Goal: Task Accomplishment & Management: Manage account settings

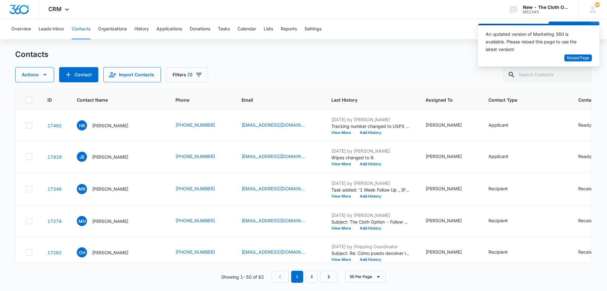
scroll to position [1967, 28]
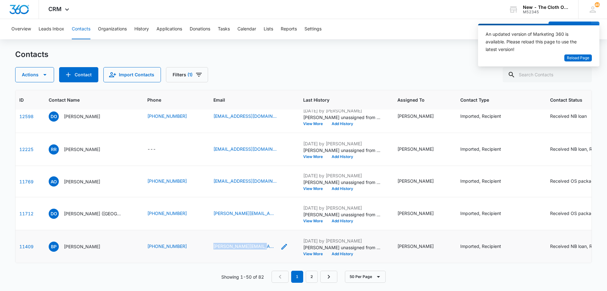
copy link "k.fujiyama@yahoo.com"
drag, startPoint x: 208, startPoint y: 237, endPoint x: 257, endPoint y: 241, distance: 49.2
click at [257, 241] on td "k.fujiyama@yahoo.com" at bounding box center [251, 246] width 90 height 33
copy div "ortiz.68w@gmail.com"
drag, startPoint x: 211, startPoint y: 195, endPoint x: 259, endPoint y: 199, distance: 48.5
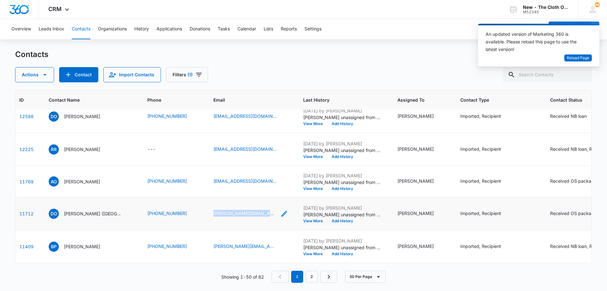
click at [259, 199] on td "ortiz.68w@gmail.com" at bounding box center [251, 213] width 90 height 33
copy link "anyaolivas1319@gmail.com"
drag, startPoint x: 208, startPoint y: 153, endPoint x: 268, endPoint y: 156, distance: 59.5
click at [268, 166] on td "anyaolivas1319@gmail.com" at bounding box center [251, 181] width 90 height 31
copy link "r.reid1719@gmail.com"
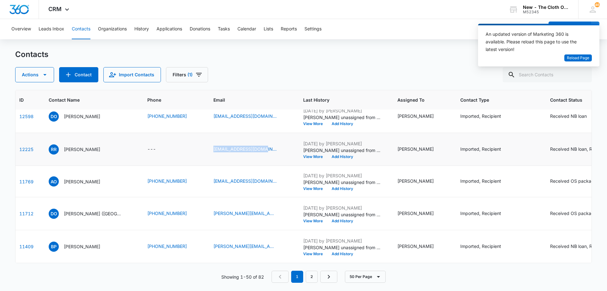
drag, startPoint x: 210, startPoint y: 113, endPoint x: 270, endPoint y: 118, distance: 60.0
click at [270, 133] on td "r.reid1719@gmail.com" at bounding box center [251, 149] width 90 height 33
drag, startPoint x: 207, startPoint y: 140, endPoint x: 261, endPoint y: 142, distance: 54.1
click at [261, 133] on td "dianaong23@gmail.com" at bounding box center [251, 116] width 90 height 33
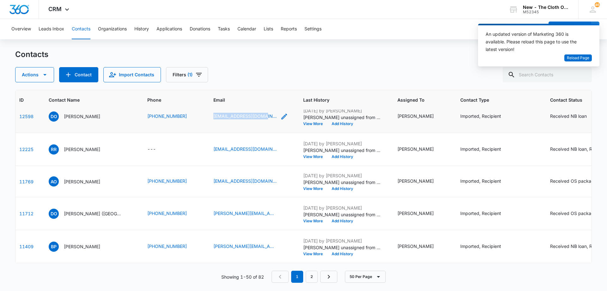
copy link "dianaong23@gmail.com"
click at [372, 279] on button "50 Per Page" at bounding box center [365, 276] width 41 height 12
click at [367, 238] on div "10 Per Page" at bounding box center [366, 239] width 26 height 4
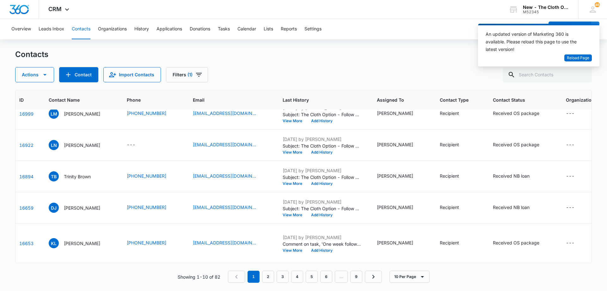
scroll to position [190, 28]
click at [358, 278] on link "9" at bounding box center [356, 276] width 12 height 12
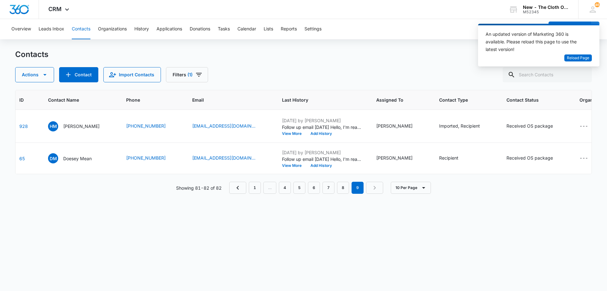
scroll to position [0, 28]
click at [331, 194] on link "7" at bounding box center [329, 187] width 12 height 12
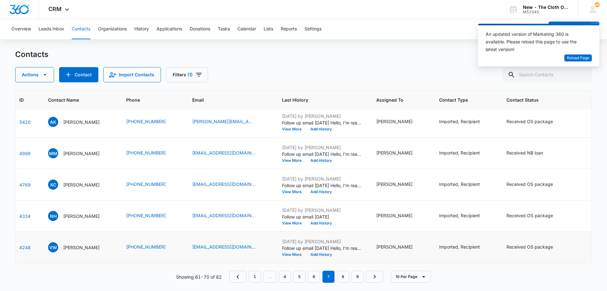
scroll to position [426, 28]
click at [315, 278] on link "6" at bounding box center [314, 276] width 12 height 12
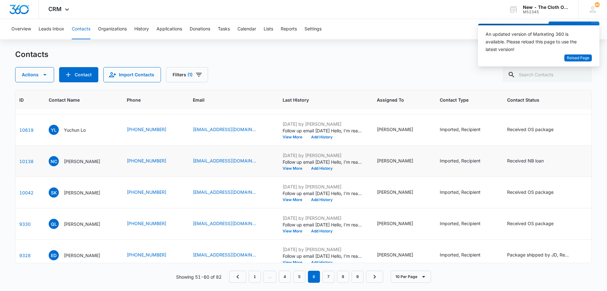
scroll to position [0, 28]
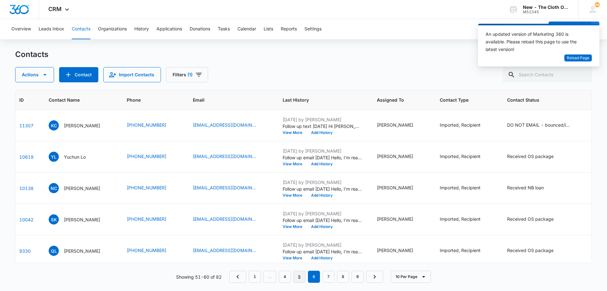
click at [302, 277] on link "5" at bounding box center [299, 276] width 12 height 12
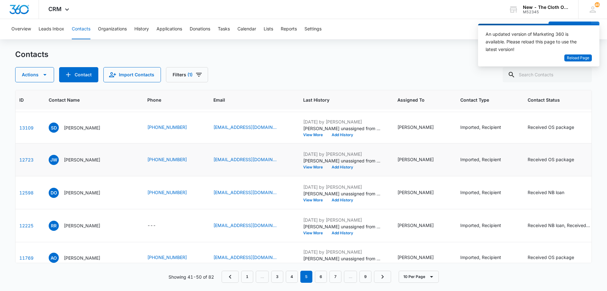
scroll to position [82, 28]
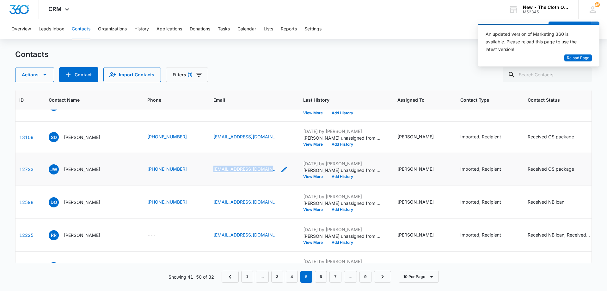
copy div "jessy9513@icloud.com"
drag, startPoint x: 210, startPoint y: 202, endPoint x: 264, endPoint y: 204, distance: 53.8
click at [264, 186] on td "jessy9513@icloud.com" at bounding box center [251, 169] width 90 height 33
copy link "sambolina2013@gmail.com"
drag, startPoint x: 208, startPoint y: 168, endPoint x: 269, endPoint y: 170, distance: 60.4
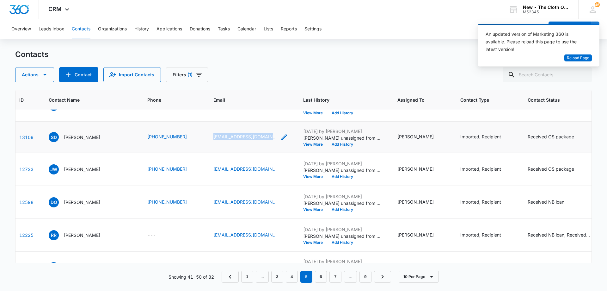
click at [269, 153] on td "sambolina2013@gmail.com" at bounding box center [251, 136] width 90 height 31
copy link "Leenhvalerie@gmail.com"
drag, startPoint x: 205, startPoint y: 128, endPoint x: 263, endPoint y: 132, distance: 57.7
click at [263, 121] on td "Leenhvalerie@gmail.com" at bounding box center [251, 105] width 90 height 31
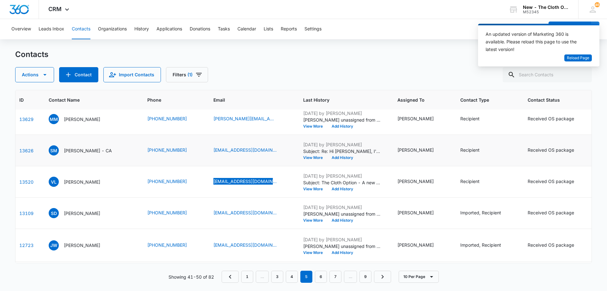
scroll to position [0, 28]
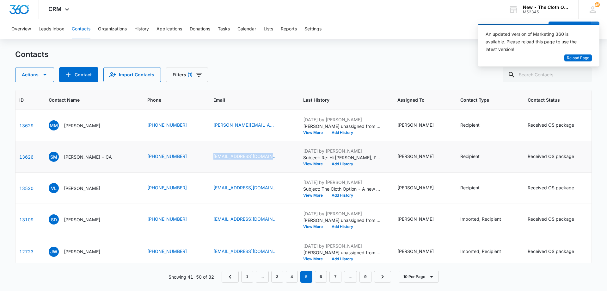
copy link "ariescancer.86@gmail.com"
drag, startPoint x: 207, startPoint y: 165, endPoint x: 268, endPoint y: 171, distance: 61.3
click at [268, 171] on td "ariescancer.86@gmail.com" at bounding box center [251, 156] width 90 height 31
copy link "m.pinilla@yahoo.com"
drag, startPoint x: 210, startPoint y: 125, endPoint x: 260, endPoint y: 133, distance: 51.2
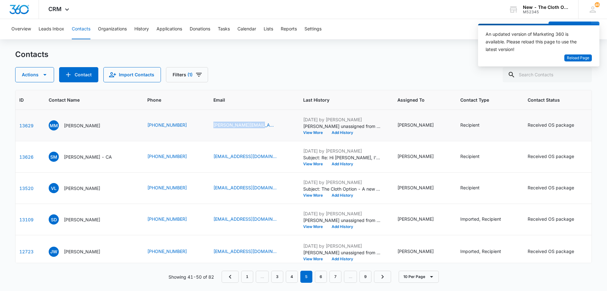
click at [260, 133] on td "m.pinilla@yahoo.com" at bounding box center [251, 125] width 90 height 31
click at [297, 275] on link "4" at bounding box center [292, 276] width 12 height 12
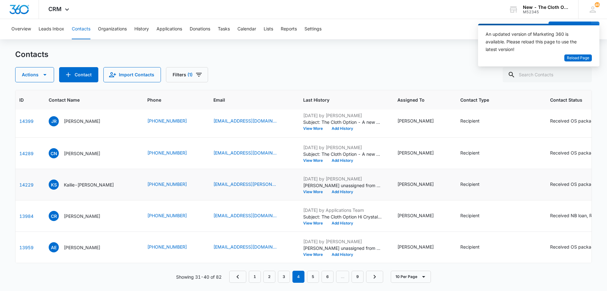
scroll to position [393, 28]
click at [313, 276] on link "5" at bounding box center [313, 276] width 12 height 12
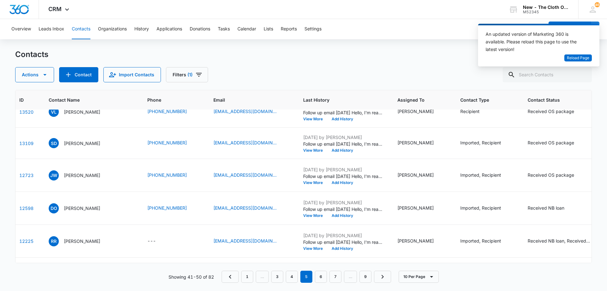
scroll to position [240, 28]
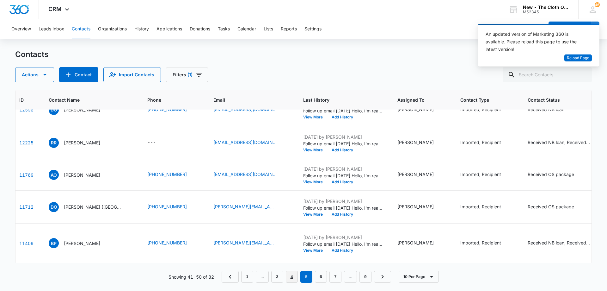
click at [294, 277] on link "4" at bounding box center [292, 276] width 12 height 12
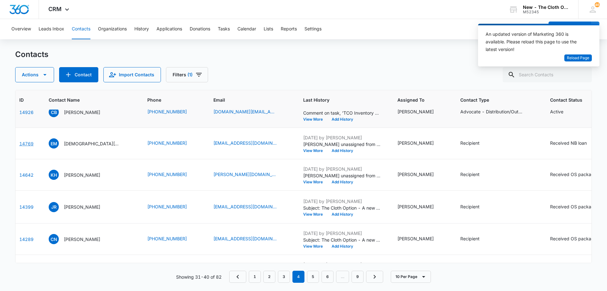
scroll to position [77, 28]
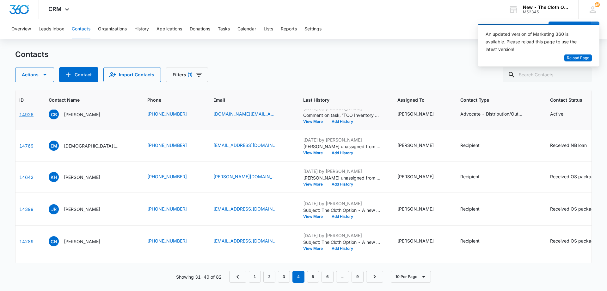
drag, startPoint x: 23, startPoint y: 170, endPoint x: 23, endPoint y: 177, distance: 6.6
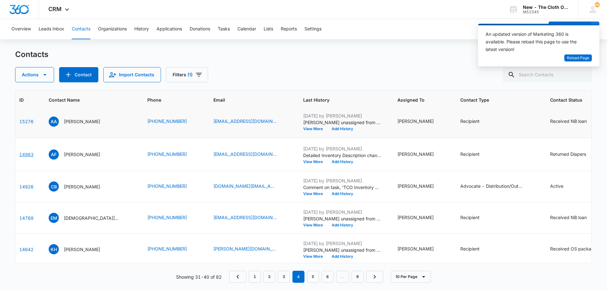
scroll to position [0, 28]
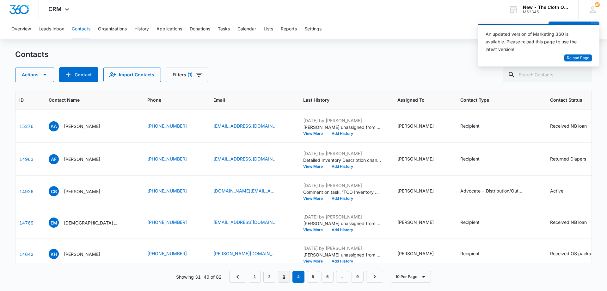
click at [285, 273] on link "3" at bounding box center [284, 276] width 12 height 12
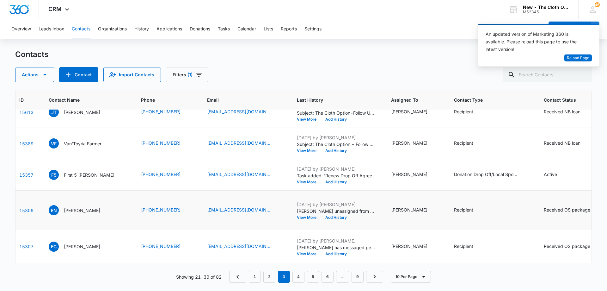
scroll to position [433, 28]
drag, startPoint x: 188, startPoint y: 231, endPoint x: 239, endPoint y: 233, distance: 51.6
click at [239, 233] on td "ekarmann@yahoo.com" at bounding box center [245, 246] width 90 height 33
drag, startPoint x: 184, startPoint y: 177, endPoint x: 233, endPoint y: 181, distance: 48.8
click at [233, 190] on td "enksone@gmail.com" at bounding box center [245, 210] width 90 height 40
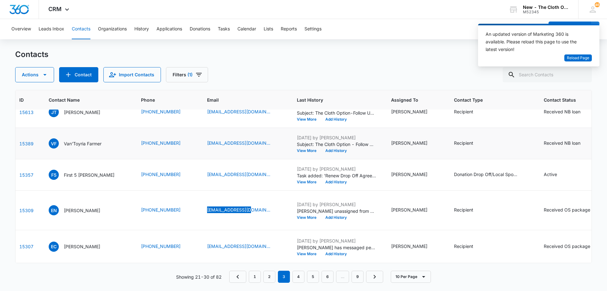
scroll to position [338, 28]
drag, startPoint x: 189, startPoint y: 165, endPoint x: 235, endPoint y: 170, distance: 46.8
click at [235, 159] on td "Vantoyria@gmail.com" at bounding box center [245, 143] width 90 height 31
drag, startPoint x: 188, startPoint y: 174, endPoint x: 252, endPoint y: 178, distance: 64.0
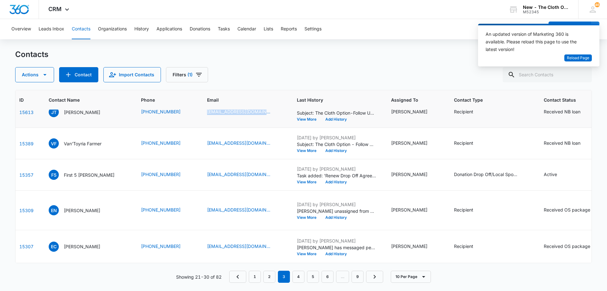
click at [252, 128] on td "jessicathai2025@gmail.com" at bounding box center [245, 111] width 90 height 31
drag, startPoint x: 205, startPoint y: 172, endPoint x: 239, endPoint y: 171, distance: 34.5
click at [239, 96] on td "judith8519@gmail.com" at bounding box center [245, 80] width 90 height 33
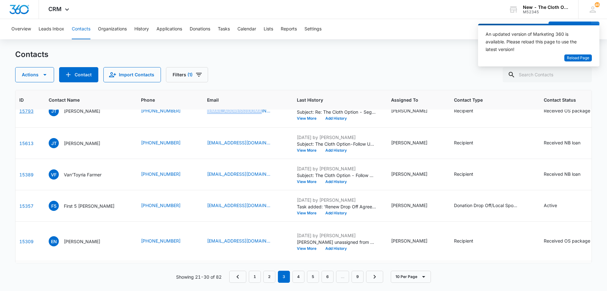
scroll to position [148, 28]
drag, startPoint x: 188, startPoint y: 166, endPoint x: 172, endPoint y: 161, distance: 16.7
click at [172, 95] on tr "15854 TW Therese Witting (727) 735-2113 theresemariewitting@gmail.com May 20, 2…" at bounding box center [366, 79] width 758 height 31
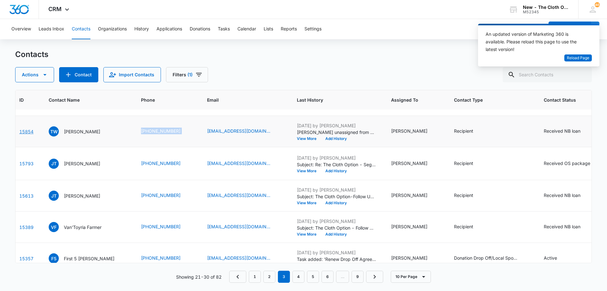
scroll to position [85, 28]
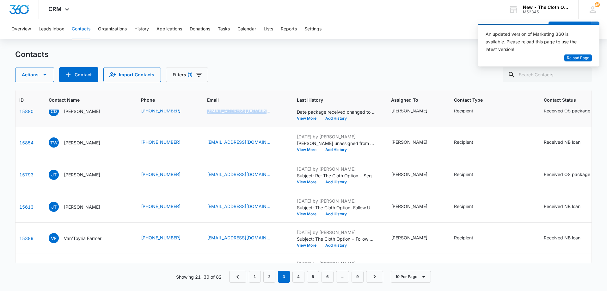
drag, startPoint x: 185, startPoint y: 177, endPoint x: 246, endPoint y: 182, distance: 61.5
click at [246, 127] on td "northparkchrissy@icloud.com" at bounding box center [245, 110] width 90 height 31
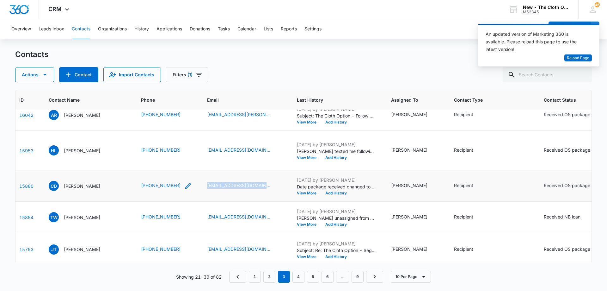
scroll to position [0, 28]
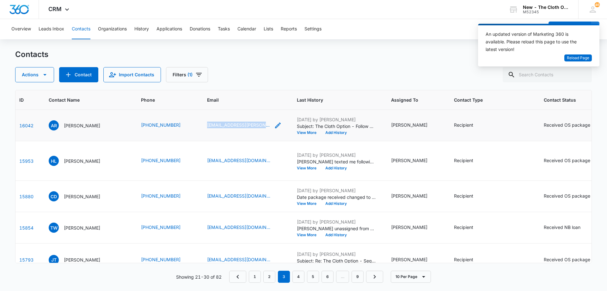
drag, startPoint x: 188, startPoint y: 139, endPoint x: 261, endPoint y: 142, distance: 73.7
click at [261, 141] on td "ashleefay.roberts@gmail.com" at bounding box center [245, 125] width 90 height 31
click at [275, 277] on link "2" at bounding box center [269, 276] width 12 height 12
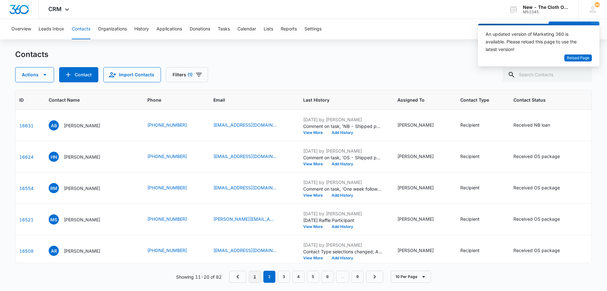
click at [256, 277] on link "1" at bounding box center [255, 276] width 12 height 12
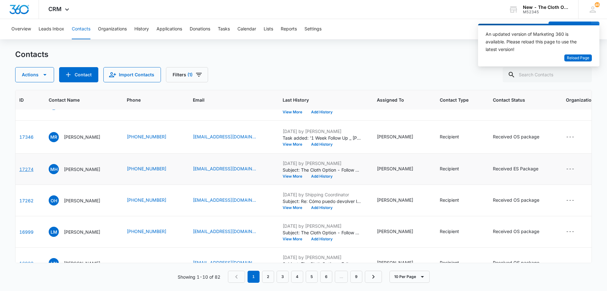
scroll to position [50, 28]
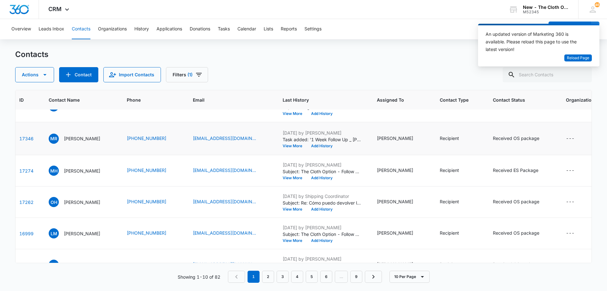
drag, startPoint x: 32, startPoint y: 178, endPoint x: 24, endPoint y: 199, distance: 21.9
click at [24, 155] on td "17346" at bounding box center [26, 138] width 29 height 33
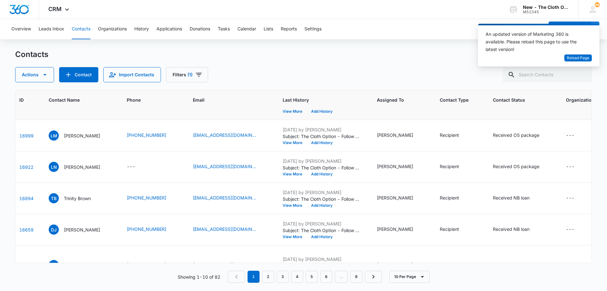
scroll to position [158, 28]
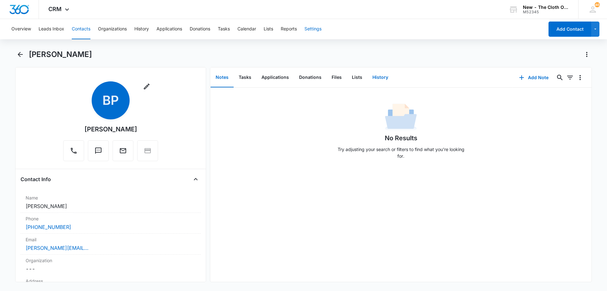
drag, startPoint x: 383, startPoint y: 79, endPoint x: 308, endPoint y: 38, distance: 85.9
click at [383, 79] on button "History" at bounding box center [380, 78] width 26 height 20
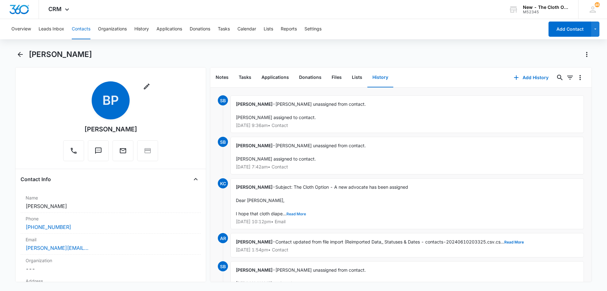
click at [297, 212] on button "Read More" at bounding box center [296, 214] width 20 height 4
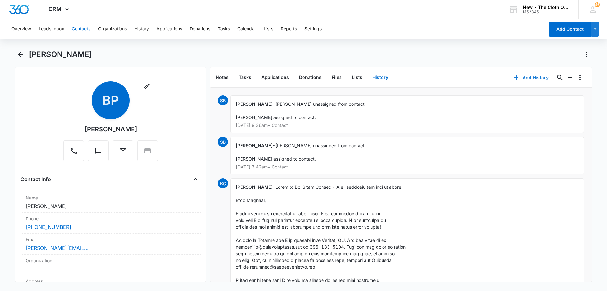
click at [530, 74] on button "Add History" at bounding box center [530, 77] width 47 height 15
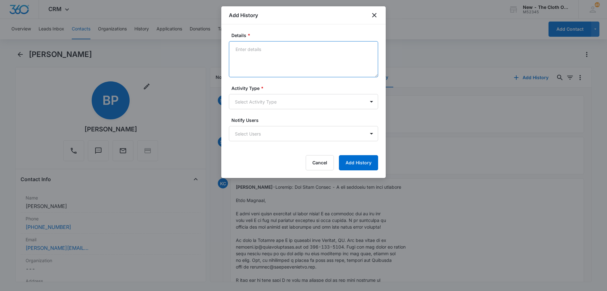
click at [278, 57] on textarea "Details *" at bounding box center [303, 59] width 149 height 36
paste textarea "Follow up email [DATE] Hello, I'm reaching out to see how cloth diapering is go…"
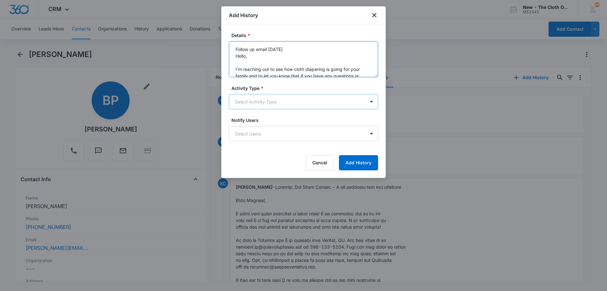
scroll to position [55, 0]
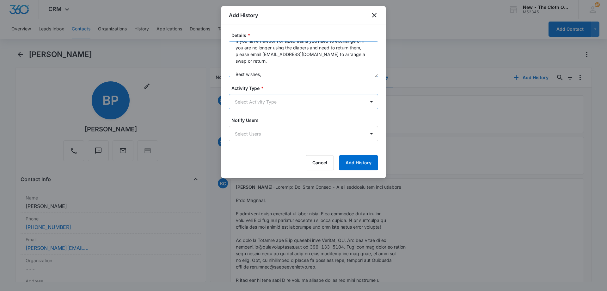
type textarea "Follow up email [DATE] Hello, I'm reaching out to see how cloth diapering is go…"
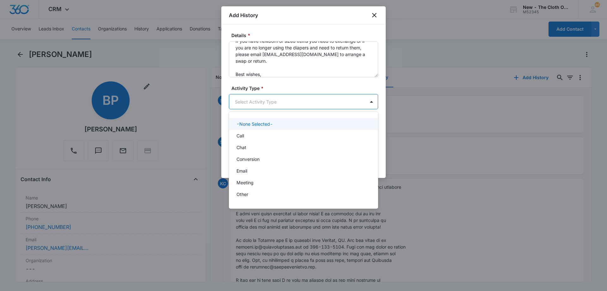
click at [285, 97] on body "CRM Apps Reputation Forms CRM Email Social Ads Intelligence Brand Settings AI A…" at bounding box center [303, 145] width 607 height 291
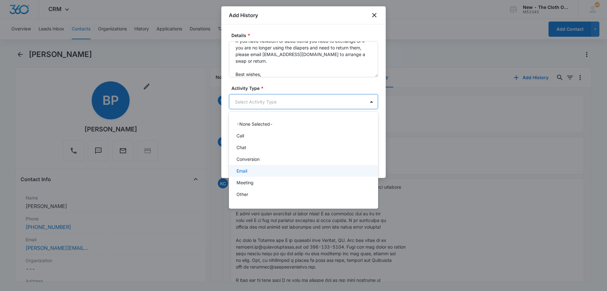
drag, startPoint x: 266, startPoint y: 169, endPoint x: 287, endPoint y: 168, distance: 21.8
click at [266, 169] on div "Email" at bounding box center [303, 170] width 133 height 7
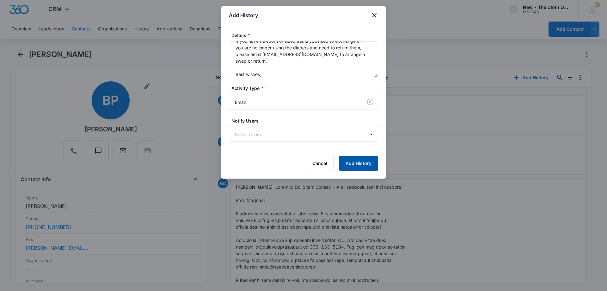
click at [362, 166] on button "Add History" at bounding box center [358, 163] width 39 height 15
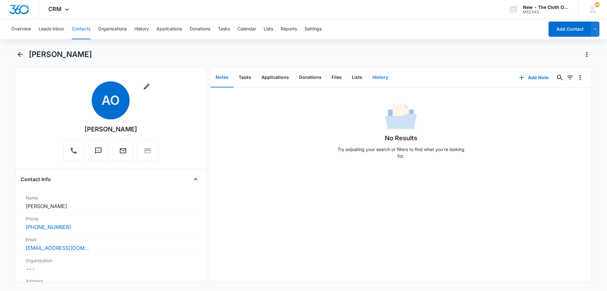
click at [376, 78] on button "History" at bounding box center [380, 78] width 26 height 20
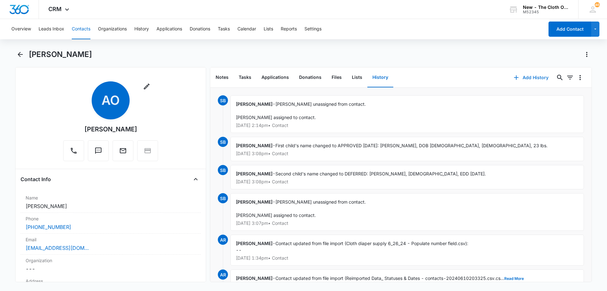
click at [520, 77] on button "Add History" at bounding box center [530, 77] width 47 height 15
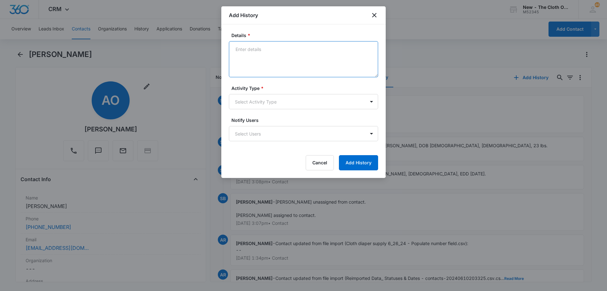
click at [303, 65] on textarea "Details *" at bounding box center [303, 59] width 149 height 36
paste textarea "Follow up email [DATE] Hello, I'm reaching out to see how cloth diapering is go…"
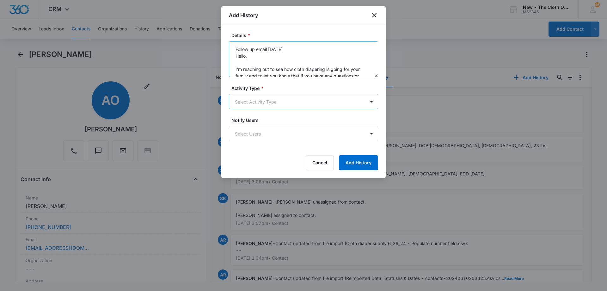
scroll to position [55, 0]
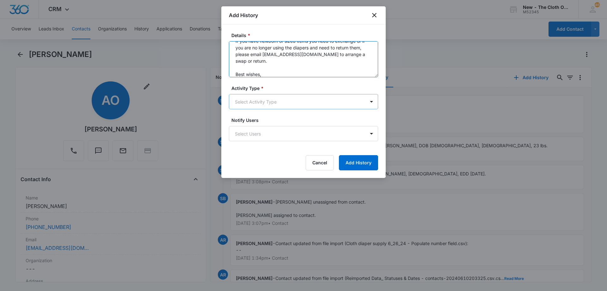
type textarea "Follow up email [DATE] Hello, I'm reaching out to see how cloth diapering is go…"
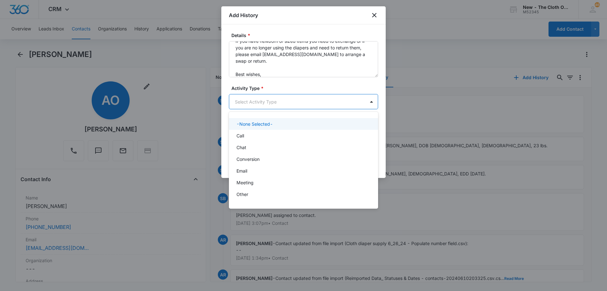
click at [285, 104] on body "CRM Apps Reputation Forms CRM Email Social Ads Intelligence Brand Settings AI A…" at bounding box center [303, 145] width 607 height 291
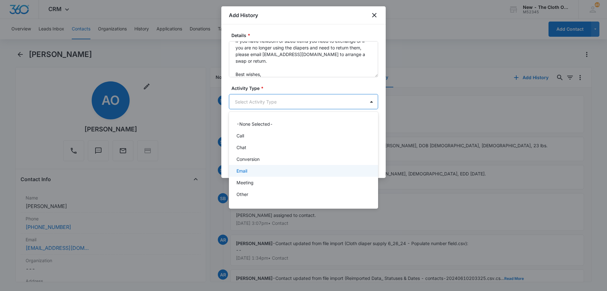
click at [265, 170] on div "Email" at bounding box center [303, 170] width 133 height 7
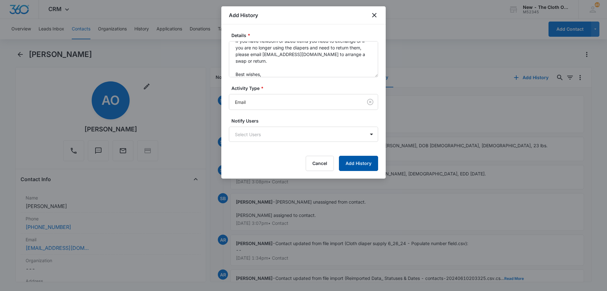
click at [354, 162] on button "Add History" at bounding box center [358, 163] width 39 height 15
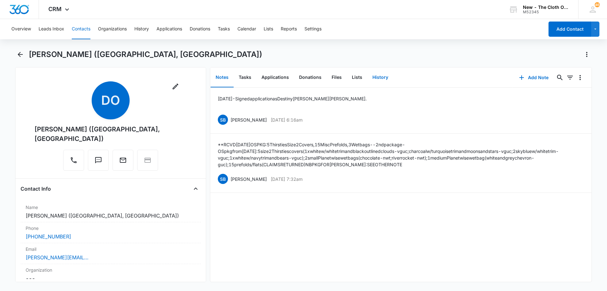
click at [377, 75] on button "History" at bounding box center [380, 78] width 26 height 20
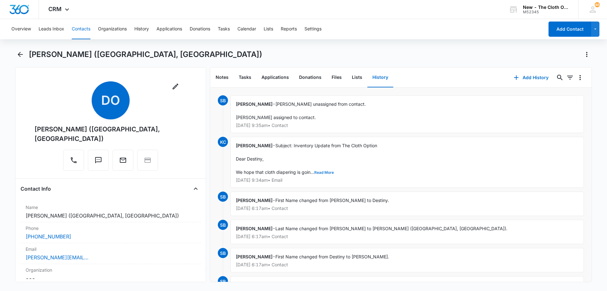
click at [319, 170] on button "Read More" at bounding box center [324, 172] width 20 height 4
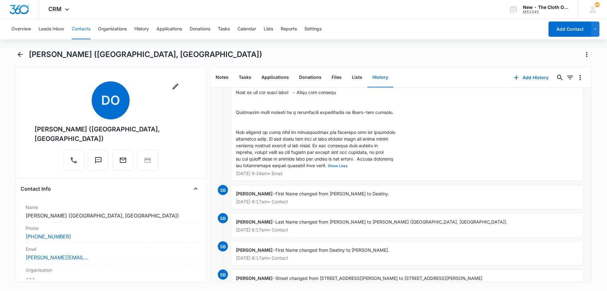
scroll to position [506, 0]
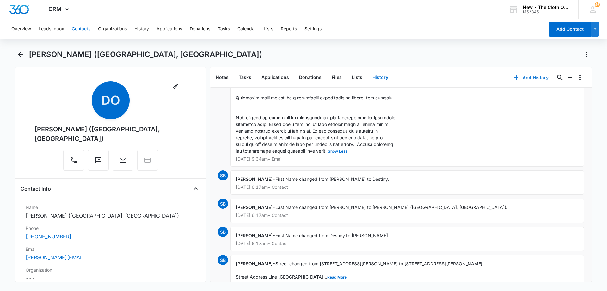
click at [528, 79] on button "Add History" at bounding box center [530, 77] width 47 height 15
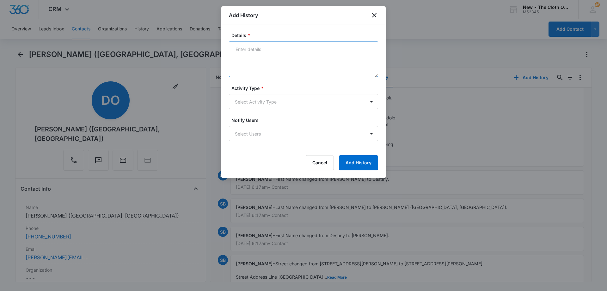
click at [298, 50] on textarea "Details *" at bounding box center [303, 59] width 149 height 36
paste textarea "Follow up email [DATE] Hello, I'm reaching out to see how cloth diapering is go…"
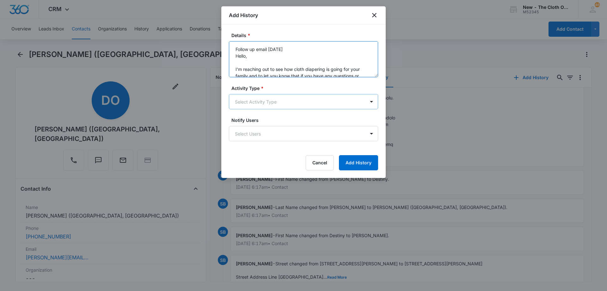
scroll to position [55, 0]
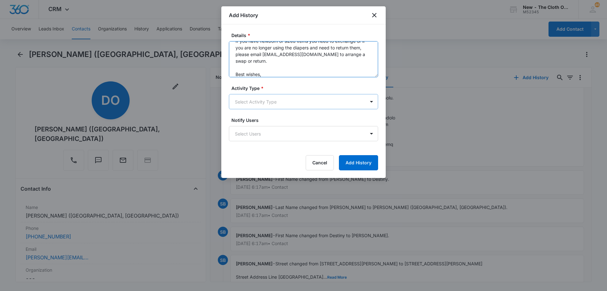
type textarea "Follow up email [DATE] Hello, I'm reaching out to see how cloth diapering is go…"
click at [274, 101] on body "CRM Apps Reputation Forms CRM Email Social Ads Intelligence Brand Settings AI A…" at bounding box center [303, 145] width 607 height 291
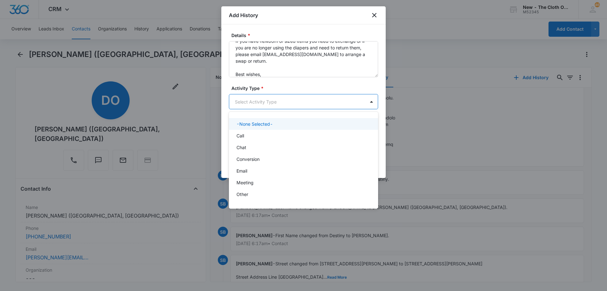
scroll to position [9, 0]
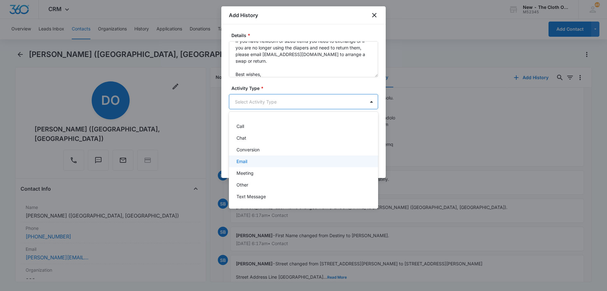
click at [259, 161] on div "Email" at bounding box center [303, 161] width 133 height 7
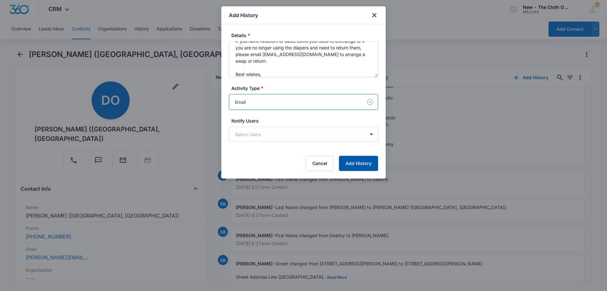
click at [355, 161] on button "Add History" at bounding box center [358, 163] width 39 height 15
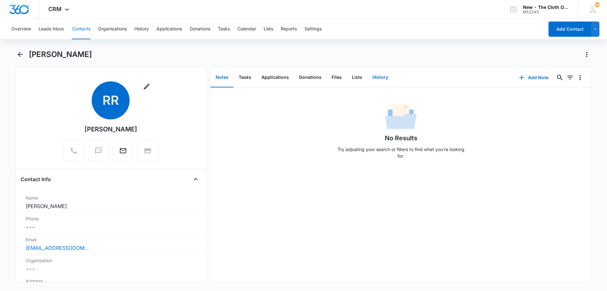
click at [377, 79] on button "History" at bounding box center [380, 78] width 26 height 20
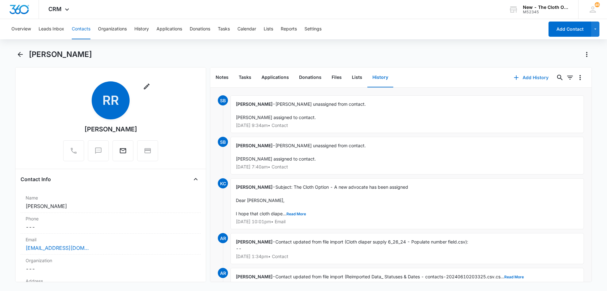
click at [540, 77] on button "Add History" at bounding box center [530, 77] width 47 height 15
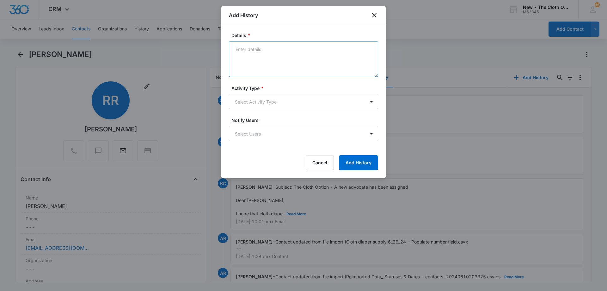
click at [266, 59] on textarea "Details *" at bounding box center [303, 59] width 149 height 36
paste textarea "Follow up email [DATE] Hello, I'm reaching out to see how cloth diapering is go…"
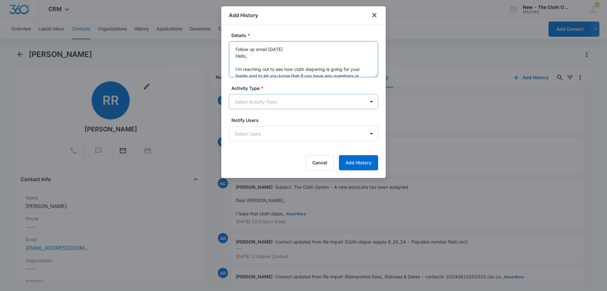
scroll to position [55, 0]
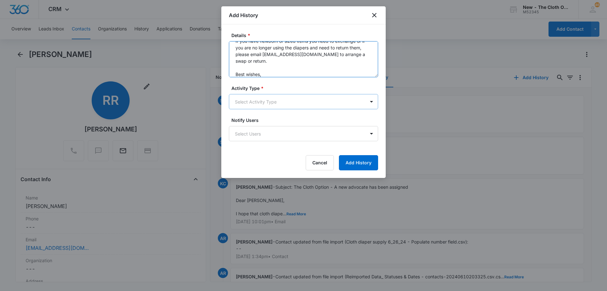
type textarea "Follow up email [DATE] Hello, I'm reaching out to see how cloth diapering is go…"
click at [266, 101] on body "CRM Apps Reputation Forms CRM Email Social Ads Intelligence Brand Settings AI A…" at bounding box center [303, 145] width 607 height 291
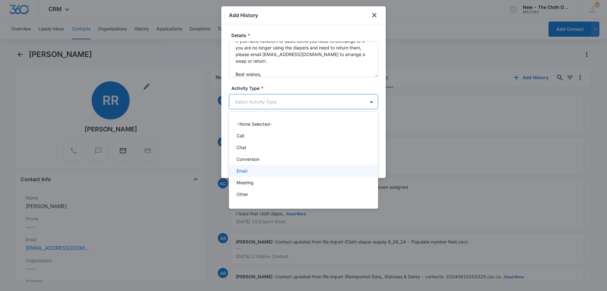
click at [254, 168] on div "Email" at bounding box center [303, 170] width 133 height 7
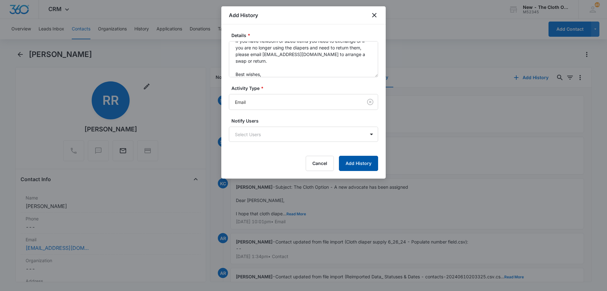
click at [359, 164] on button "Add History" at bounding box center [358, 163] width 39 height 15
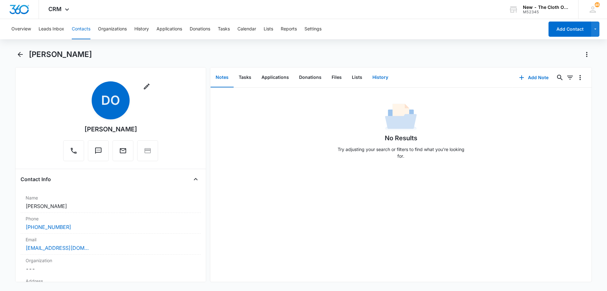
click at [375, 78] on button "History" at bounding box center [380, 78] width 26 height 20
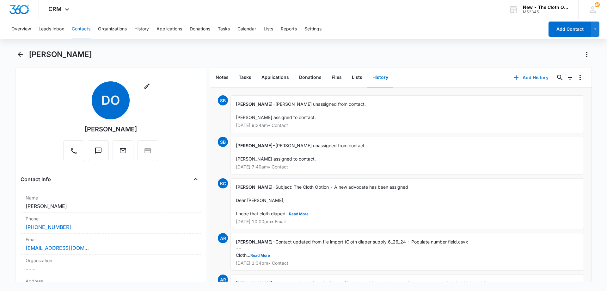
click at [521, 78] on button "Add History" at bounding box center [530, 77] width 47 height 15
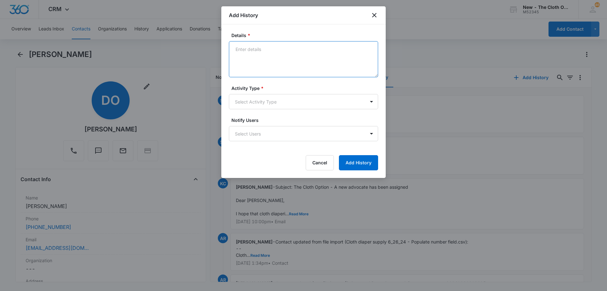
click at [307, 47] on textarea "Details *" at bounding box center [303, 59] width 149 height 36
paste textarea "Follow up email [DATE] Hello, I'm reaching out to see how cloth diapering is go…"
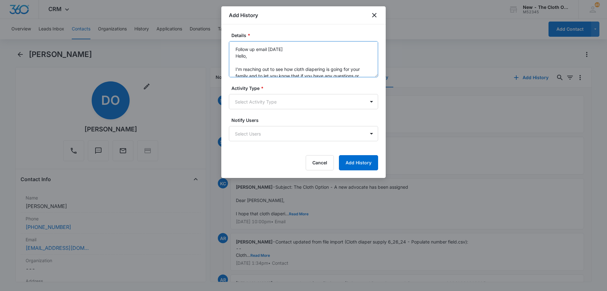
scroll to position [55, 0]
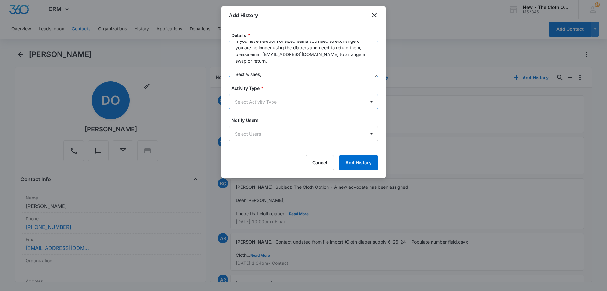
type textarea "Follow up email [DATE] Hello, I'm reaching out to see how cloth diapering is go…"
click at [294, 102] on body "CRM Apps Reputation Forms CRM Email Social Ads Intelligence Brand Settings AI A…" at bounding box center [303, 145] width 607 height 291
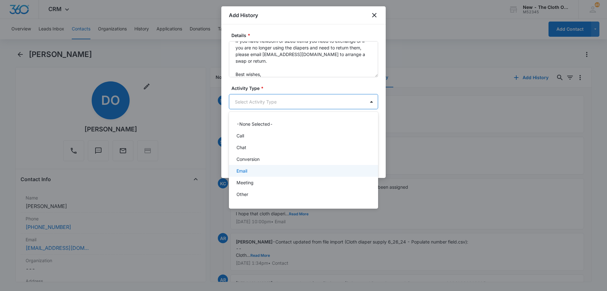
click at [260, 169] on div "Email" at bounding box center [303, 170] width 133 height 7
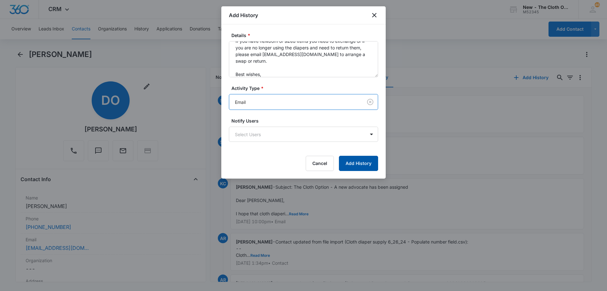
click at [355, 161] on button "Add History" at bounding box center [358, 163] width 39 height 15
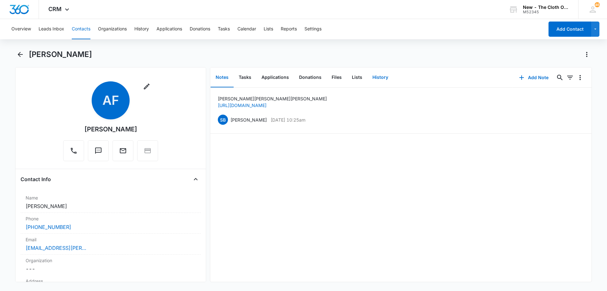
click at [379, 77] on button "History" at bounding box center [380, 78] width 26 height 20
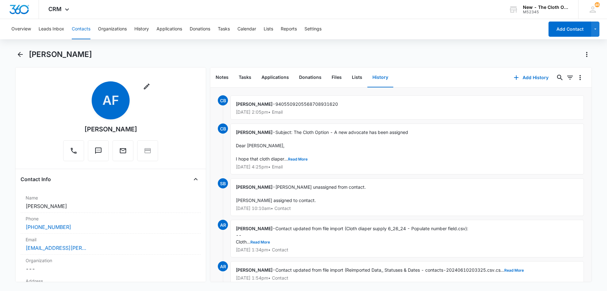
drag, startPoint x: 600, startPoint y: 115, endPoint x: 605, endPoint y: 115, distance: 5.4
click at [602, 115] on main "[PERSON_NAME] Remove AF [PERSON_NAME] Contact Info Name Cancel Save Changes [PE…" at bounding box center [303, 169] width 607 height 240
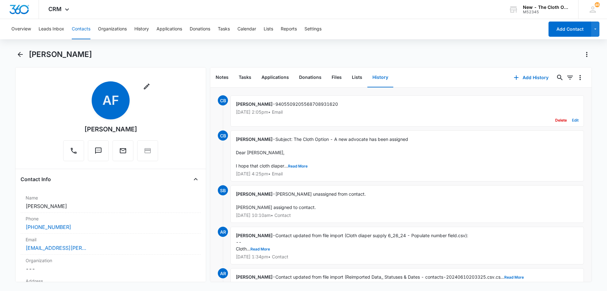
click at [572, 121] on button "Edit" at bounding box center [575, 120] width 7 height 12
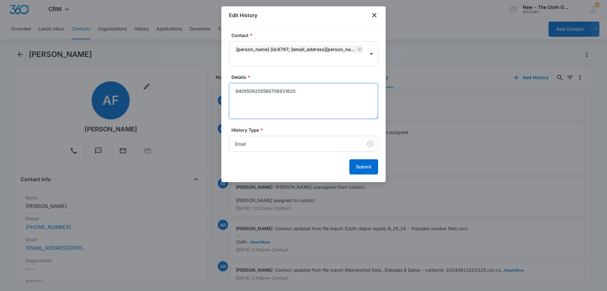
drag, startPoint x: 306, startPoint y: 95, endPoint x: 134, endPoint y: 73, distance: 173.5
click at [134, 73] on body "CRM Apps Reputation Forms CRM Email Social Ads Intelligence Brand Settings AI A…" at bounding box center [303, 145] width 607 height 291
paste textarea "[EMAIL_ADDRESS][DOMAIN_NAME]"
type textarea "[EMAIL_ADDRESS][DOMAIN_NAME]"
drag, startPoint x: 255, startPoint y: 95, endPoint x: 177, endPoint y: 91, distance: 78.2
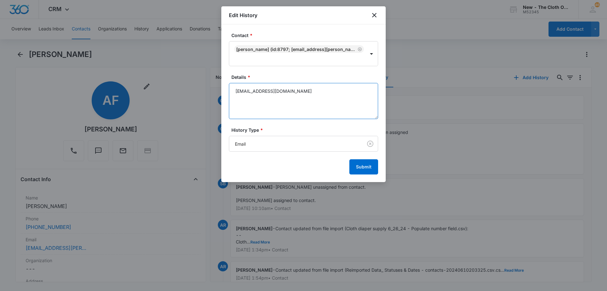
click at [177, 91] on body "CRM Apps Reputation Forms CRM Email Social Ads Intelligence Brand Settings AI A…" at bounding box center [303, 145] width 607 height 291
click at [295, 97] on textarea "Details *" at bounding box center [303, 101] width 149 height 36
click at [292, 97] on textarea "Details *" at bounding box center [303, 101] width 149 height 36
drag, startPoint x: 235, startPoint y: 92, endPoint x: 205, endPoint y: 92, distance: 29.7
click at [205, 92] on body "CRM Apps Reputation Forms CRM Email Social Ads Intelligence Brand Settings AI A…" at bounding box center [303, 145] width 607 height 291
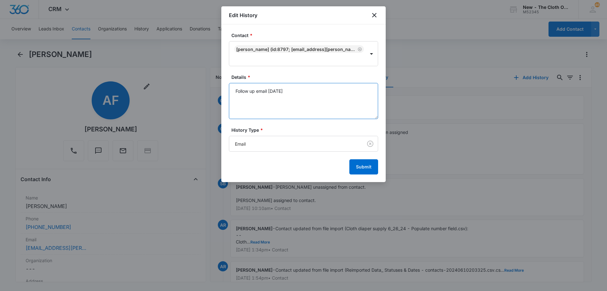
paste textarea "Hello, I'm reaching out to see how cloth diapering is going for your family and…"
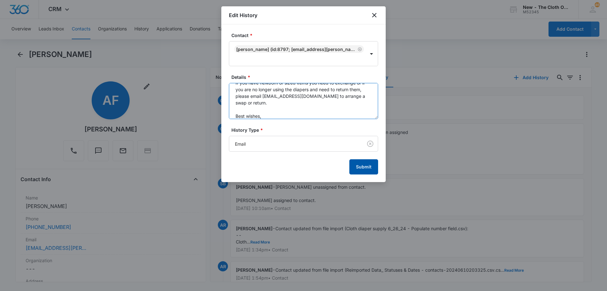
type textarea "Follow up email [DATE] Hello, I'm reaching out to see how cloth diapering is go…"
click at [372, 168] on button "Submit" at bounding box center [363, 166] width 29 height 15
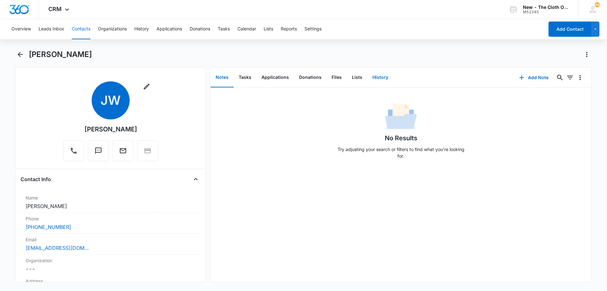
click at [381, 77] on button "History" at bounding box center [380, 78] width 26 height 20
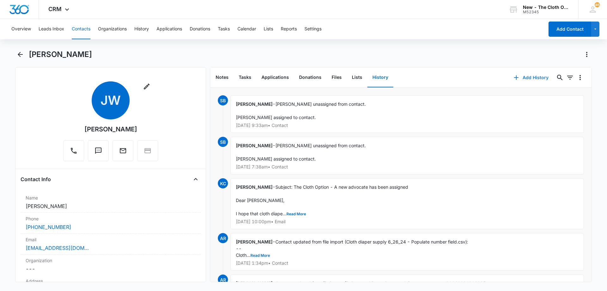
click at [530, 72] on button "Add History" at bounding box center [530, 77] width 47 height 15
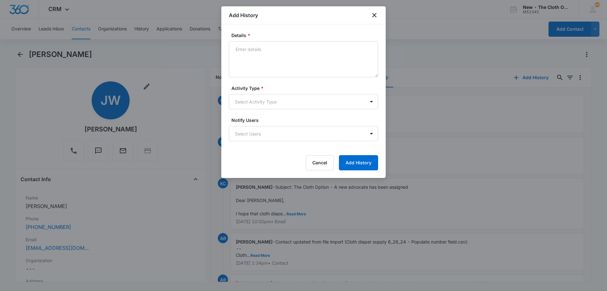
click at [287, 88] on label "Activity Type *" at bounding box center [305, 88] width 149 height 7
click at [288, 70] on textarea "Details *" at bounding box center [303, 59] width 149 height 36
paste textarea "Follow up email [DATE] Hello, I'm reaching out to see how cloth diapering is go…"
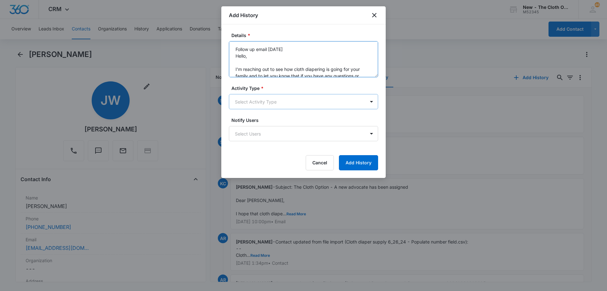
scroll to position [55, 0]
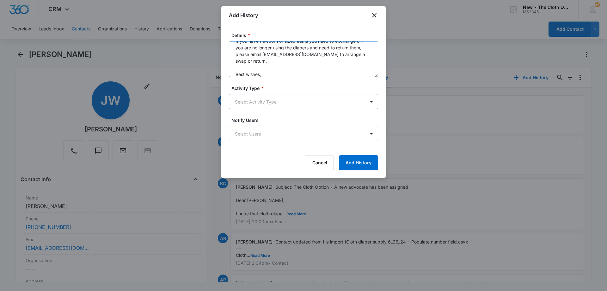
type textarea "Follow up email [DATE] Hello, I'm reaching out to see how cloth diapering is go…"
click at [271, 95] on body "CRM Apps Reputation Forms CRM Email Social Ads Intelligence Brand Settings AI A…" at bounding box center [303, 145] width 607 height 291
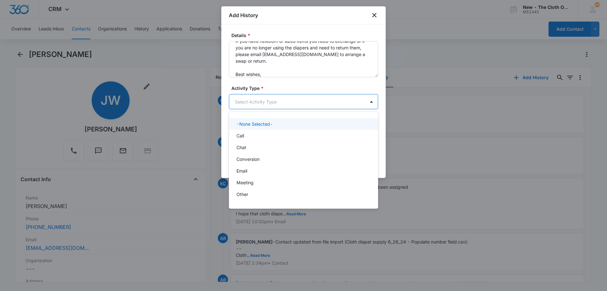
click at [272, 99] on div at bounding box center [303, 145] width 607 height 291
click at [272, 99] on body "CRM Apps Reputation Forms CRM Email Social Ads Intelligence Brand Settings AI A…" at bounding box center [303, 145] width 607 height 291
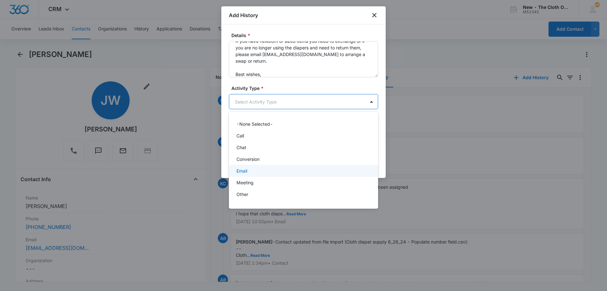
click at [254, 170] on div "Email" at bounding box center [303, 170] width 133 height 7
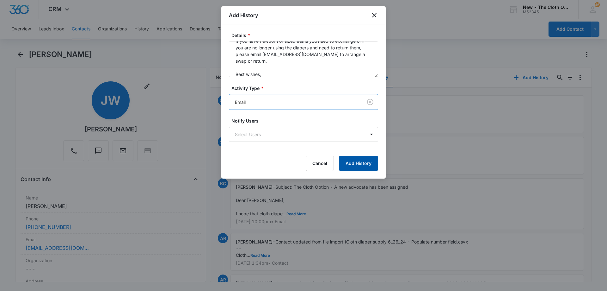
click at [366, 163] on button "Add History" at bounding box center [358, 163] width 39 height 15
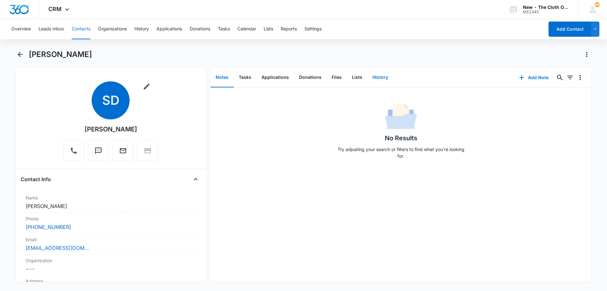
click at [379, 75] on button "History" at bounding box center [380, 78] width 26 height 20
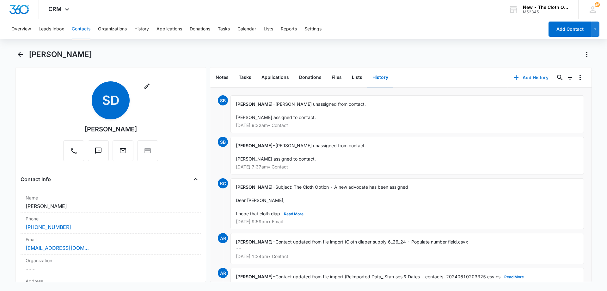
click at [525, 76] on button "Add History" at bounding box center [530, 77] width 47 height 15
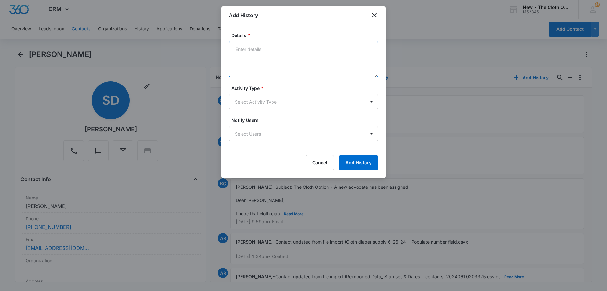
click at [287, 59] on textarea "Details *" at bounding box center [303, 59] width 149 height 36
paste textarea "Follow up email [DATE] Hello, I'm reaching out to see how cloth diapering is go…"
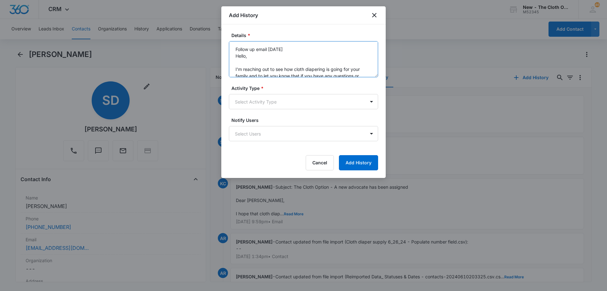
scroll to position [55, 0]
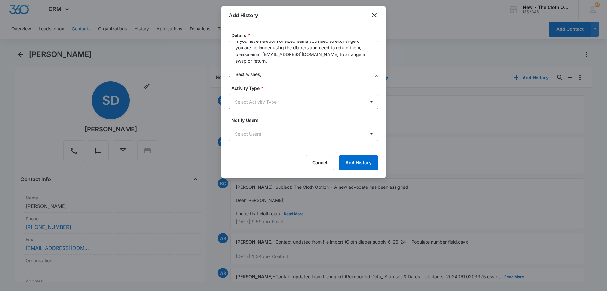
type textarea "Follow up email [DATE] Hello, I'm reaching out to see how cloth diapering is go…"
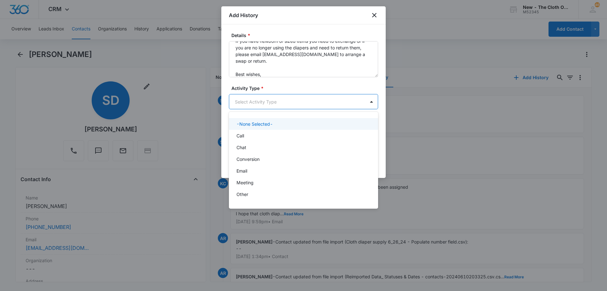
click at [275, 101] on body "CRM Apps Reputation Forms CRM Email Social Ads Intelligence Brand Settings AI A…" at bounding box center [303, 145] width 607 height 291
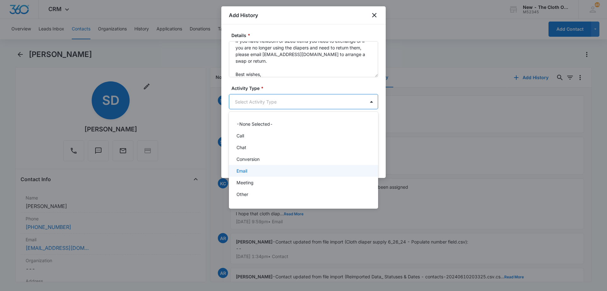
click at [265, 171] on div "Email" at bounding box center [303, 170] width 133 height 7
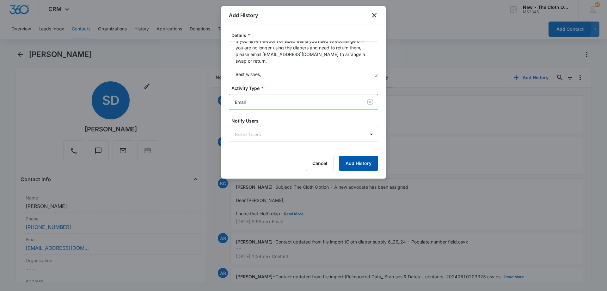
click at [357, 164] on button "Add History" at bounding box center [358, 163] width 39 height 15
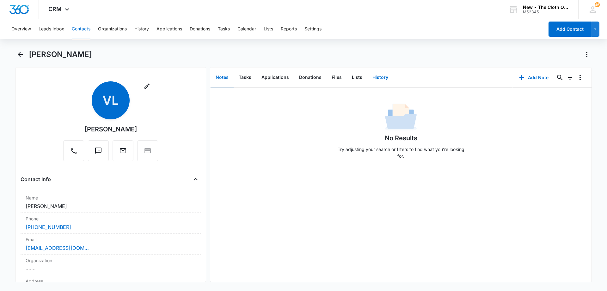
click at [383, 75] on button "History" at bounding box center [380, 78] width 26 height 20
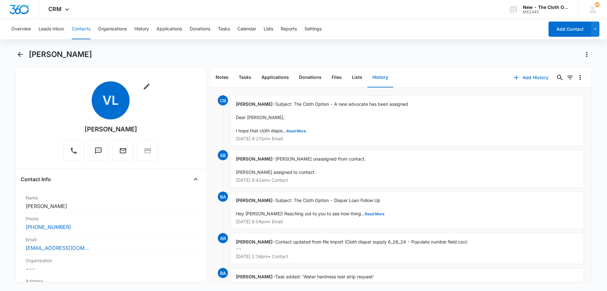
click at [526, 77] on button "Add History" at bounding box center [530, 77] width 47 height 15
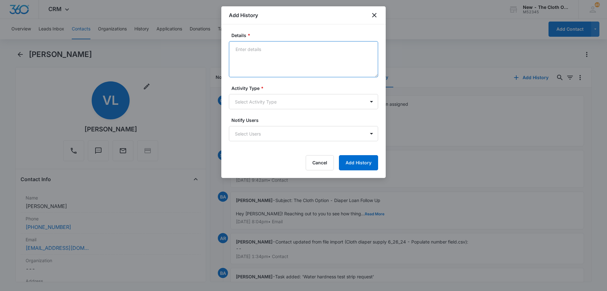
click at [280, 59] on textarea "Details *" at bounding box center [303, 59] width 149 height 36
paste textarea "Follow up email [DATE] Hello, I'm reaching out to see how cloth diapering is go…"
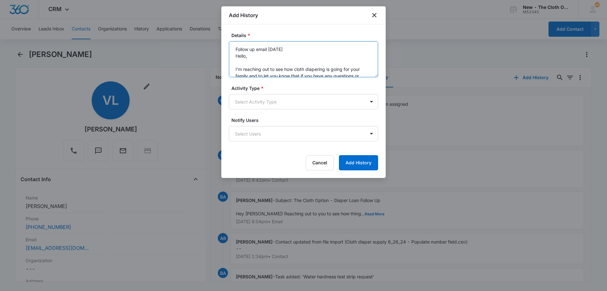
scroll to position [55, 0]
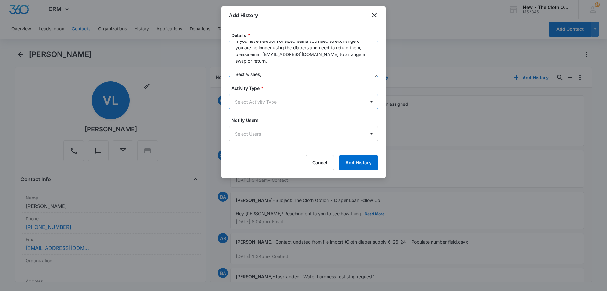
type textarea "Follow up email [DATE] Hello, I'm reaching out to see how cloth diapering is go…"
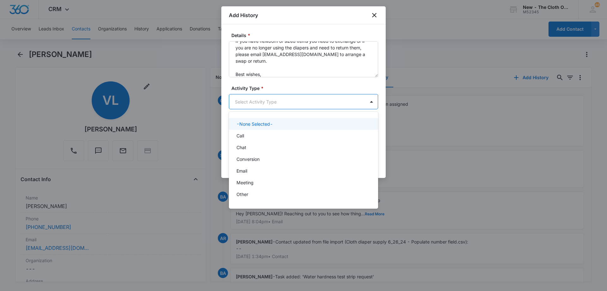
click at [267, 104] on body "CRM Apps Reputation Forms CRM Email Social Ads Intelligence Brand Settings AI A…" at bounding box center [303, 145] width 607 height 291
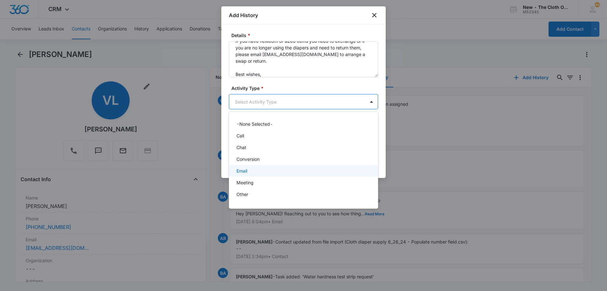
click at [256, 168] on div "Email" at bounding box center [303, 170] width 133 height 7
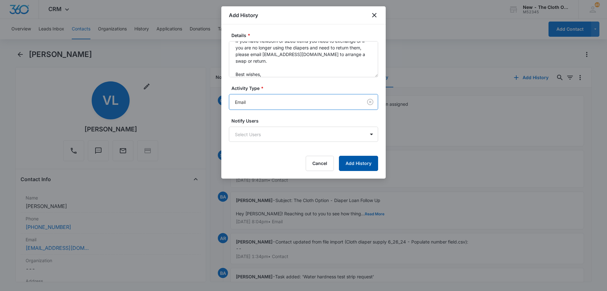
click at [356, 164] on button "Add History" at bounding box center [358, 163] width 39 height 15
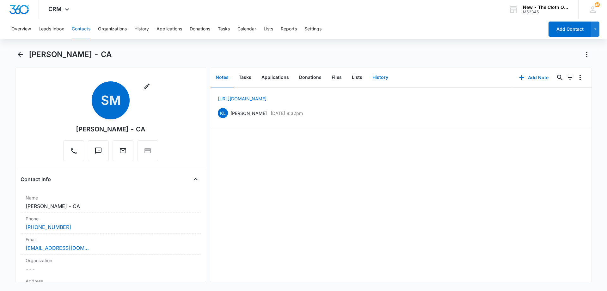
drag, startPoint x: 381, startPoint y: 77, endPoint x: 407, endPoint y: 57, distance: 32.9
click at [380, 77] on button "History" at bounding box center [380, 78] width 26 height 20
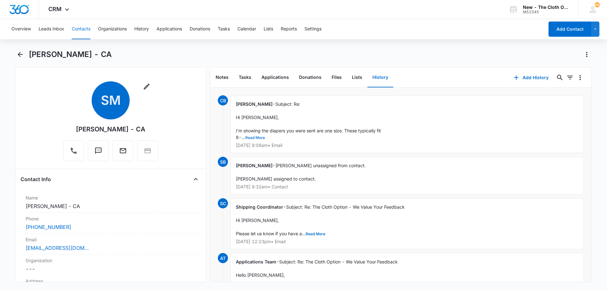
click at [254, 137] on button "Read More" at bounding box center [255, 138] width 20 height 4
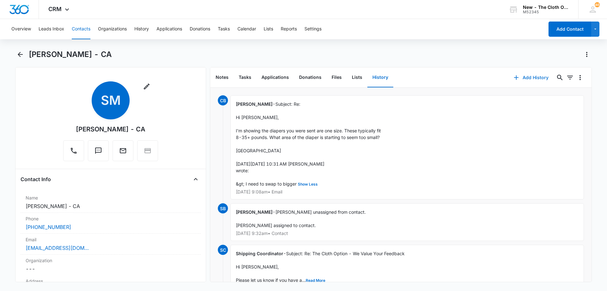
click at [531, 79] on button "Add History" at bounding box center [530, 77] width 47 height 15
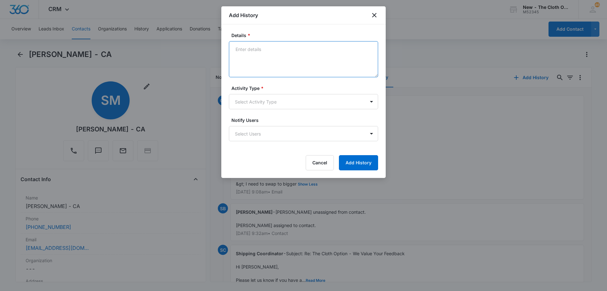
click at [302, 76] on textarea "Details *" at bounding box center [303, 59] width 149 height 36
click at [284, 56] on textarea "Details *" at bounding box center [303, 59] width 149 height 36
paste textarea "Follow up email [DATE] Hello, I'm reaching out to see how cloth diapering is go…"
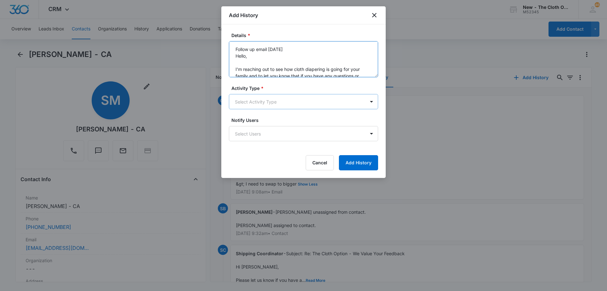
scroll to position [55, 0]
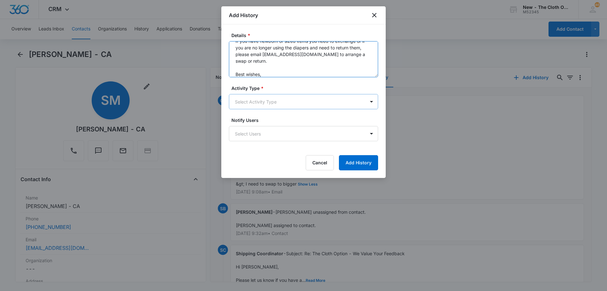
type textarea "Follow up email [DATE] Hello, I'm reaching out to see how cloth diapering is go…"
click at [275, 102] on body "CRM Apps Reputation Forms CRM Email Social Ads Intelligence Brand Settings AI A…" at bounding box center [303, 145] width 607 height 291
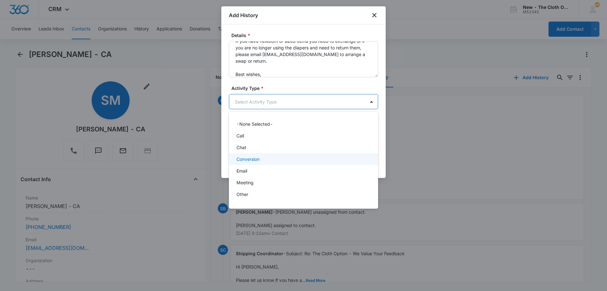
scroll to position [9, 0]
click at [257, 163] on div "Email" at bounding box center [303, 161] width 133 height 7
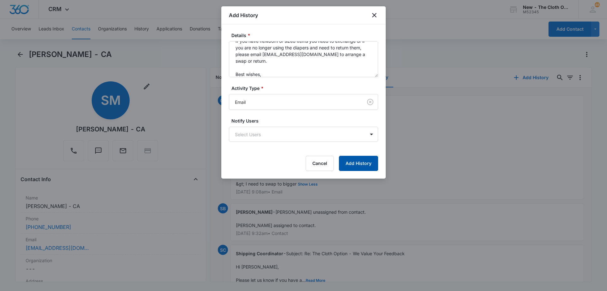
click at [361, 160] on button "Add History" at bounding box center [358, 163] width 39 height 15
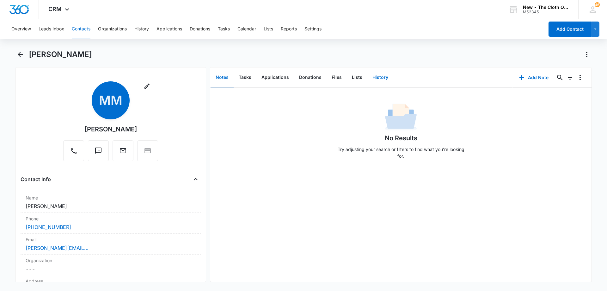
click at [374, 74] on button "History" at bounding box center [380, 78] width 26 height 20
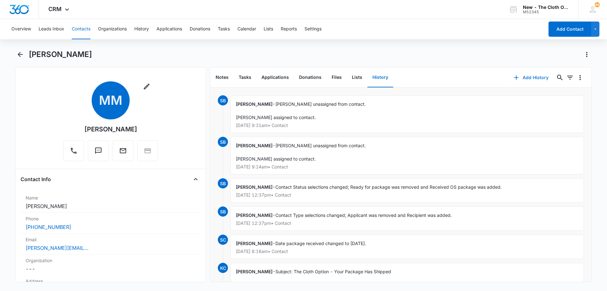
click at [530, 77] on button "Add History" at bounding box center [530, 77] width 47 height 15
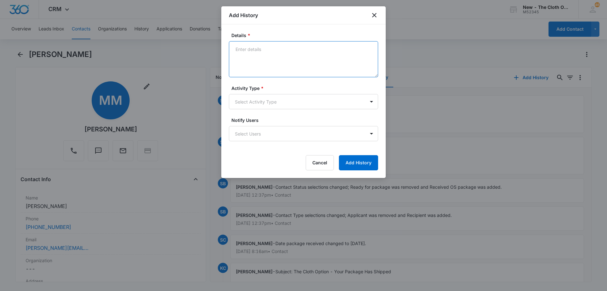
click at [267, 62] on textarea "Details *" at bounding box center [303, 59] width 149 height 36
type textarea "z"
paste textarea "Hello, I'm reaching out to see how cloth diapering is going for your family and…"
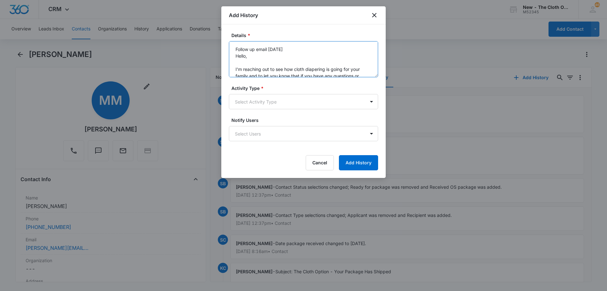
scroll to position [61, 0]
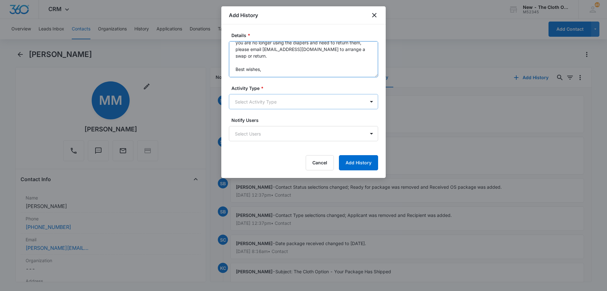
type textarea "Follow up email [DATE] Hello, I'm reaching out to see how cloth diapering is go…"
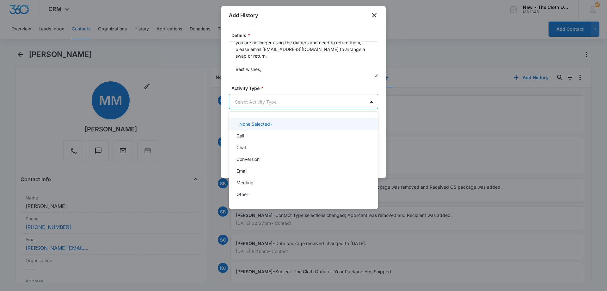
click at [271, 103] on body "CRM Apps Reputation Forms CRM Email Social Ads Intelligence Brand Settings AI A…" at bounding box center [303, 145] width 607 height 291
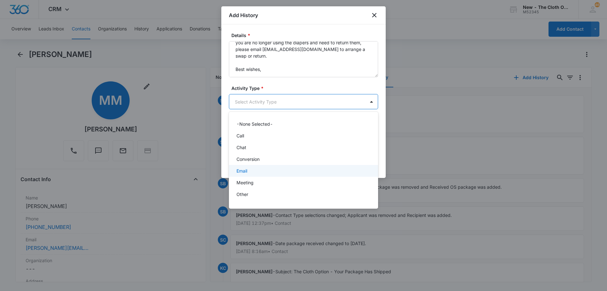
click at [258, 171] on div "Email" at bounding box center [303, 170] width 133 height 7
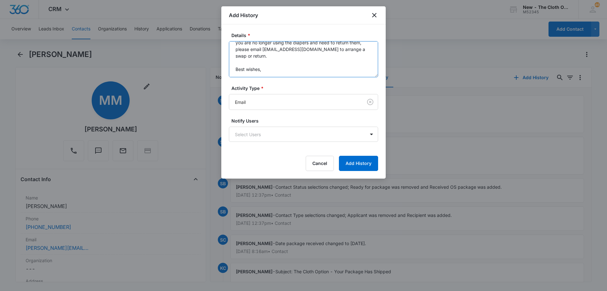
scroll to position [0, 0]
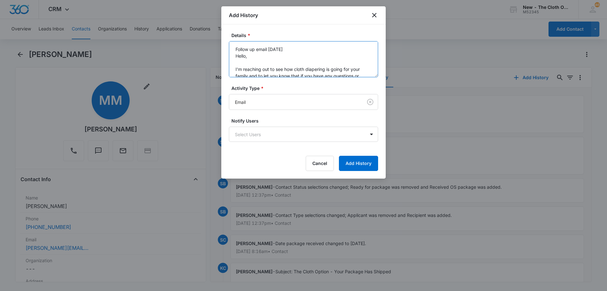
drag, startPoint x: 270, startPoint y: 67, endPoint x: 230, endPoint y: 30, distance: 54.8
click at [230, 30] on div "Details * Follow up email [DATE] Hello, I'm reaching out to see how cloth diape…" at bounding box center [303, 101] width 164 height 154
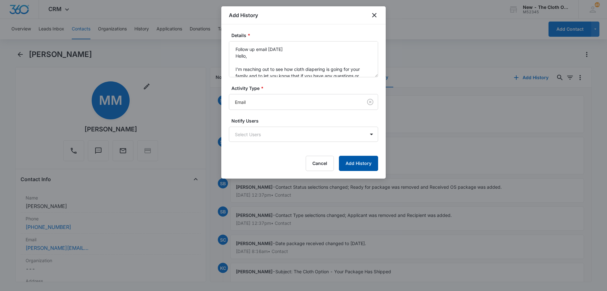
click at [365, 160] on button "Add History" at bounding box center [358, 163] width 39 height 15
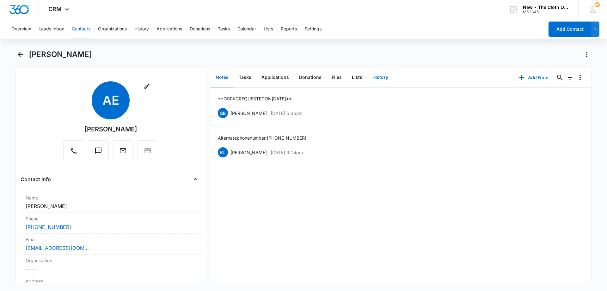
click at [375, 75] on button "History" at bounding box center [380, 78] width 26 height 20
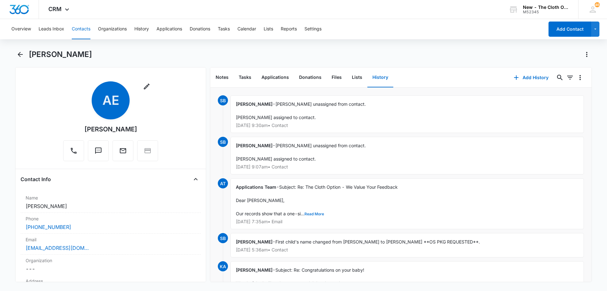
click at [314, 212] on button "Read More" at bounding box center [314, 214] width 20 height 4
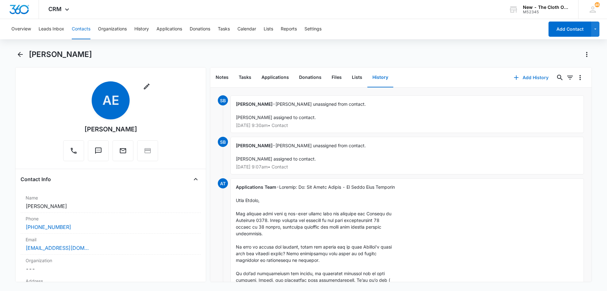
click at [525, 73] on button "Add History" at bounding box center [530, 77] width 47 height 15
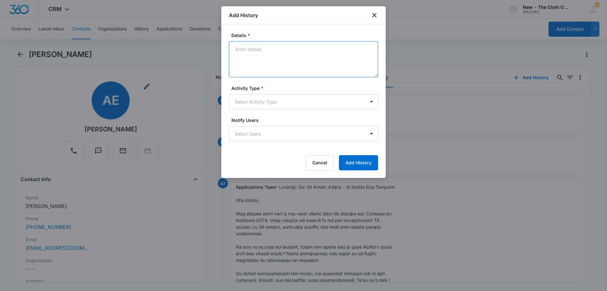
click at [274, 56] on textarea "Details *" at bounding box center [303, 59] width 149 height 36
paste textarea "Follow up email [DATE] Hello, I'm reaching out to see how cloth diapering is go…"
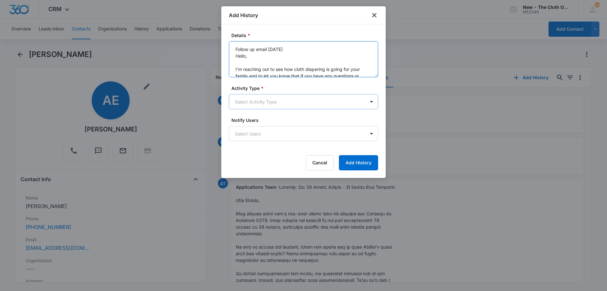
scroll to position [55, 0]
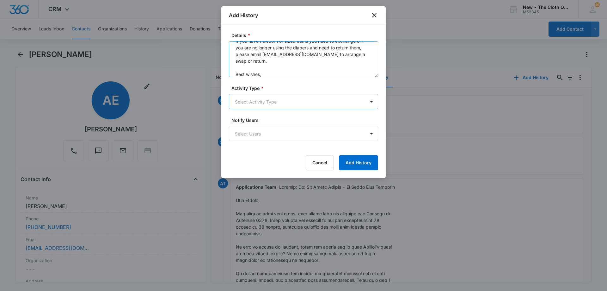
type textarea "Follow up email [DATE] Hello, I'm reaching out to see how cloth diapering is go…"
click at [263, 101] on body "CRM Apps Reputation Forms CRM Email Social Ads Intelligence Brand Settings AI A…" at bounding box center [303, 145] width 607 height 291
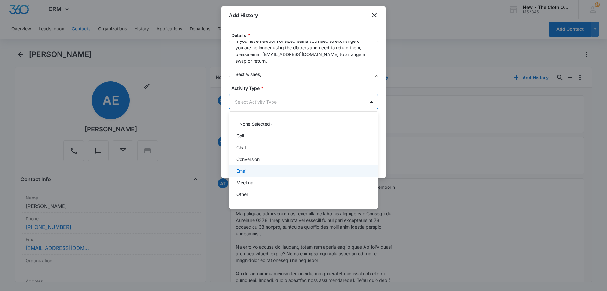
click at [259, 171] on div "Email" at bounding box center [303, 170] width 133 height 7
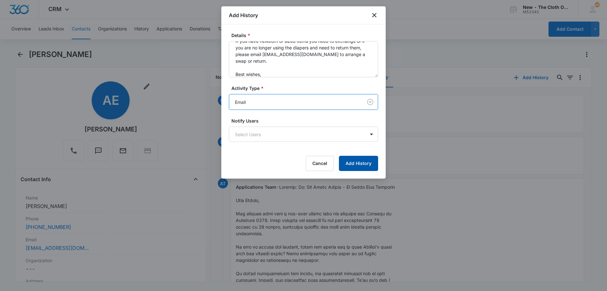
click at [360, 167] on button "Add History" at bounding box center [358, 163] width 39 height 15
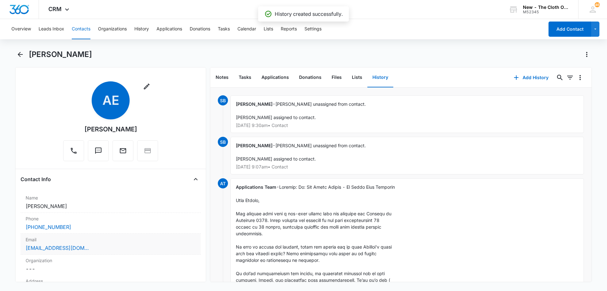
click at [114, 249] on div "Amanda8echavarria@gmail.com" at bounding box center [111, 248] width 170 height 8
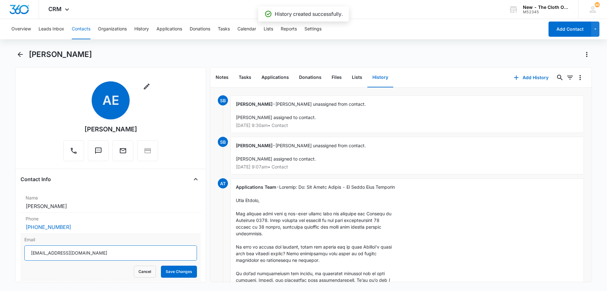
click at [0, 245] on main "Amanda Echavarria Remove AE Amanda Echavarria Contact Info Name Cancel Save Cha…" at bounding box center [303, 169] width 607 height 240
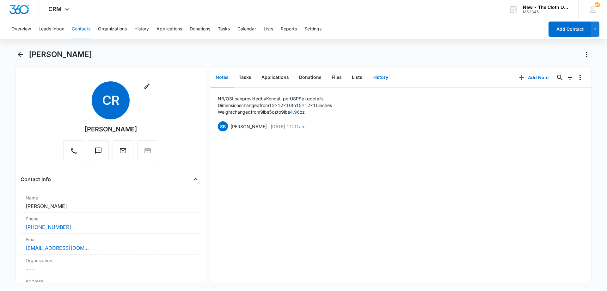
click at [381, 75] on button "History" at bounding box center [380, 78] width 26 height 20
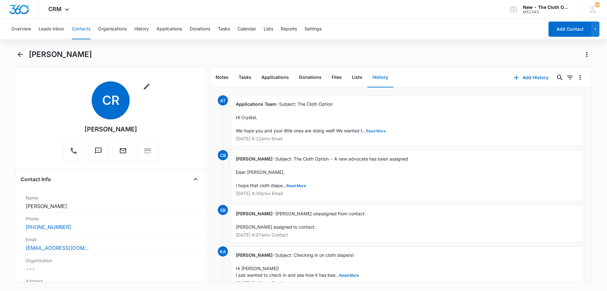
click at [373, 129] on button "Read More" at bounding box center [376, 131] width 20 height 4
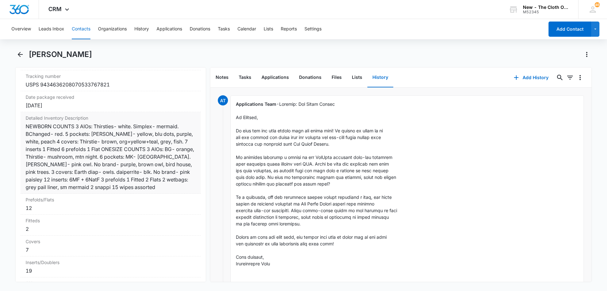
scroll to position [1518, 0]
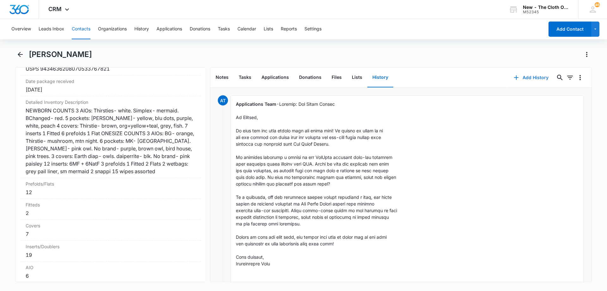
click at [528, 76] on button "Add History" at bounding box center [530, 77] width 47 height 15
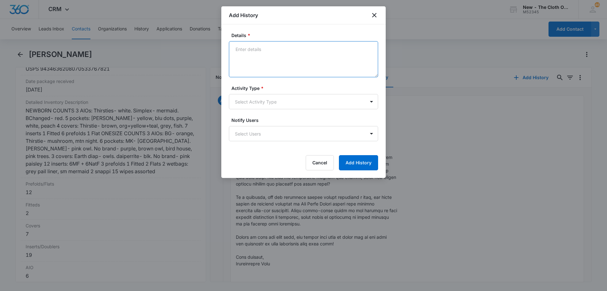
click at [295, 56] on textarea "Details *" at bounding box center [303, 59] width 149 height 36
paste textarea "Follow up email [DATE] Hello, I'm reaching out to see how cloth diapering is go…"
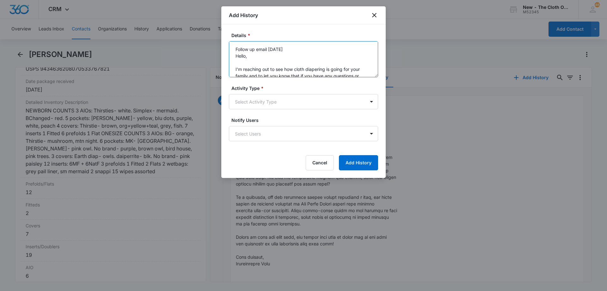
scroll to position [55, 0]
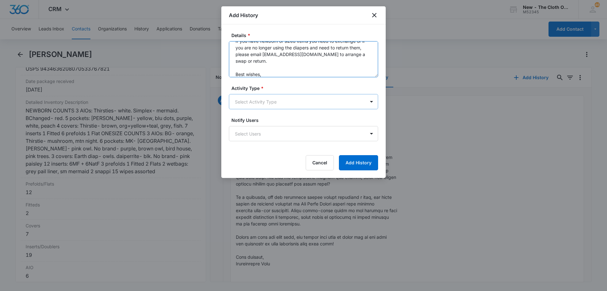
type textarea "Follow up email [DATE] Hello, I'm reaching out to see how cloth diapering is go…"
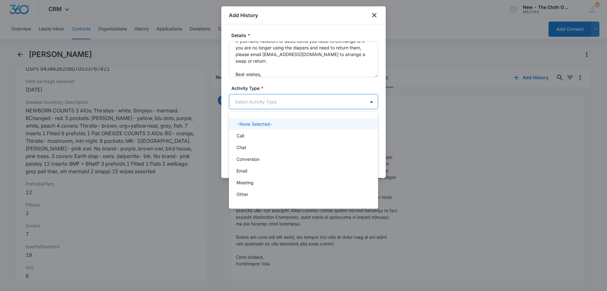
click at [262, 100] on body "CRM Apps Reputation Forms CRM Email Social Ads Intelligence Brand Settings AI A…" at bounding box center [303, 145] width 607 height 291
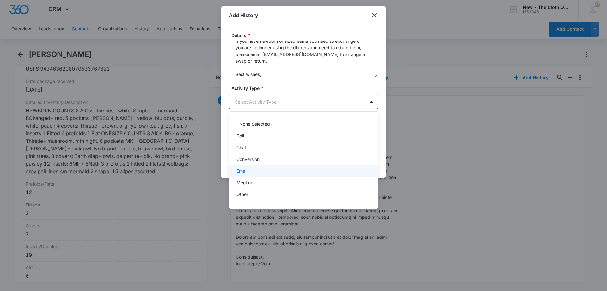
click at [251, 171] on div "Email" at bounding box center [303, 170] width 133 height 7
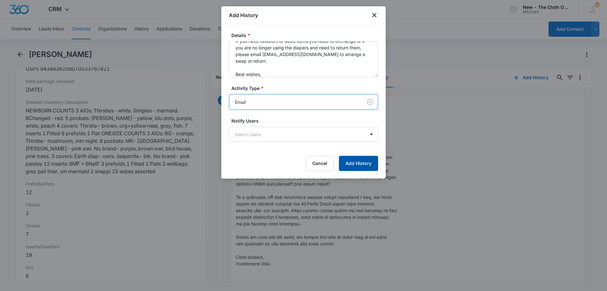
click at [367, 163] on button "Add History" at bounding box center [358, 163] width 39 height 15
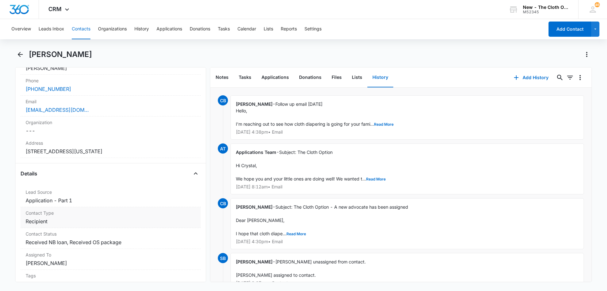
scroll to position [126, 0]
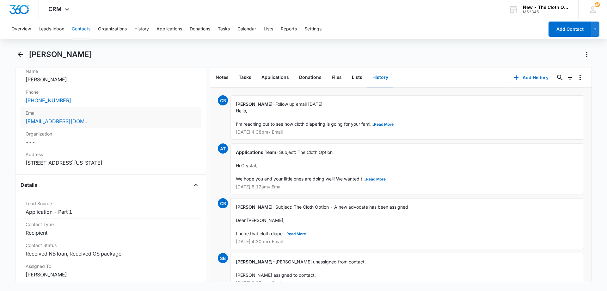
click at [108, 122] on div "crystal12477@gmail.com" at bounding box center [111, 121] width 170 height 8
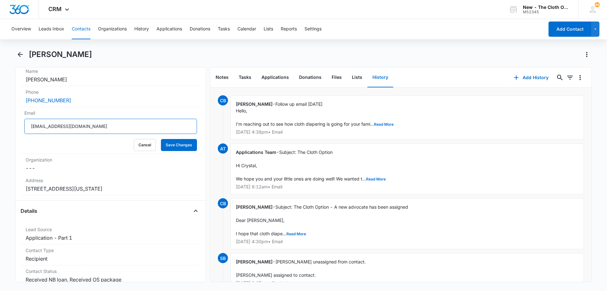
drag, startPoint x: 99, startPoint y: 129, endPoint x: 0, endPoint y: 121, distance: 99.3
click at [0, 121] on main "Crystal Robinson Remove CR Crystal Robinson Contact Info Name Cancel Save Chang…" at bounding box center [303, 169] width 607 height 240
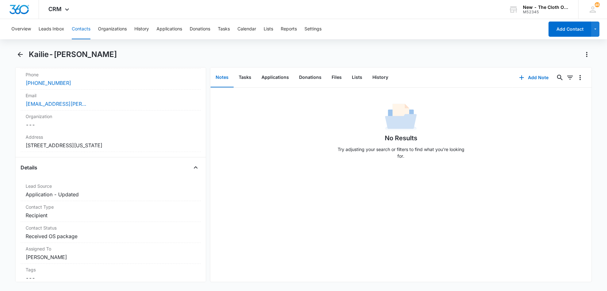
scroll to position [158, 0]
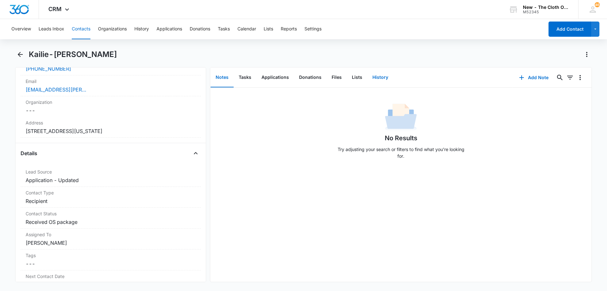
click at [384, 77] on button "History" at bounding box center [380, 78] width 26 height 20
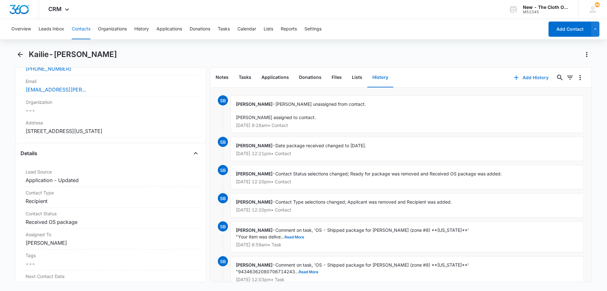
click at [535, 77] on button "Add History" at bounding box center [530, 77] width 47 height 15
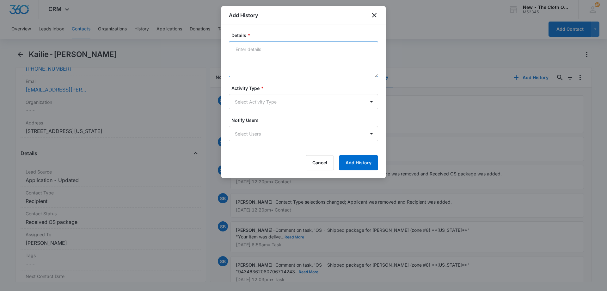
drag, startPoint x: 272, startPoint y: 54, endPoint x: 273, endPoint y: 57, distance: 3.3
click at [272, 54] on textarea "Details *" at bounding box center [303, 59] width 149 height 36
paste textarea "Follow up email [DATE] Hello, I'm reaching out to see how cloth diapering is go…"
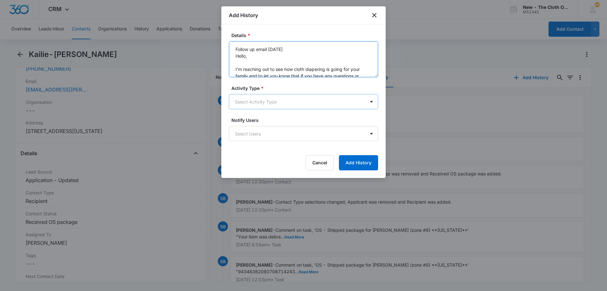
scroll to position [55, 0]
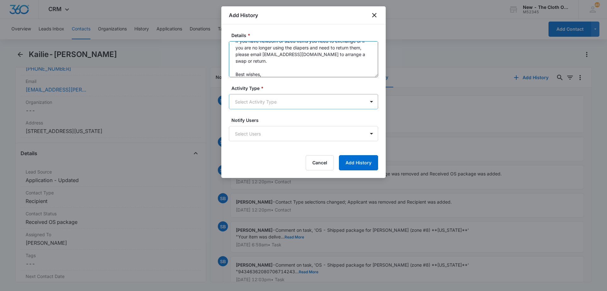
type textarea "Follow up email [DATE] Hello, I'm reaching out to see how cloth diapering is go…"
click at [301, 106] on body "CRM Apps Reputation Forms CRM Email Social Ads Intelligence Brand Settings AI A…" at bounding box center [303, 145] width 607 height 291
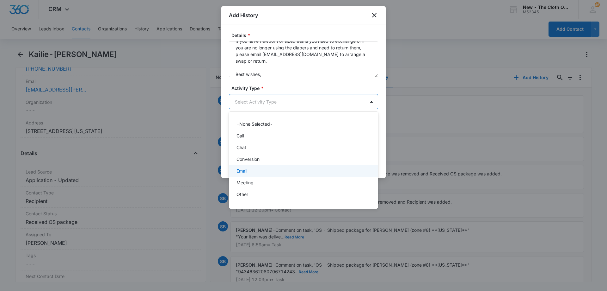
click at [250, 170] on div "Email" at bounding box center [303, 170] width 133 height 7
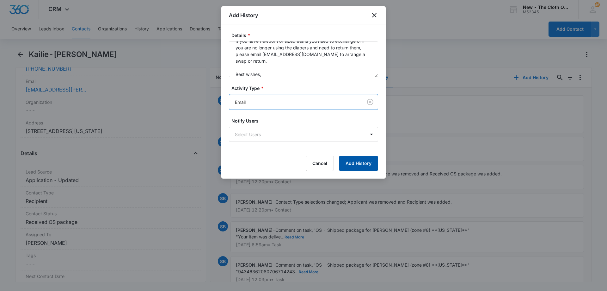
click at [361, 158] on button "Add History" at bounding box center [358, 163] width 39 height 15
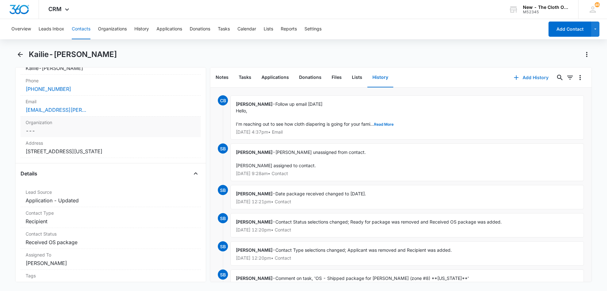
scroll to position [126, 0]
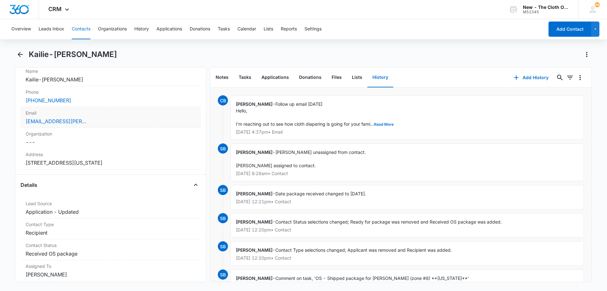
click at [101, 122] on div "kailie.sablan@gmail.com" at bounding box center [111, 121] width 170 height 8
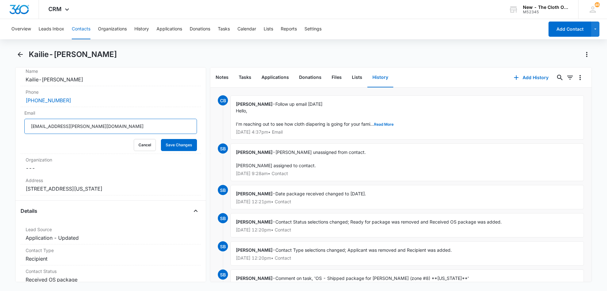
drag, startPoint x: 96, startPoint y: 127, endPoint x: 0, endPoint y: 120, distance: 96.7
click at [0, 120] on main "Kailie-Michelle Sablan-Lee Remove KS Kailie-Michelle Sablan-Lee Contact Info Na…" at bounding box center [303, 169] width 607 height 240
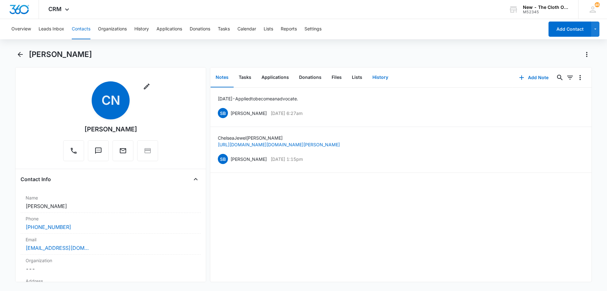
click at [372, 75] on button "History" at bounding box center [380, 78] width 26 height 20
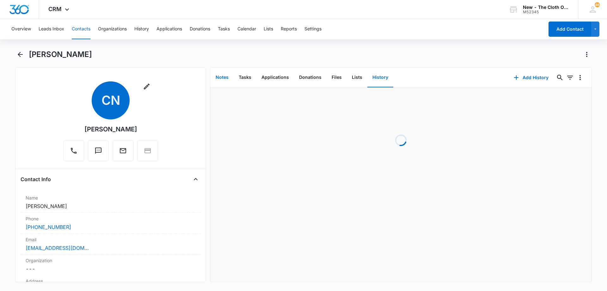
click at [222, 79] on button "Notes" at bounding box center [222, 78] width 23 height 20
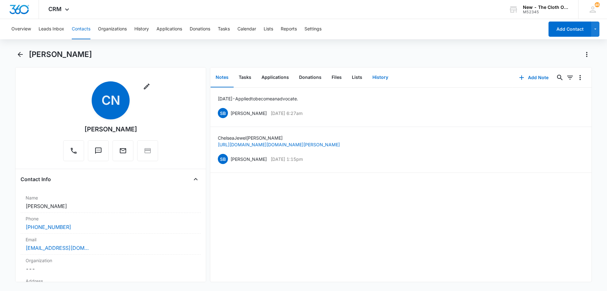
click at [375, 78] on button "History" at bounding box center [380, 78] width 26 height 20
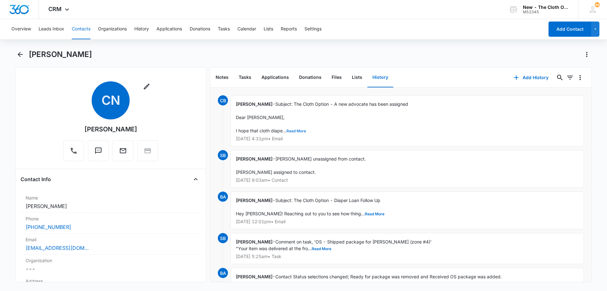
click at [297, 130] on button "Read More" at bounding box center [296, 131] width 20 height 4
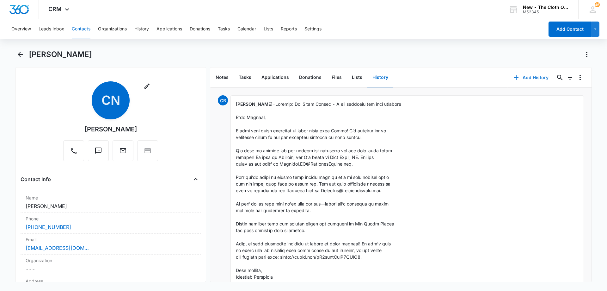
click at [533, 76] on button "Add History" at bounding box center [530, 77] width 47 height 15
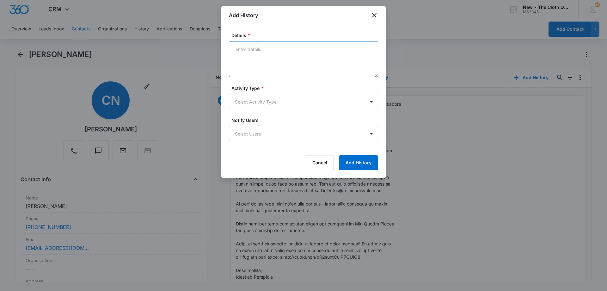
click at [262, 59] on textarea "Details *" at bounding box center [303, 59] width 149 height 36
paste textarea "Follow up email [DATE] Hello, I'm reaching out to see how cloth diapering is go…"
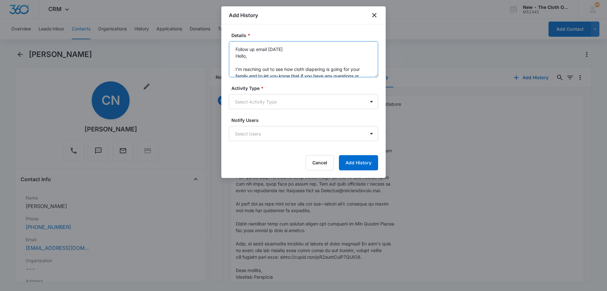
scroll to position [55, 0]
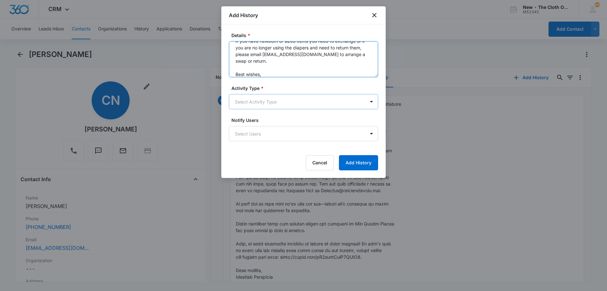
type textarea "Follow up email [DATE] Hello, I'm reaching out to see how cloth diapering is go…"
click at [274, 104] on body "CRM Apps Reputation Forms CRM Email Social Ads Intelligence Brand Settings AI A…" at bounding box center [303, 145] width 607 height 291
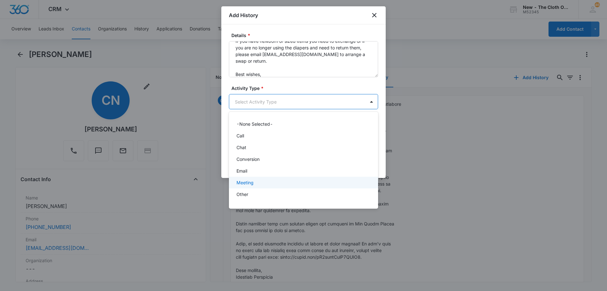
click at [258, 173] on div "Email" at bounding box center [303, 170] width 133 height 7
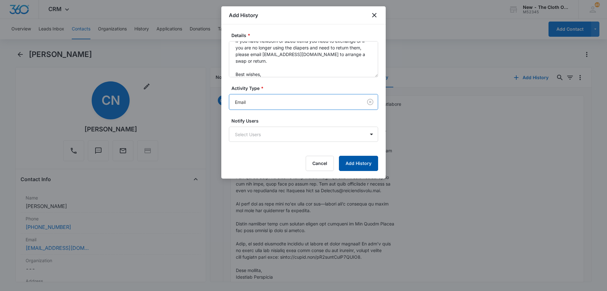
click at [370, 163] on button "Add History" at bounding box center [358, 163] width 39 height 15
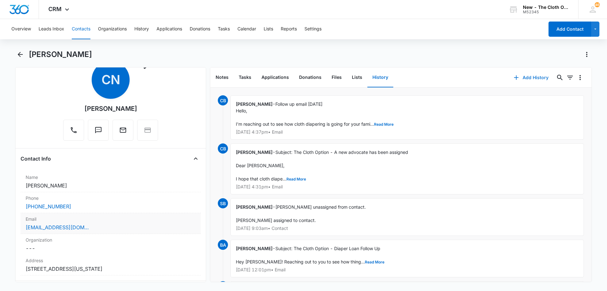
scroll to position [32, 0]
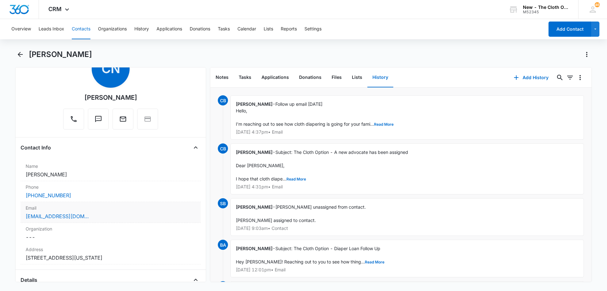
click at [118, 212] on div "Email Cancel Save Changes chelseajnunlist@gmail.com" at bounding box center [111, 212] width 180 height 21
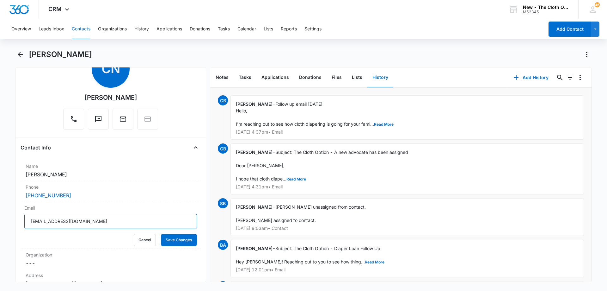
drag, startPoint x: 111, startPoint y: 226, endPoint x: 0, endPoint y: 217, distance: 111.0
click at [0, 217] on main "Chelsea Nunlist Remove CN Chelsea Nunlist Contact Info Name Cancel Save Changes…" at bounding box center [303, 169] width 607 height 240
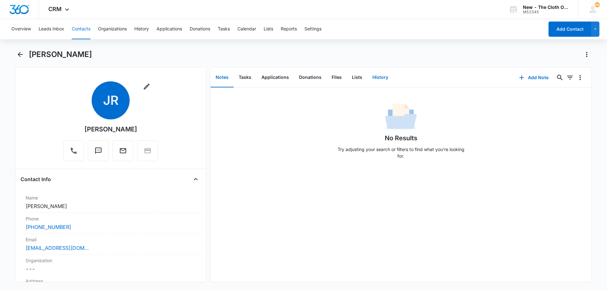
click at [374, 77] on button "History" at bounding box center [380, 78] width 26 height 20
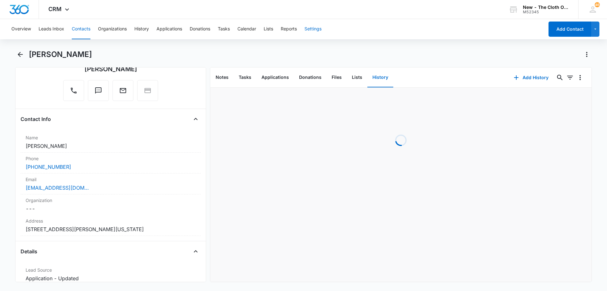
scroll to position [32, 0]
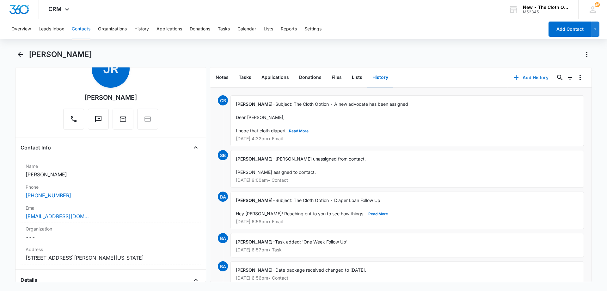
click at [531, 76] on button "Add History" at bounding box center [530, 77] width 47 height 15
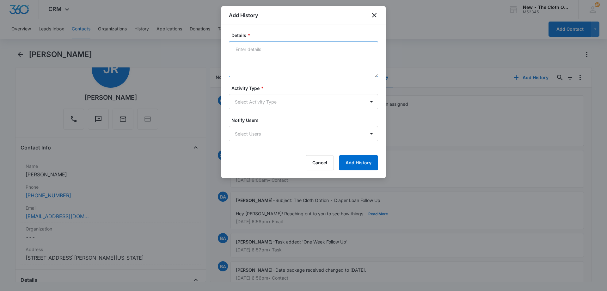
click at [268, 48] on textarea "Details *" at bounding box center [303, 59] width 149 height 36
paste textarea "Follow up email [DATE] Hello, I'm reaching out to see how cloth diapering is go…"
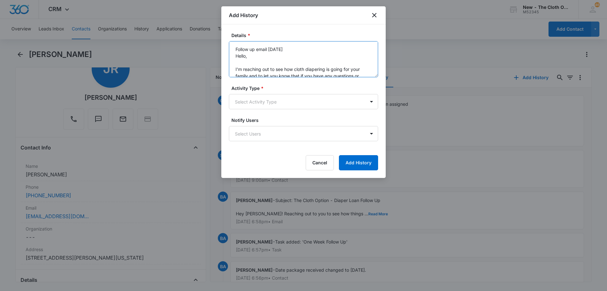
scroll to position [55, 0]
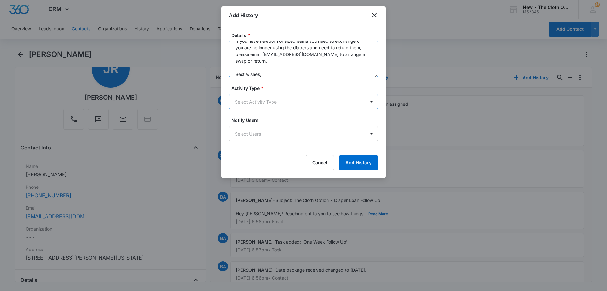
type textarea "Follow up email [DATE] Hello, I'm reaching out to see how cloth diapering is go…"
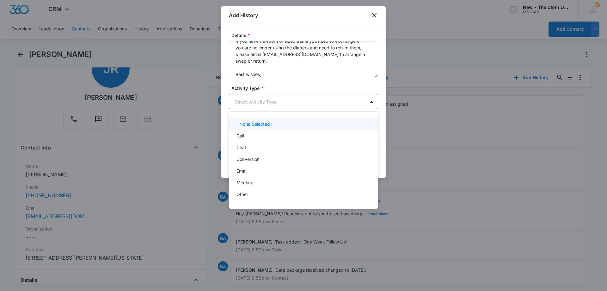
click at [296, 104] on body "CRM Apps Reputation Forms CRM Email Social Ads Intelligence Brand Settings AI A…" at bounding box center [303, 145] width 607 height 291
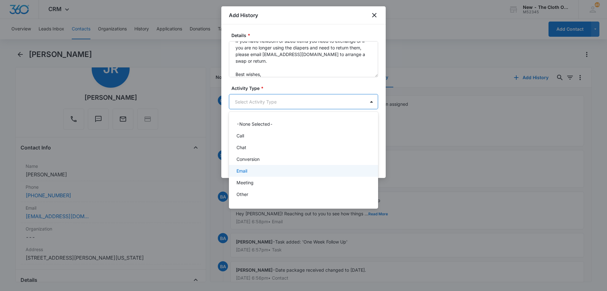
click at [254, 171] on div "Email" at bounding box center [303, 170] width 133 height 7
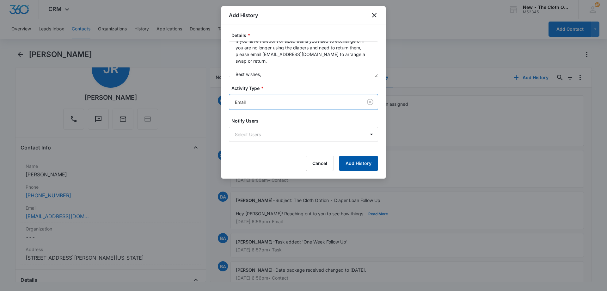
click at [362, 163] on button "Add History" at bounding box center [358, 163] width 39 height 15
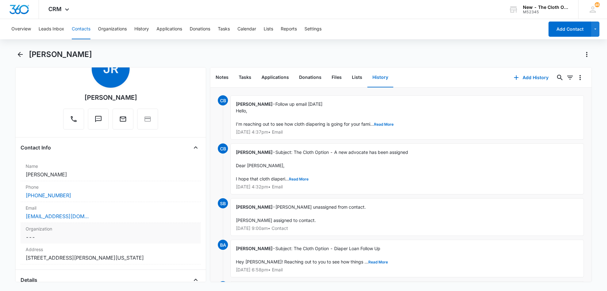
click at [104, 223] on div "Organization Cancel Save Changes ---" at bounding box center [111, 233] width 180 height 21
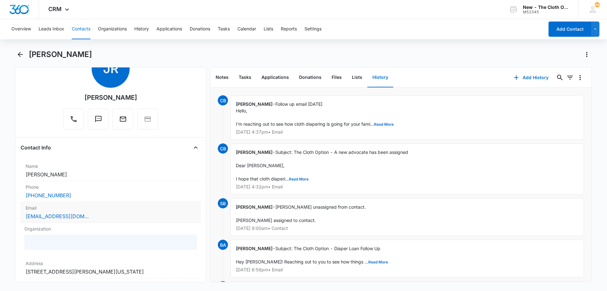
click at [109, 218] on div "[EMAIL_ADDRESS][DOMAIN_NAME]" at bounding box center [111, 216] width 170 height 8
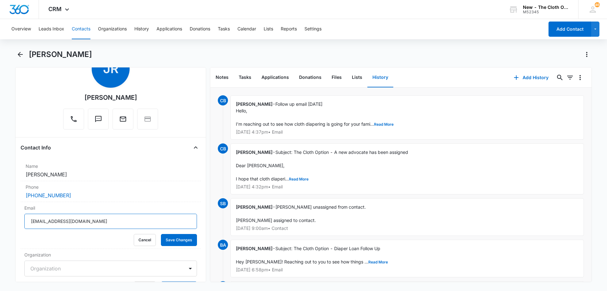
drag, startPoint x: 116, startPoint y: 222, endPoint x: 0, endPoint y: 212, distance: 116.4
click at [0, 212] on main "[PERSON_NAME] Remove JR [PERSON_NAME] Contact Info Name Cancel Save Changes [PE…" at bounding box center [303, 169] width 607 height 240
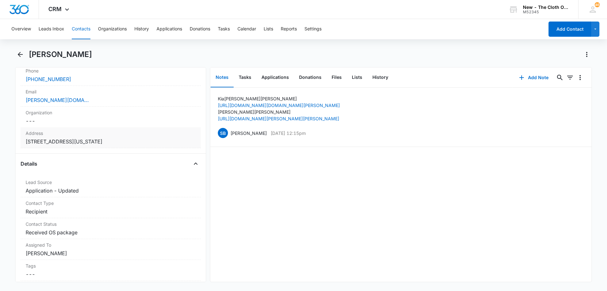
scroll to position [158, 0]
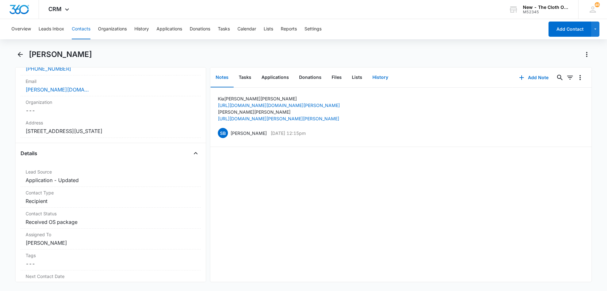
click at [381, 79] on button "History" at bounding box center [380, 78] width 26 height 20
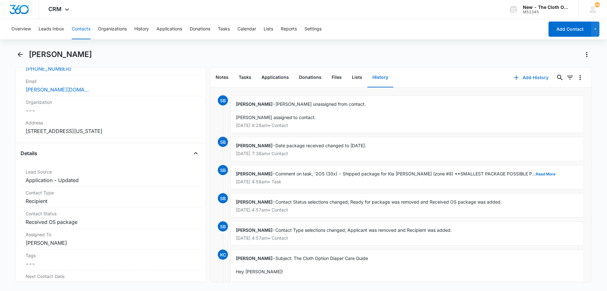
click at [532, 77] on button "Add History" at bounding box center [530, 77] width 47 height 15
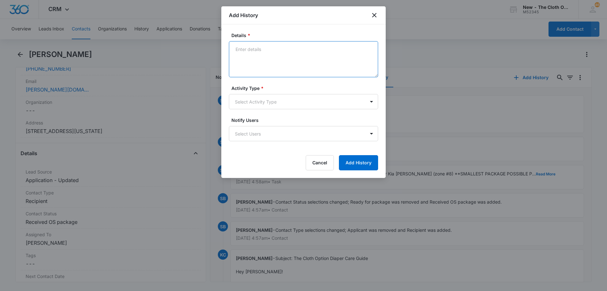
click at [250, 68] on textarea "Details *" at bounding box center [303, 59] width 149 height 36
paste textarea "Follow up email 10/15/25 Hello, I'm reaching out to see how cloth diapering is …"
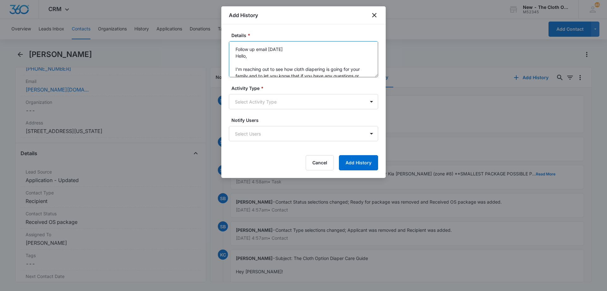
scroll to position [55, 0]
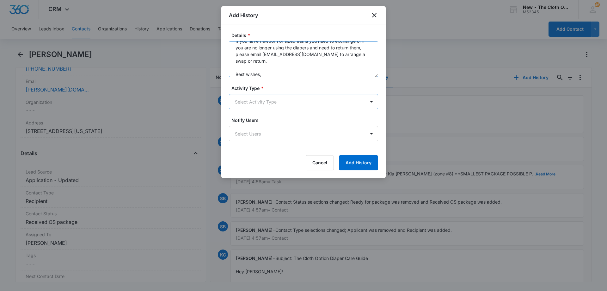
type textarea "Follow up email 10/15/25 Hello, I'm reaching out to see how cloth diapering is …"
click at [275, 104] on body "CRM Apps Reputation Forms CRM Email Social Ads Intelligence Brand Settings AI A…" at bounding box center [303, 145] width 607 height 291
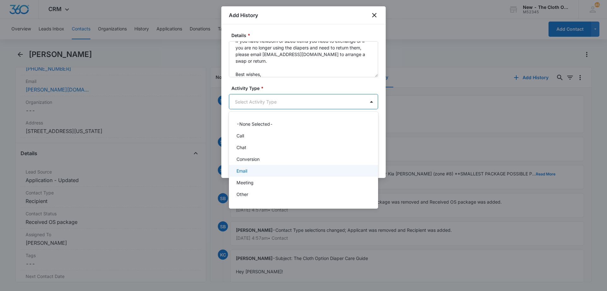
scroll to position [9, 0]
click at [254, 161] on div "Email" at bounding box center [303, 161] width 133 height 7
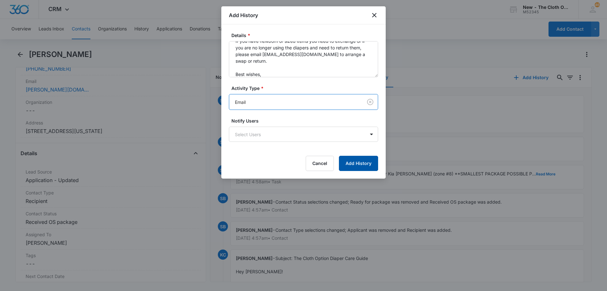
click at [368, 164] on button "Add History" at bounding box center [358, 163] width 39 height 15
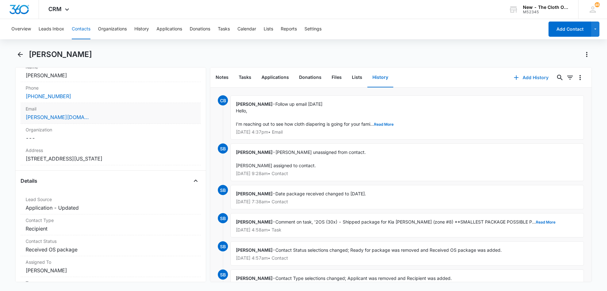
scroll to position [126, 0]
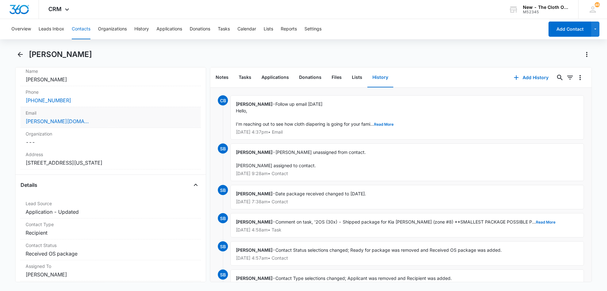
click at [102, 123] on div "hatton.kia@yahoo.com" at bounding box center [111, 121] width 170 height 8
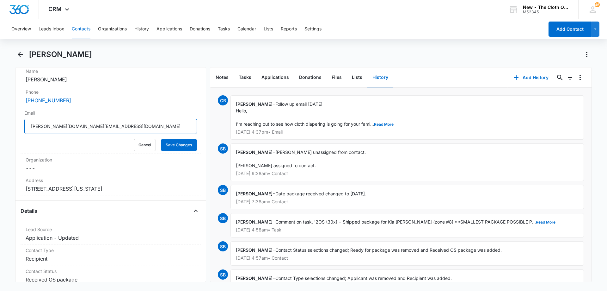
drag, startPoint x: 61, startPoint y: 129, endPoint x: 0, endPoint y: 134, distance: 61.5
click at [0, 134] on main "Kia Hatton Remove KH Kia Hatton Contact Info Name Cancel Save Changes Kia Hatto…" at bounding box center [303, 169] width 607 height 240
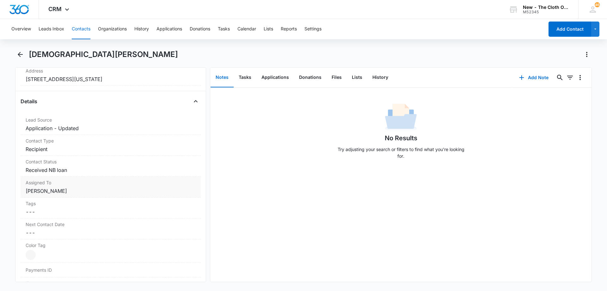
scroll to position [221, 0]
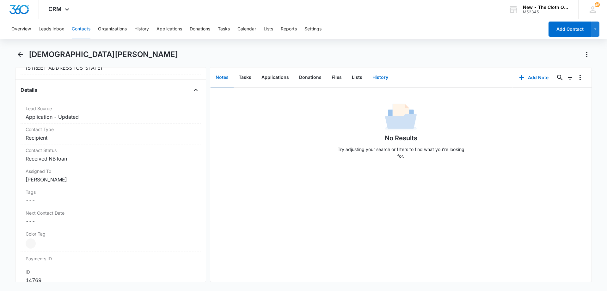
click at [381, 80] on button "History" at bounding box center [380, 78] width 26 height 20
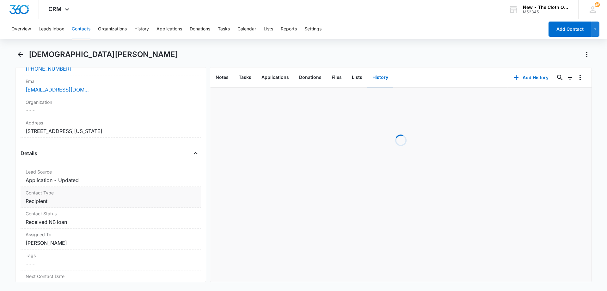
scroll to position [126, 0]
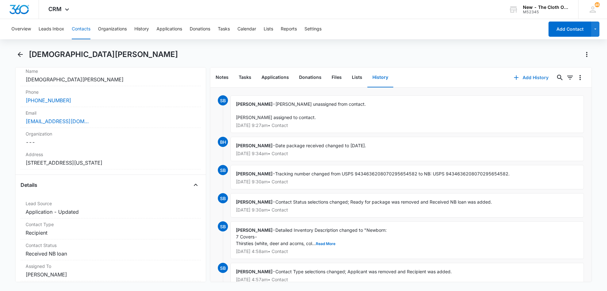
click at [524, 76] on button "Add History" at bounding box center [530, 77] width 47 height 15
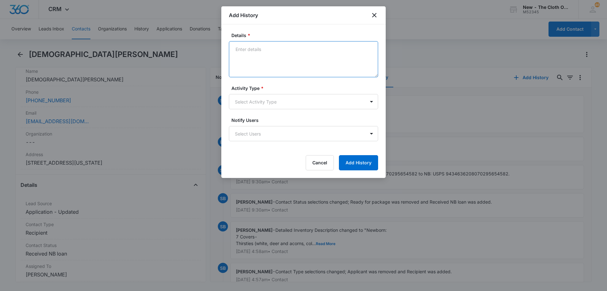
click at [280, 60] on textarea "Details *" at bounding box center [303, 59] width 149 height 36
paste textarea "Follow up email 10/15/25 Hello, I'm reaching out to see how cloth diapering is …"
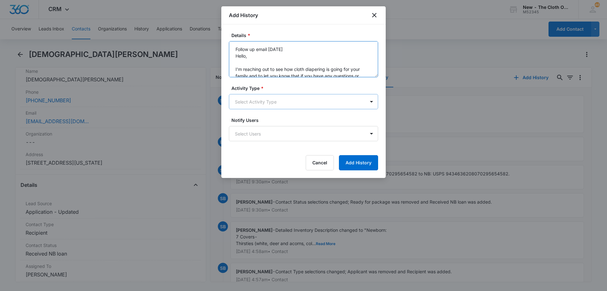
scroll to position [55, 0]
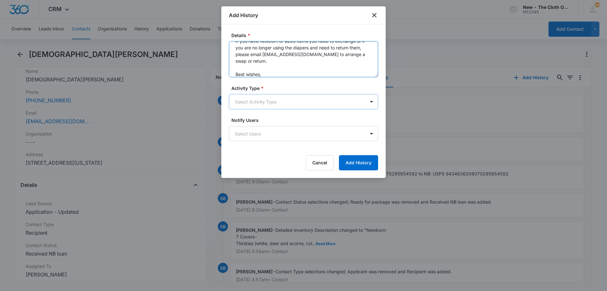
type textarea "Follow up email 10/15/25 Hello, I'm reaching out to see how cloth diapering is …"
click at [277, 99] on body "CRM Apps Reputation Forms CRM Email Social Ads Intelligence Brand Settings AI A…" at bounding box center [303, 145] width 607 height 291
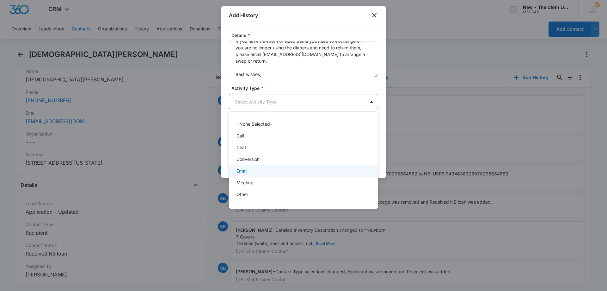
click at [259, 170] on div "Email" at bounding box center [303, 170] width 133 height 7
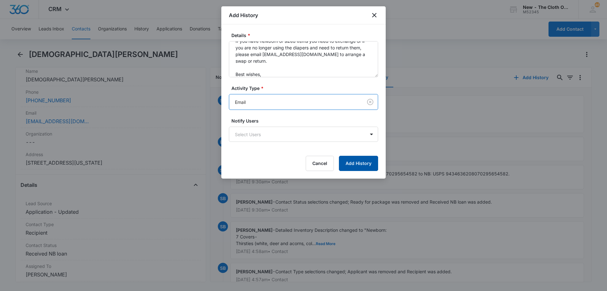
click at [370, 162] on button "Add History" at bounding box center [358, 163] width 39 height 15
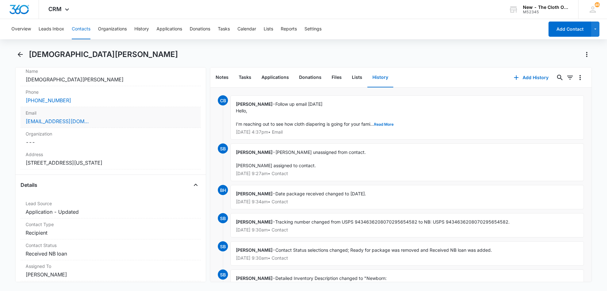
click at [103, 116] on div "Email Cancel Save Changes evangelinaa04@icloud.com" at bounding box center [111, 117] width 180 height 21
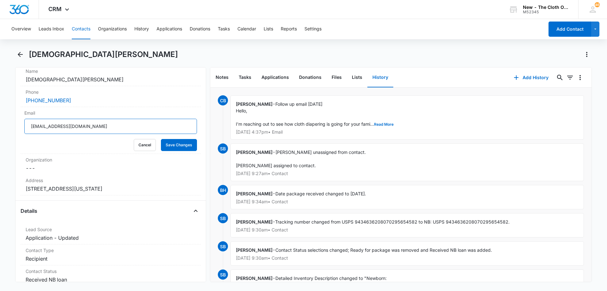
drag, startPoint x: 114, startPoint y: 130, endPoint x: 0, endPoint y: 124, distance: 114.0
click at [0, 124] on main "Evangelina Moran Remove EM Evangelina Moran Contact Info Name Cancel Save Chang…" at bounding box center [303, 169] width 607 height 240
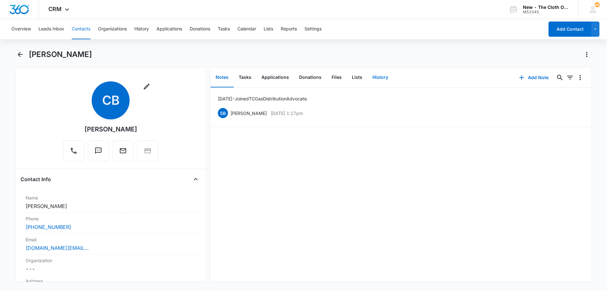
click at [386, 76] on button "History" at bounding box center [380, 78] width 26 height 20
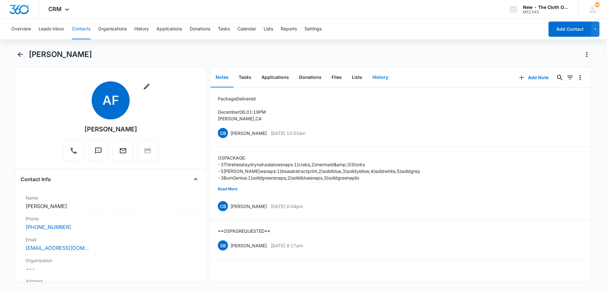
click at [374, 76] on button "History" at bounding box center [380, 78] width 26 height 20
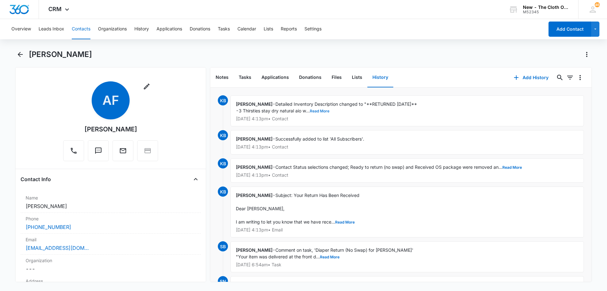
click at [317, 112] on button "Read More" at bounding box center [320, 111] width 20 height 4
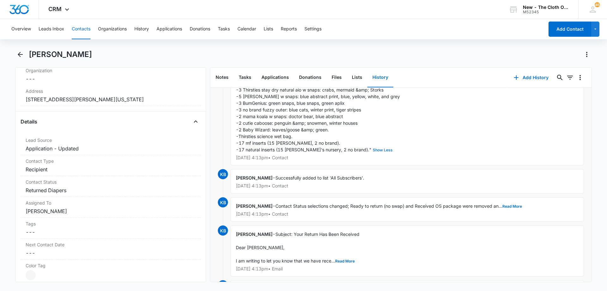
scroll to position [32, 0]
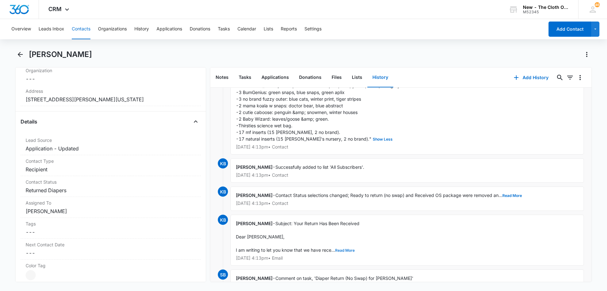
click at [345, 251] on button "Read More" at bounding box center [345, 250] width 20 height 4
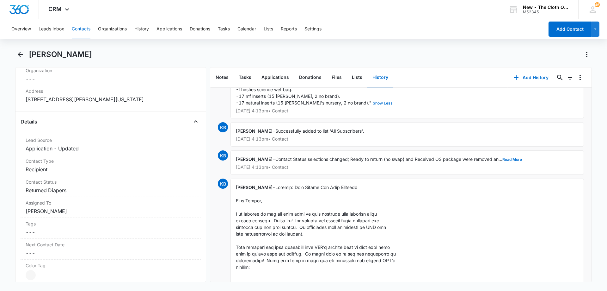
scroll to position [0, 0]
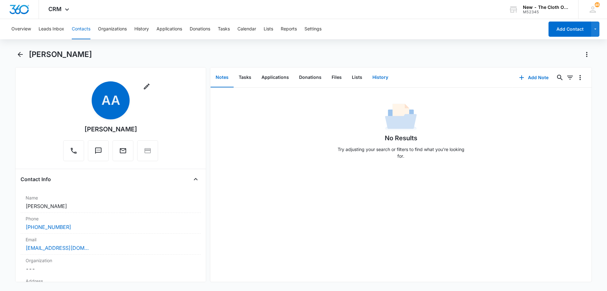
click at [380, 77] on button "History" at bounding box center [380, 78] width 26 height 20
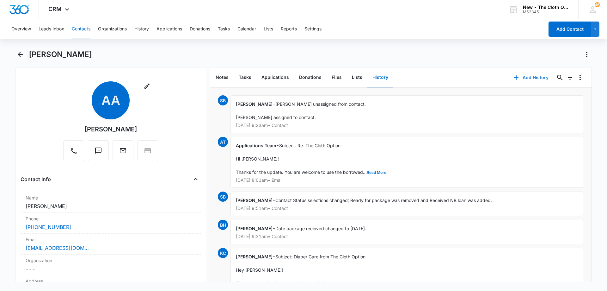
click at [517, 77] on button "Add History" at bounding box center [530, 77] width 47 height 15
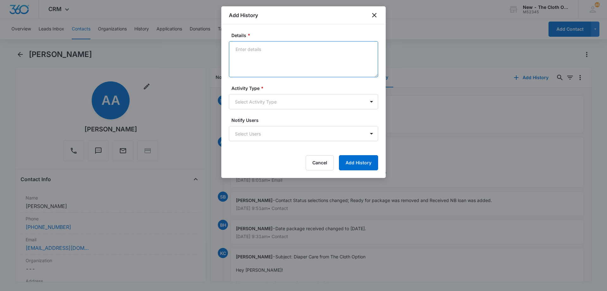
click at [274, 62] on textarea "Details *" at bounding box center [303, 59] width 149 height 36
paste textarea "Hello, I'm reaching out to see how cloth diapering is going for your family and…"
click at [287, 49] on textarea "Follow up email Hello, I'm reaching out to see how cloth diapering is going for…" at bounding box center [303, 59] width 149 height 36
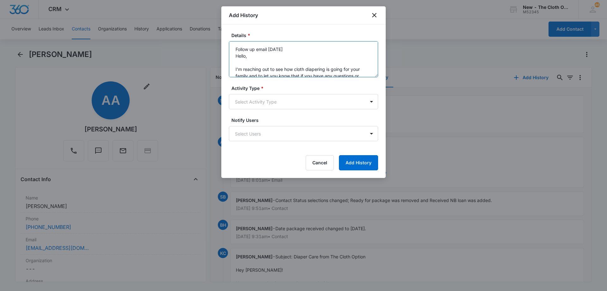
scroll to position [60, 0]
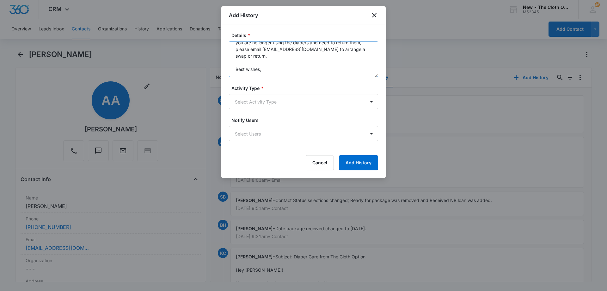
drag, startPoint x: 235, startPoint y: 47, endPoint x: 317, endPoint y: 94, distance: 94.0
click at [317, 94] on form "Details * Follow up email 10/15/25 Hello, I'm reaching out to see how cloth dia…" at bounding box center [303, 101] width 149 height 138
type textarea "Follow up email [DATE] Hello, I'm reaching out to see how cloth diapering is go…"
click at [260, 100] on body "CRM Apps Reputation Forms CRM Email Social Ads Intelligence Brand Settings AI A…" at bounding box center [303, 145] width 607 height 291
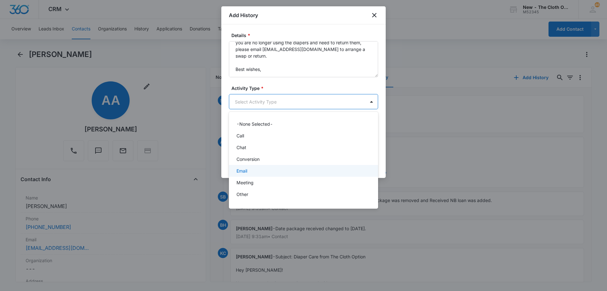
click at [248, 171] on div "Email" at bounding box center [303, 170] width 133 height 7
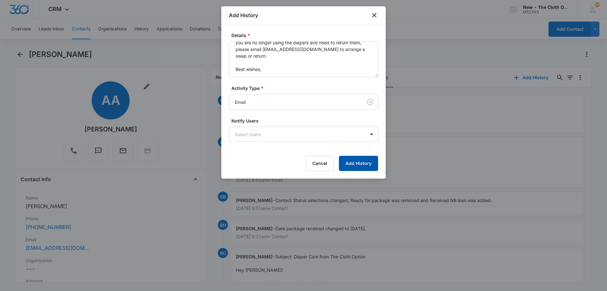
click at [367, 164] on button "Add History" at bounding box center [358, 163] width 39 height 15
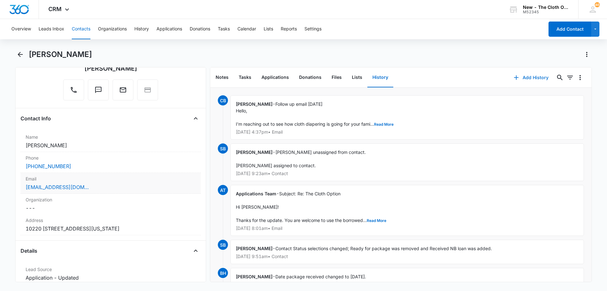
scroll to position [63, 0]
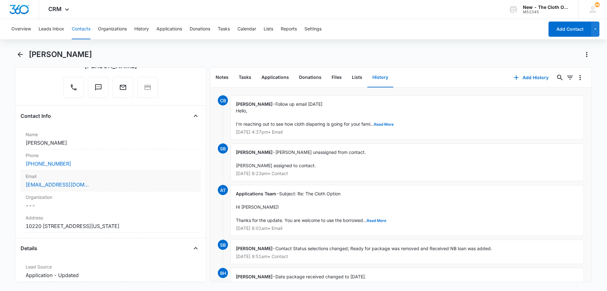
click at [117, 180] on div "Email Cancel Save Changes angiearizandieta@gmail.com" at bounding box center [111, 180] width 180 height 21
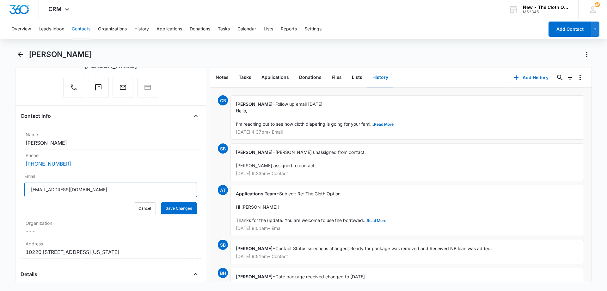
drag, startPoint x: 103, startPoint y: 191, endPoint x: 0, endPoint y: 188, distance: 102.8
click at [0, 188] on main "Angie Arizandieta Remove AA Angie Arizandieta Contact Info Name Cancel Save Cha…" at bounding box center [303, 169] width 607 height 240
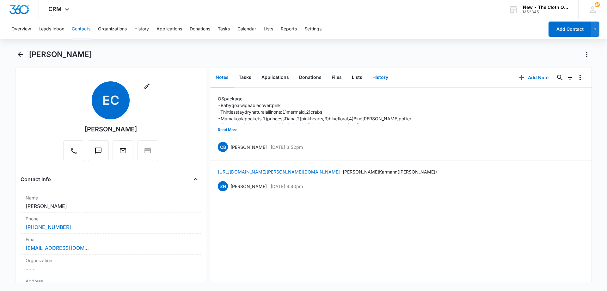
click at [376, 76] on button "History" at bounding box center [380, 78] width 26 height 20
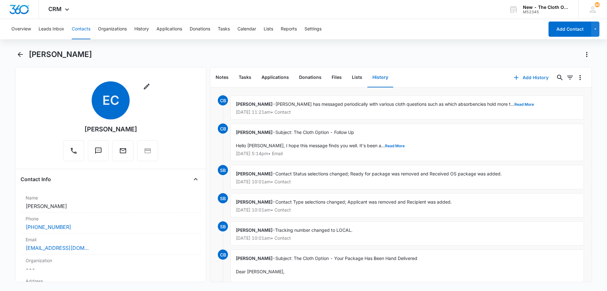
click at [529, 78] on button "Add History" at bounding box center [530, 77] width 47 height 15
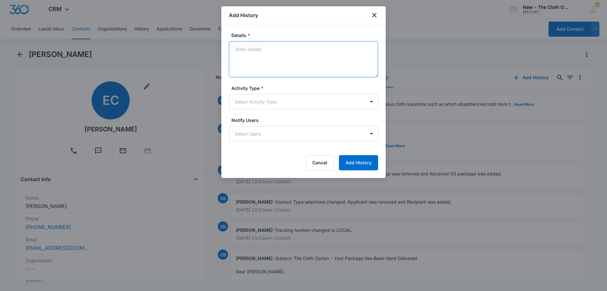
click at [255, 49] on textarea "Details *" at bounding box center [303, 59] width 149 height 36
paste textarea "Hello, I'm reaching out to see how cloth diapering is going for your family and…"
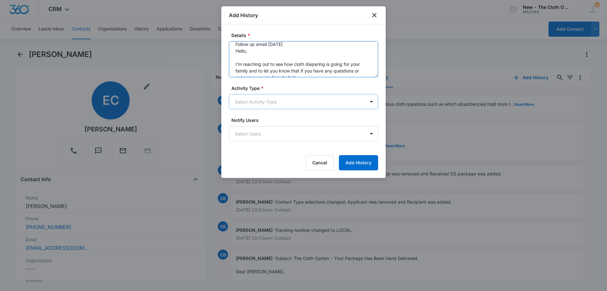
type textarea "Follow up email [DATE] Hello, I'm reaching out to see how cloth diapering is go…"
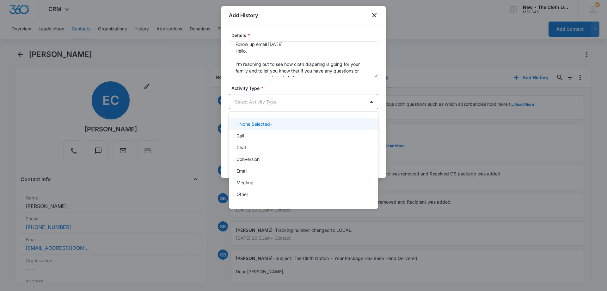
click at [260, 101] on body "CRM Apps Reputation Forms CRM Email Social Ads Intelligence Brand Settings AI A…" at bounding box center [303, 145] width 607 height 291
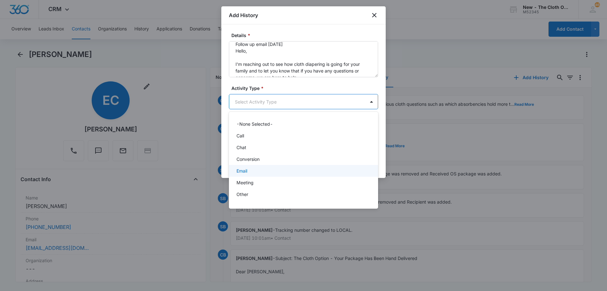
click at [258, 172] on div "Email" at bounding box center [303, 170] width 133 height 7
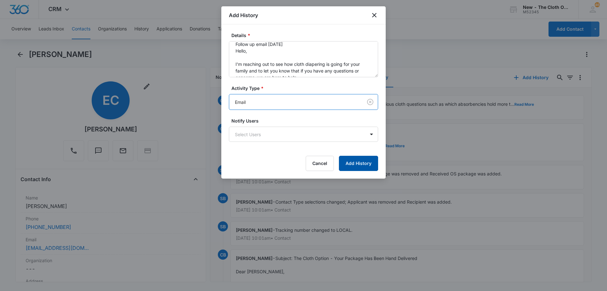
click at [370, 159] on button "Add History" at bounding box center [358, 163] width 39 height 15
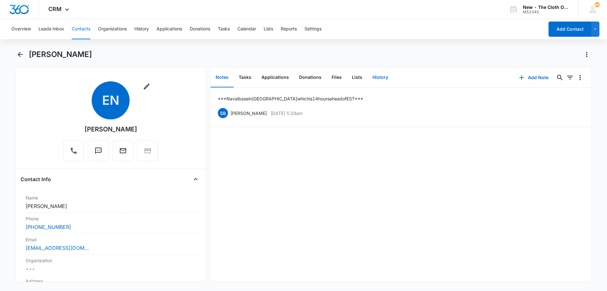
click at [378, 77] on button "History" at bounding box center [380, 78] width 26 height 20
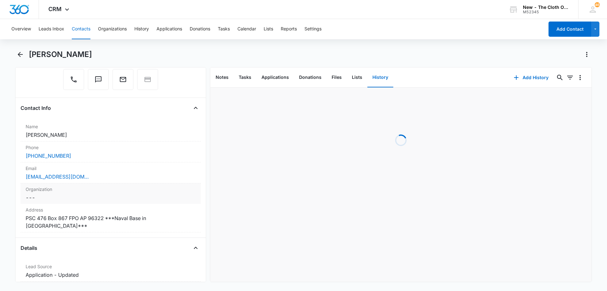
scroll to position [95, 0]
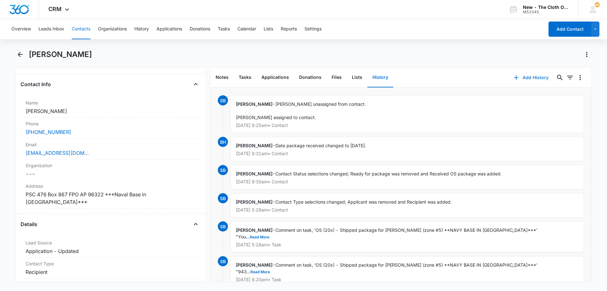
click at [527, 77] on button "Add History" at bounding box center [530, 77] width 47 height 15
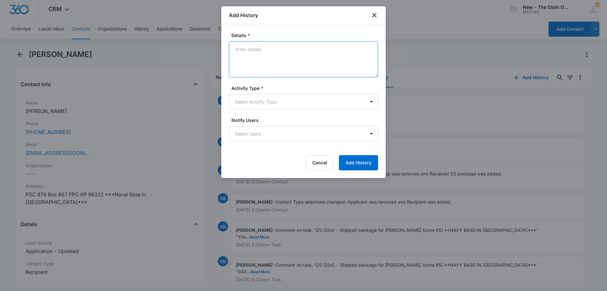
click at [269, 67] on textarea "Details *" at bounding box center [303, 59] width 149 height 36
paste textarea "Follow up email [DATE] Hello, I'm reaching out to see how cloth diapering is go…"
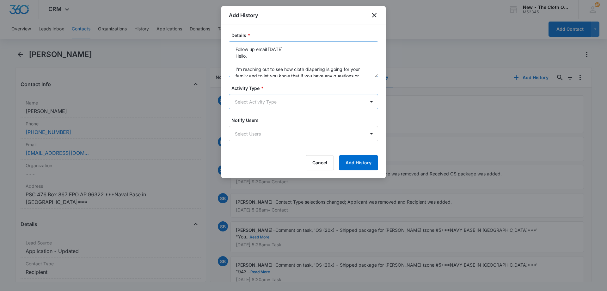
scroll to position [55, 0]
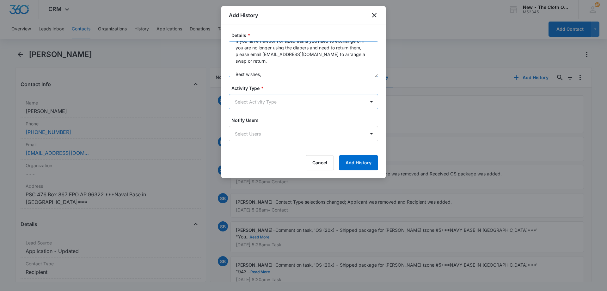
type textarea "Follow up email [DATE] Hello, I'm reaching out to see how cloth diapering is go…"
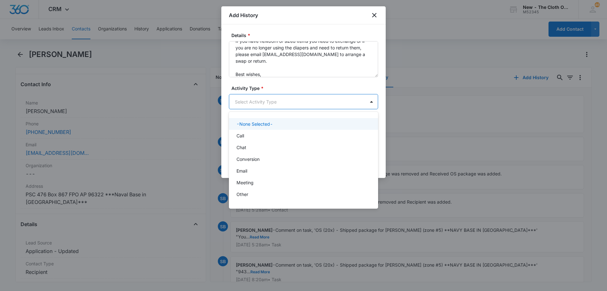
click at [263, 106] on body "CRM Apps Reputation Forms CRM Email Social Ads Intelligence Brand Settings AI A…" at bounding box center [303, 145] width 607 height 291
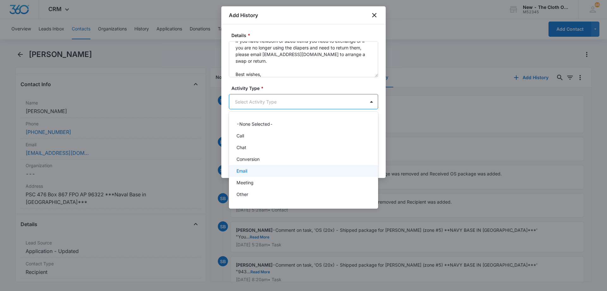
click at [254, 169] on div "Email" at bounding box center [303, 170] width 133 height 7
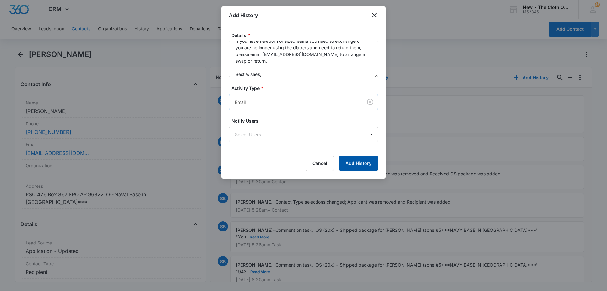
click at [354, 162] on button "Add History" at bounding box center [358, 163] width 39 height 15
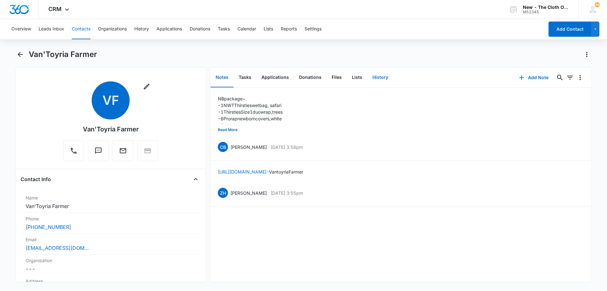
click at [369, 74] on button "History" at bounding box center [380, 78] width 26 height 20
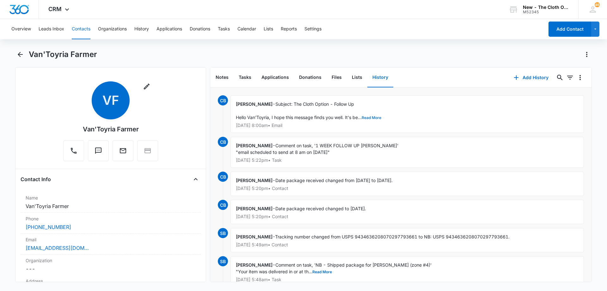
click at [375, 116] on button "Read More" at bounding box center [372, 118] width 20 height 4
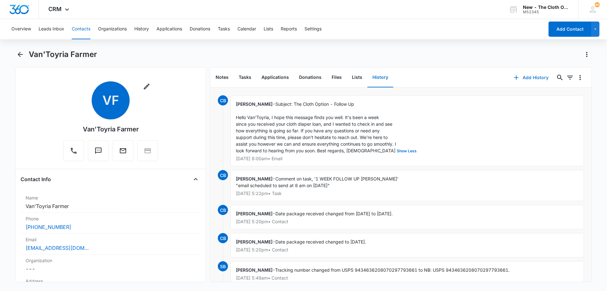
click at [538, 78] on button "Add History" at bounding box center [530, 77] width 47 height 15
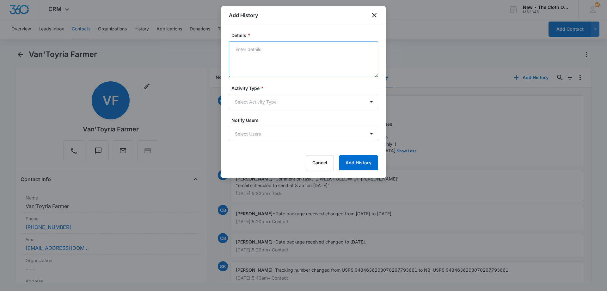
click at [265, 54] on textarea "Details *" at bounding box center [303, 59] width 149 height 36
paste textarea "Follow up email 10/15/25 Hello, I'm reaching out to see how cloth diapering is …"
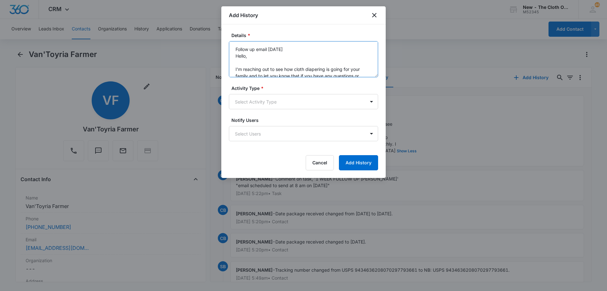
scroll to position [55, 0]
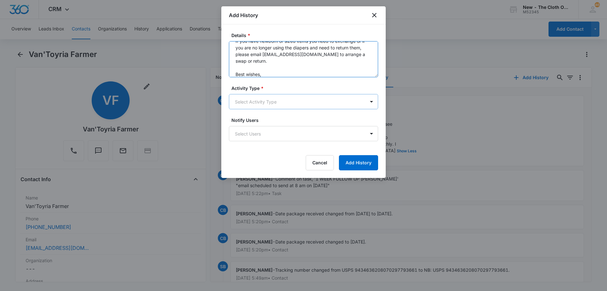
type textarea "Follow up email 10/15/25 Hello, I'm reaching out to see how cloth diapering is …"
click at [260, 105] on body "CRM Apps Reputation Forms CRM Email Social Ads Intelligence Brand Settings AI A…" at bounding box center [303, 145] width 607 height 291
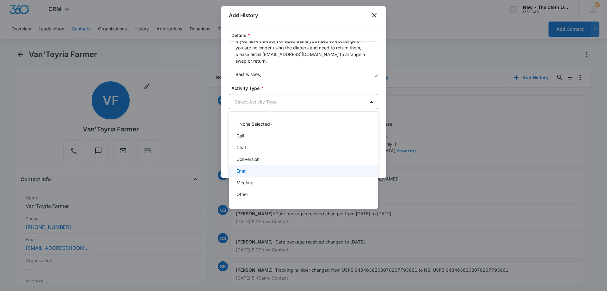
click at [245, 167] on p "Email" at bounding box center [242, 170] width 11 height 7
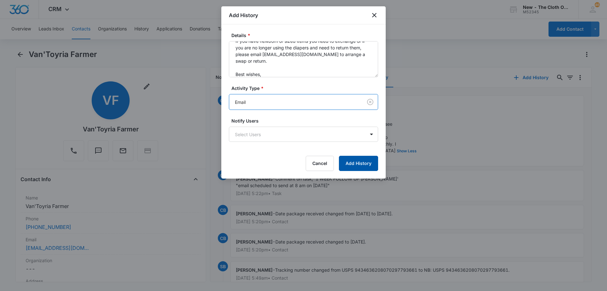
click at [363, 164] on button "Add History" at bounding box center [358, 163] width 39 height 15
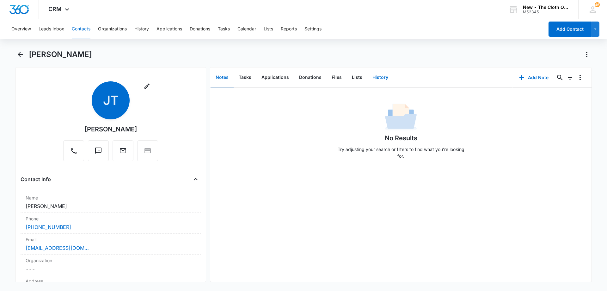
click at [374, 78] on button "History" at bounding box center [380, 78] width 26 height 20
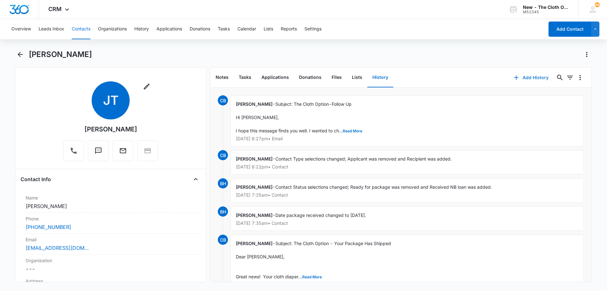
click at [539, 77] on button "Add History" at bounding box center [530, 77] width 47 height 15
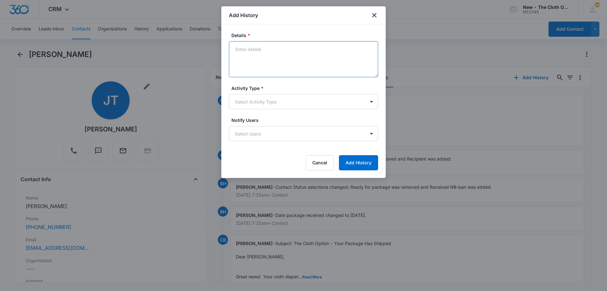
click at [302, 59] on textarea "Details *" at bounding box center [303, 59] width 149 height 36
paste textarea "Follow up email 10/15/25 Hello, I'm reaching out to see how cloth diapering is …"
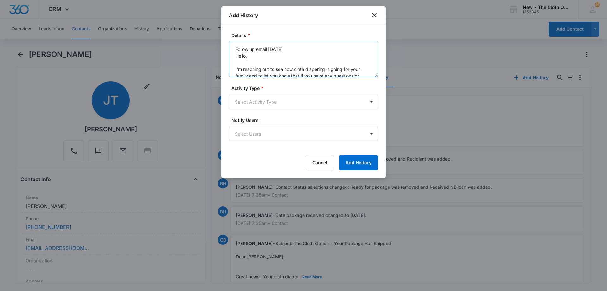
scroll to position [55, 0]
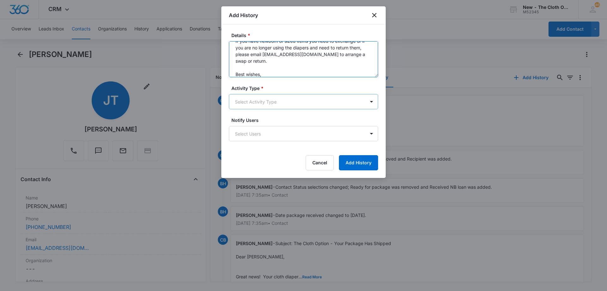
type textarea "Follow up email 10/15/25 Hello, I'm reaching out to see how cloth diapering is …"
click at [266, 102] on body "CRM Apps Reputation Forms CRM Email Social Ads Intelligence Brand Settings AI A…" at bounding box center [303, 145] width 607 height 291
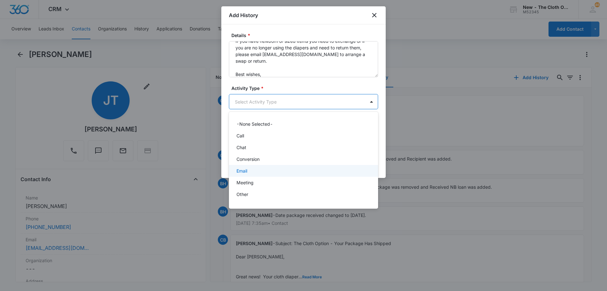
click at [264, 167] on div "Email" at bounding box center [303, 170] width 133 height 7
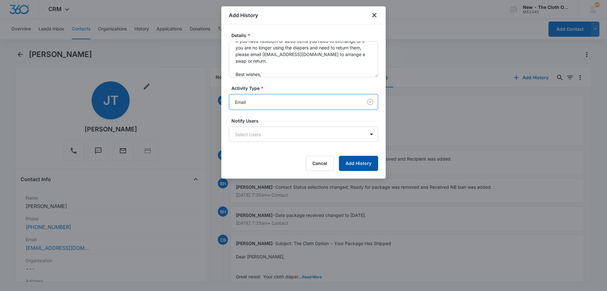
click at [367, 163] on button "Add History" at bounding box center [358, 163] width 39 height 15
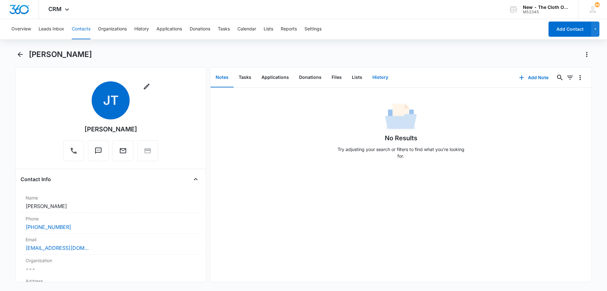
drag, startPoint x: 383, startPoint y: 77, endPoint x: 371, endPoint y: 6, distance: 72.6
click at [383, 77] on button "History" at bounding box center [380, 78] width 26 height 20
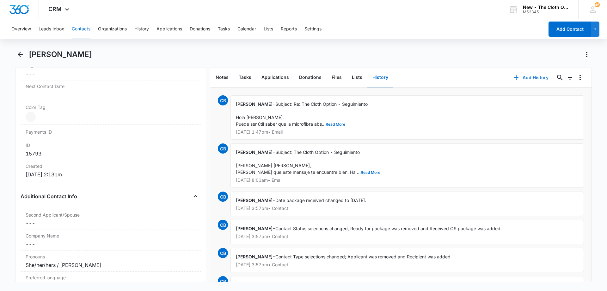
click at [519, 74] on button "Add History" at bounding box center [530, 77] width 47 height 15
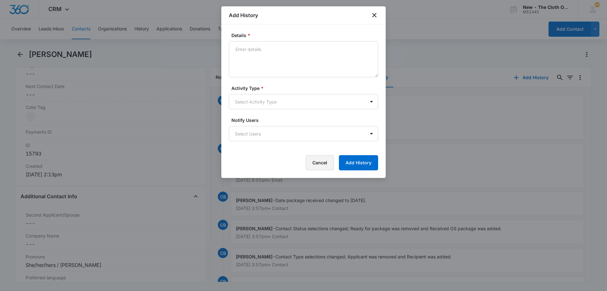
click at [316, 164] on button "Cancel" at bounding box center [320, 162] width 28 height 15
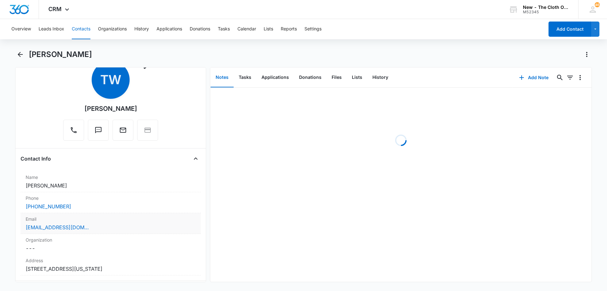
scroll to position [32, 0]
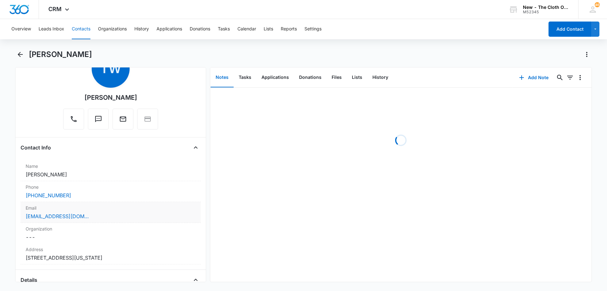
click at [96, 218] on div "theresemariewitting@gmail.com" at bounding box center [111, 216] width 170 height 8
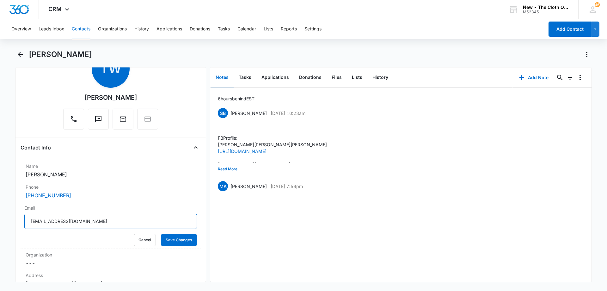
drag, startPoint x: 106, startPoint y: 223, endPoint x: 0, endPoint y: 223, distance: 106.2
click at [0, 223] on main "Therese Witting Remove TW Therese Witting Contact Info Name Cancel Save Changes…" at bounding box center [303, 169] width 607 height 240
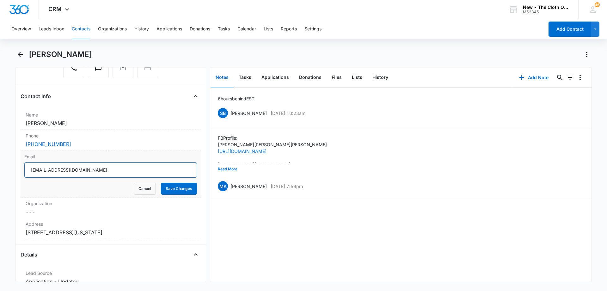
scroll to position [95, 0]
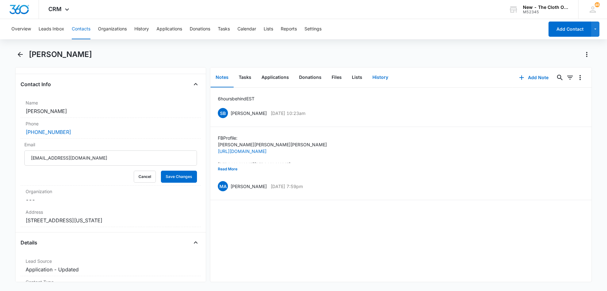
click at [381, 78] on button "History" at bounding box center [380, 78] width 26 height 20
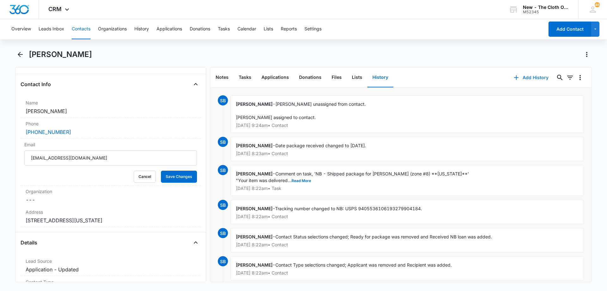
click at [527, 78] on button "Add History" at bounding box center [530, 77] width 47 height 15
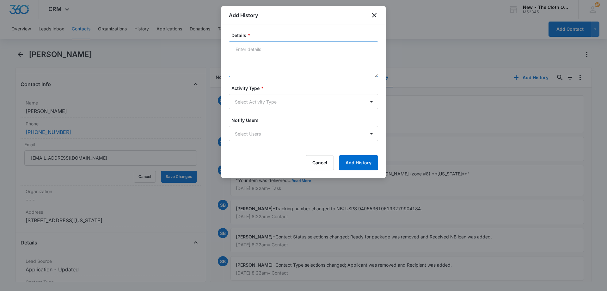
click at [273, 66] on textarea "Details *" at bounding box center [303, 59] width 149 height 36
paste textarea "Follow up email 10/15/25 Hello, I'm reaching out to see how cloth diapering is …"
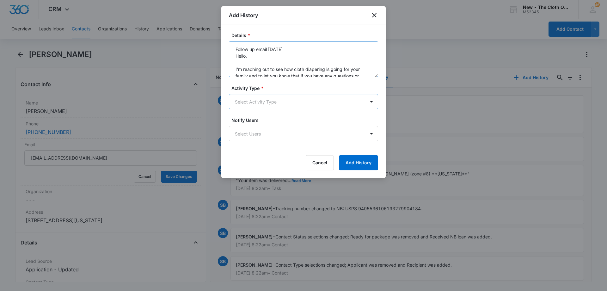
scroll to position [55, 0]
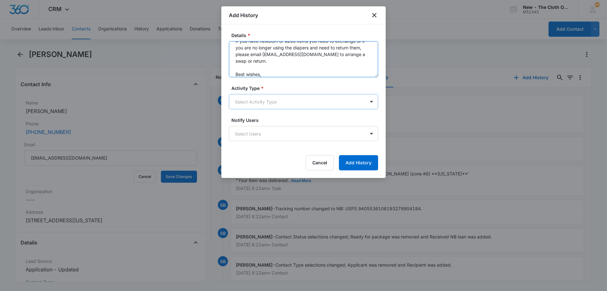
type textarea "Follow up email 10/15/25 Hello, I'm reaching out to see how cloth diapering is …"
click at [258, 101] on body "CRM Apps Reputation Forms CRM Email Social Ads Intelligence Brand Settings AI A…" at bounding box center [303, 145] width 607 height 291
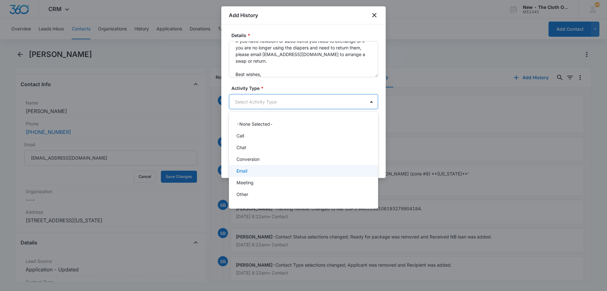
click at [250, 170] on div "Email" at bounding box center [303, 170] width 133 height 7
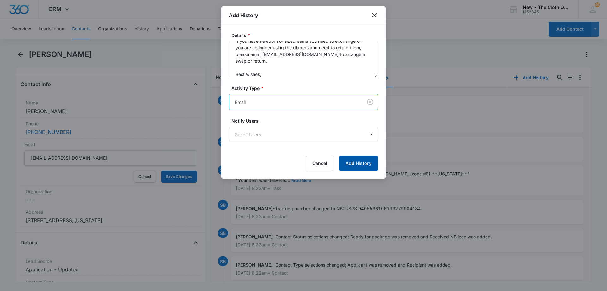
click at [364, 164] on button "Add History" at bounding box center [358, 163] width 39 height 15
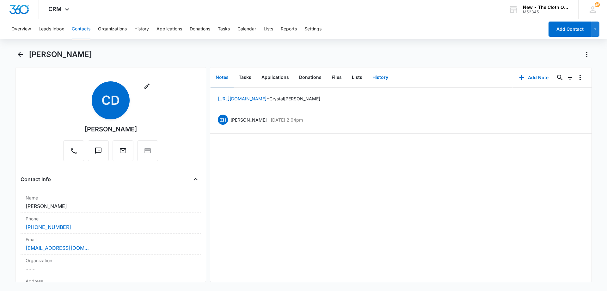
click at [383, 73] on button "History" at bounding box center [380, 78] width 26 height 20
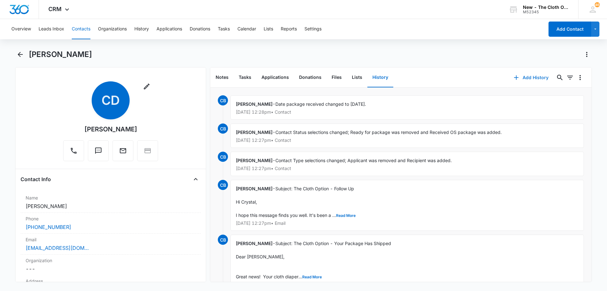
click at [522, 78] on button "Add History" at bounding box center [530, 77] width 47 height 15
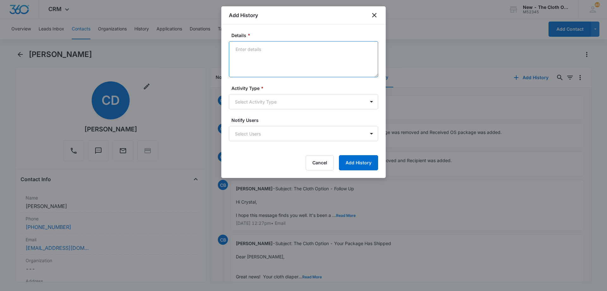
click at [287, 69] on textarea "Details *" at bounding box center [303, 59] width 149 height 36
paste textarea "Follow up email 10/15/25 Hello, I'm reaching out to see how cloth diapering is …"
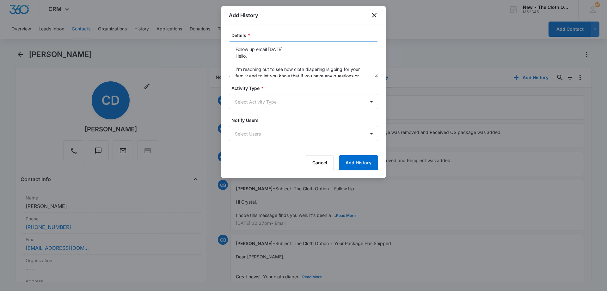
scroll to position [55, 0]
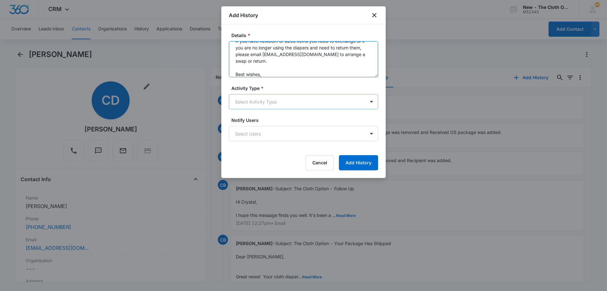
type textarea "Follow up email 10/15/25 Hello, I'm reaching out to see how cloth diapering is …"
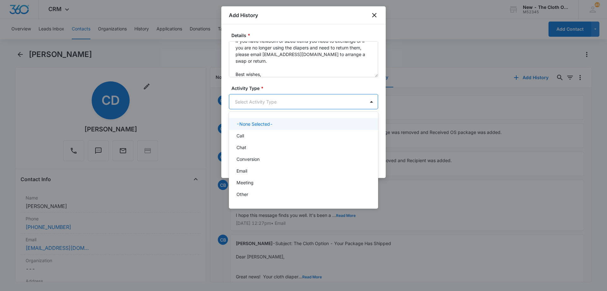
click at [265, 102] on body "CRM Apps Reputation Forms CRM Email Social Ads Intelligence Brand Settings AI A…" at bounding box center [303, 145] width 607 height 291
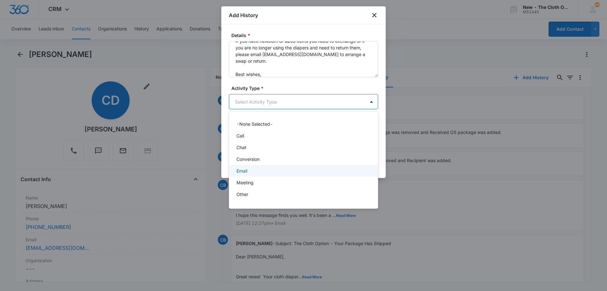
click at [256, 172] on div "Email" at bounding box center [303, 170] width 133 height 7
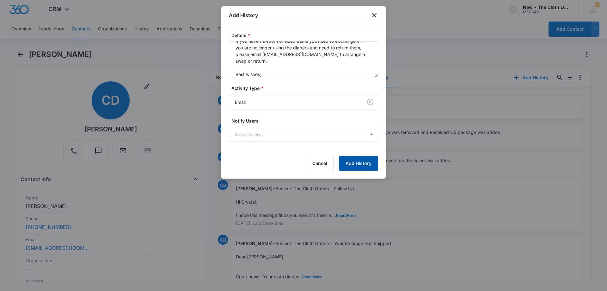
click at [358, 163] on button "Add History" at bounding box center [358, 163] width 39 height 15
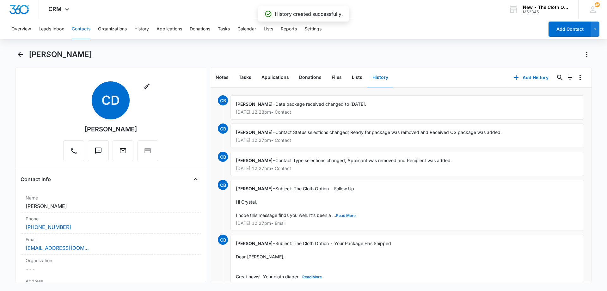
click at [341, 213] on button "Read More" at bounding box center [346, 215] width 20 height 4
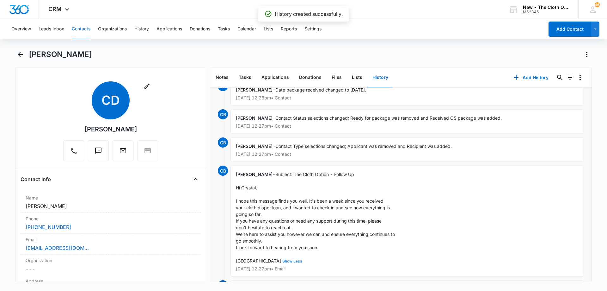
scroll to position [0, 0]
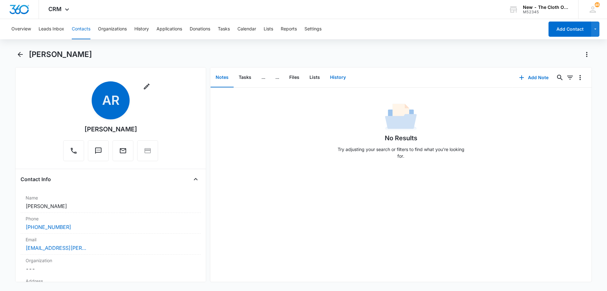
click at [342, 77] on button "History" at bounding box center [338, 78] width 26 height 20
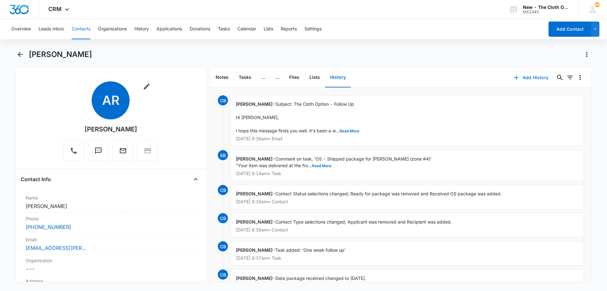
click at [528, 79] on button "Add History" at bounding box center [530, 77] width 47 height 15
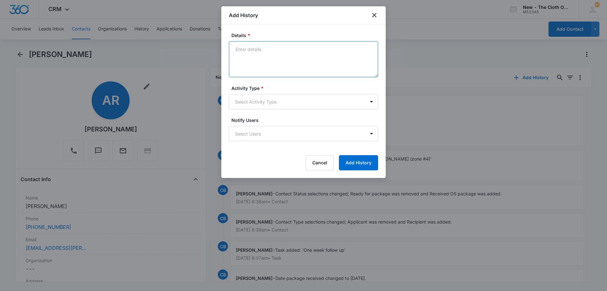
click at [281, 65] on textarea "Details *" at bounding box center [303, 59] width 149 height 36
paste textarea "Follow up email 10/15/25 Hello, I'm reaching out to see how cloth diapering is …"
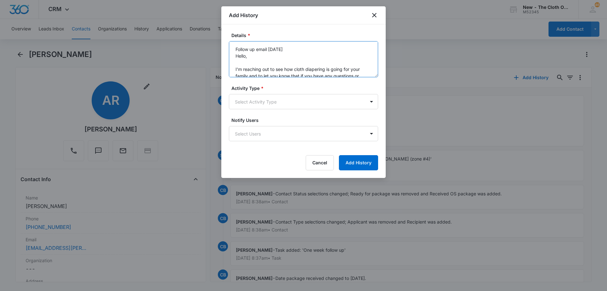
scroll to position [55, 0]
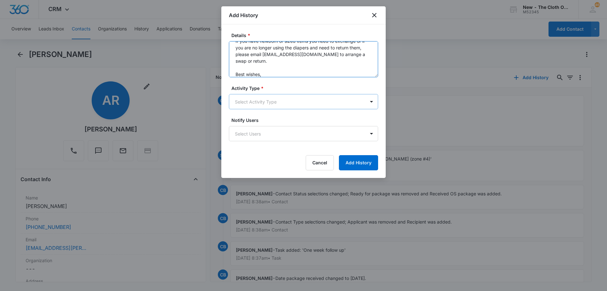
type textarea "Follow up email [DATE] Hello, I'm reaching out to see how cloth diapering is go…"
click at [271, 102] on body "CRM Apps Reputation Forms CRM Email Social Ads Intelligence Brand Settings AI A…" at bounding box center [303, 145] width 607 height 291
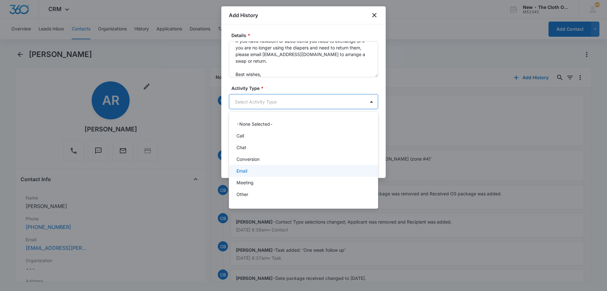
click at [259, 169] on div "Email" at bounding box center [303, 170] width 133 height 7
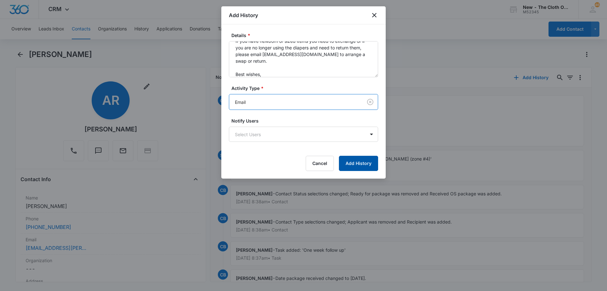
click at [369, 165] on button "Add History" at bounding box center [358, 163] width 39 height 15
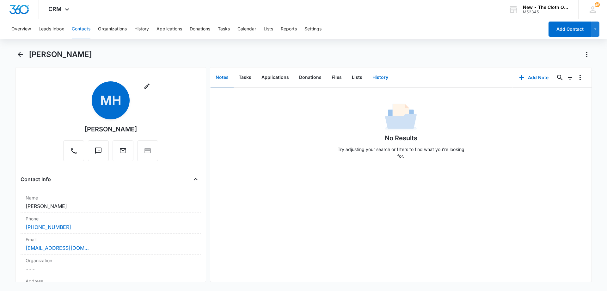
click at [378, 78] on button "History" at bounding box center [380, 78] width 26 height 20
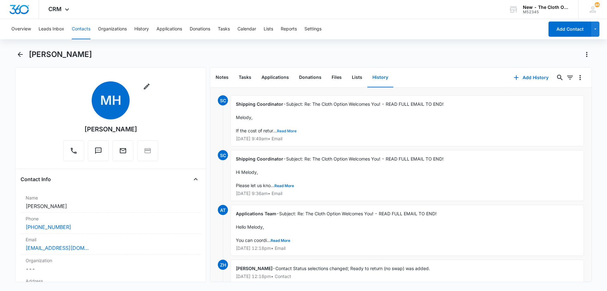
click at [284, 129] on button "Read More" at bounding box center [287, 131] width 20 height 4
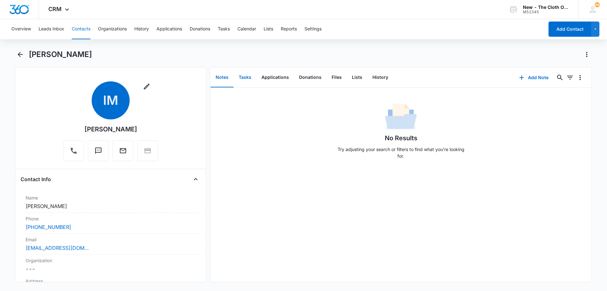
click at [241, 71] on button "Tasks" at bounding box center [245, 78] width 23 height 20
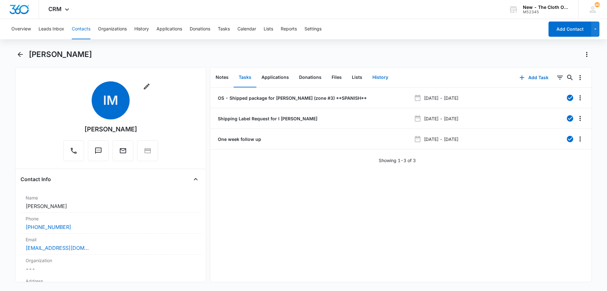
click at [372, 78] on button "History" at bounding box center [380, 78] width 26 height 20
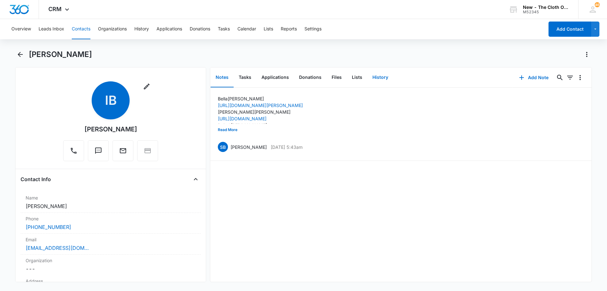
click at [367, 78] on button "History" at bounding box center [380, 78] width 26 height 20
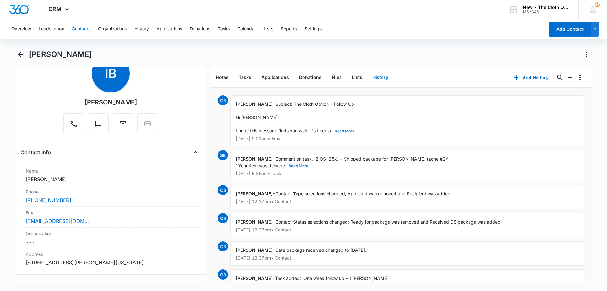
scroll to position [63, 0]
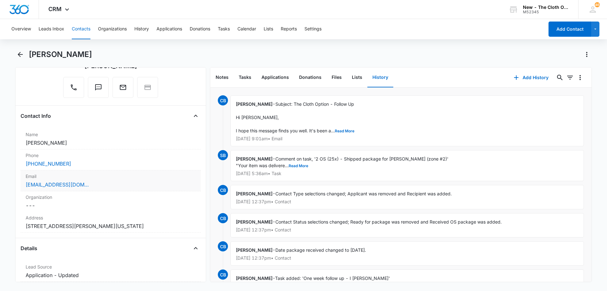
click at [92, 186] on div "[EMAIL_ADDRESS][DOMAIN_NAME]" at bounding box center [111, 185] width 170 height 8
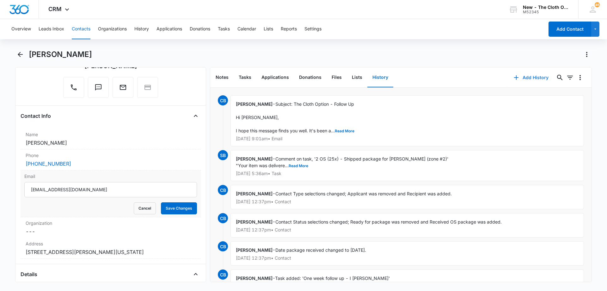
click at [533, 78] on button "Add History" at bounding box center [530, 77] width 47 height 15
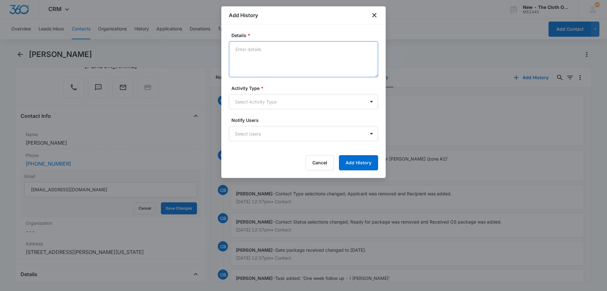
click at [272, 50] on textarea "Details *" at bounding box center [303, 59] width 149 height 36
paste textarea "Follow up email [DATE] Hello, I'm reaching out to see how cloth diapering is go…"
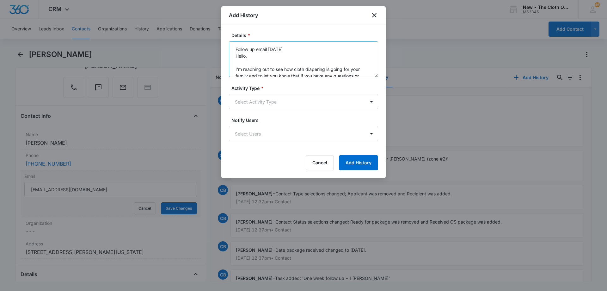
scroll to position [55, 0]
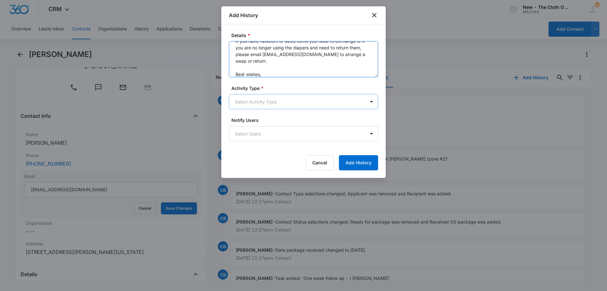
type textarea "Follow up email [DATE] Hello, I'm reaching out to see how cloth diapering is go…"
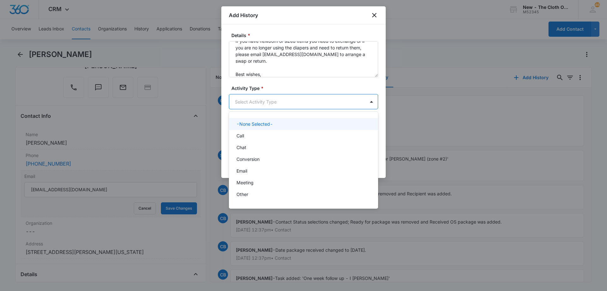
click at [271, 103] on body "CRM Apps Reputation Forms CRM Email Social Ads Intelligence Brand Settings AI A…" at bounding box center [303, 145] width 607 height 291
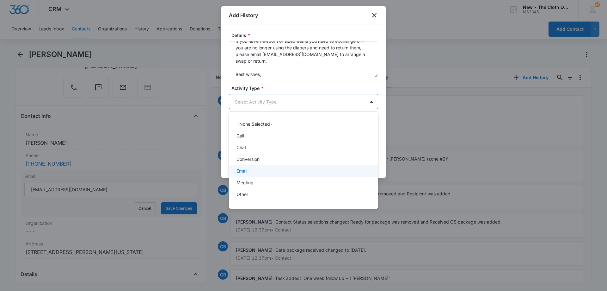
click at [256, 174] on div "Email" at bounding box center [303, 170] width 133 height 7
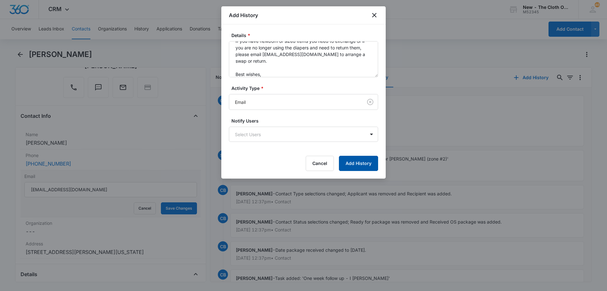
click at [361, 160] on button "Add History" at bounding box center [358, 163] width 39 height 15
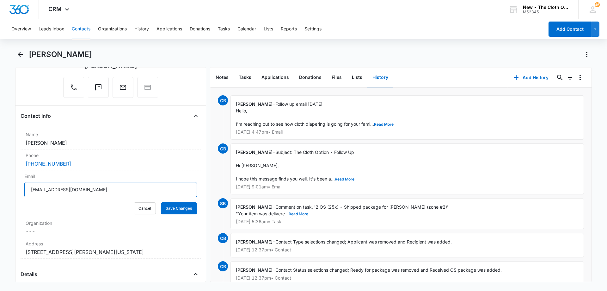
drag, startPoint x: 86, startPoint y: 192, endPoint x: 0, endPoint y: 177, distance: 86.9
click at [0, 177] on main "[PERSON_NAME] Remove IB [PERSON_NAME] Contact Info Name Cancel Save Changes [PE…" at bounding box center [303, 169] width 607 height 240
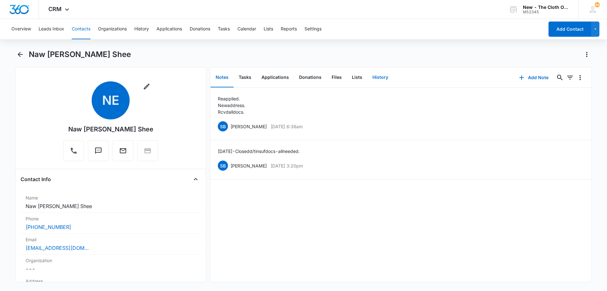
click at [373, 76] on button "History" at bounding box center [380, 78] width 26 height 20
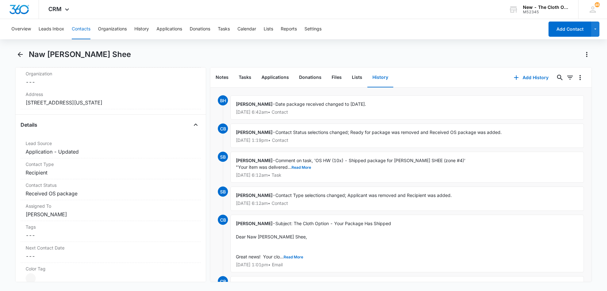
scroll to position [190, 0]
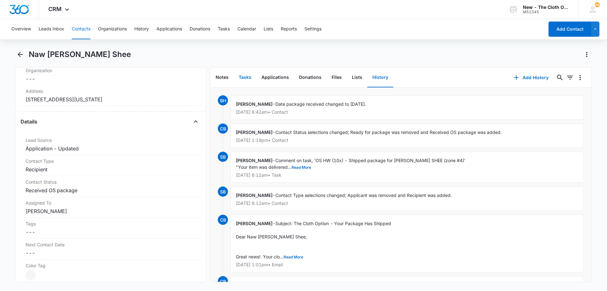
click at [249, 75] on button "Tasks" at bounding box center [245, 78] width 23 height 20
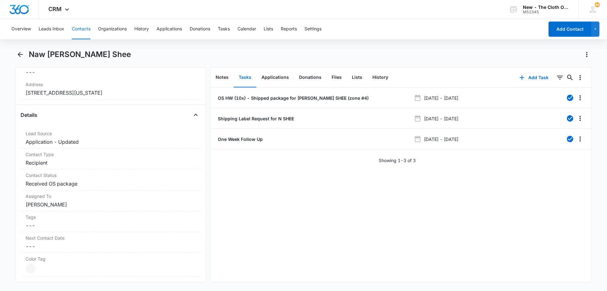
scroll to position [158, 0]
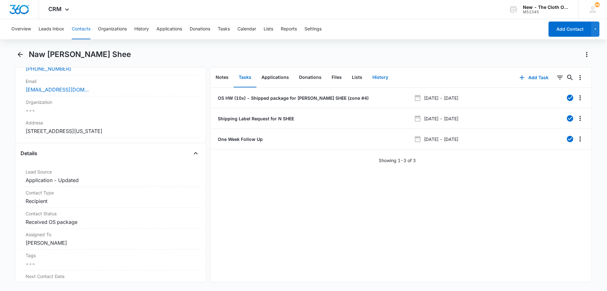
click at [372, 76] on button "History" at bounding box center [380, 78] width 26 height 20
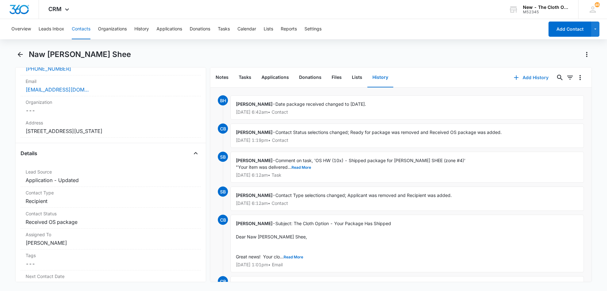
click at [534, 77] on button "Add History" at bounding box center [530, 77] width 47 height 15
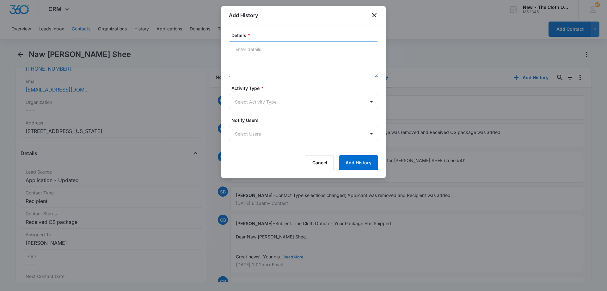
click at [285, 67] on textarea "Details *" at bounding box center [303, 59] width 149 height 36
paste textarea "Follow up email [DATE] Hello, I'm reaching out to see how cloth diapering is go…"
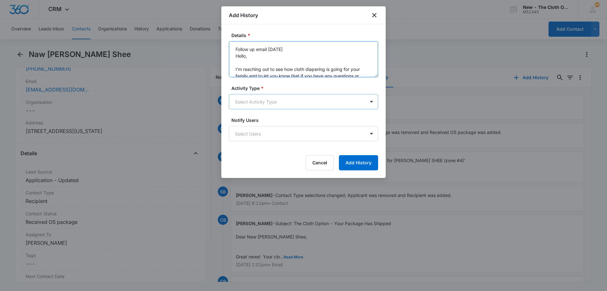
scroll to position [55, 0]
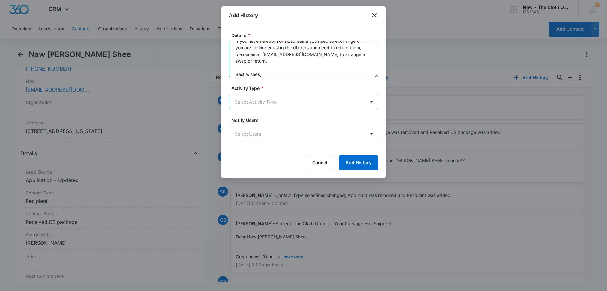
type textarea "Follow up email [DATE] Hello, I'm reaching out to see how cloth diapering is go…"
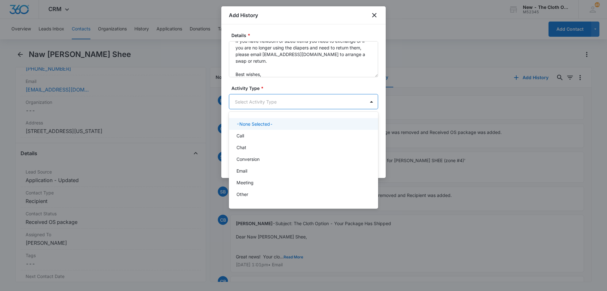
click at [273, 99] on body "CRM Apps Reputation Forms CRM Email Social Ads Intelligence Brand Settings AI A…" at bounding box center [303, 145] width 607 height 291
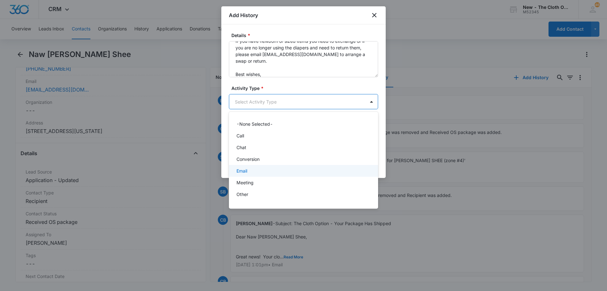
click at [254, 169] on div "Email" at bounding box center [303, 170] width 133 height 7
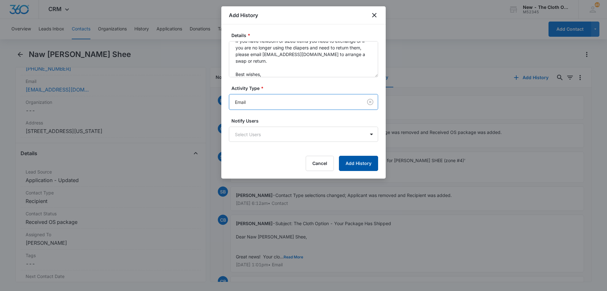
click at [363, 164] on button "Add History" at bounding box center [358, 163] width 39 height 15
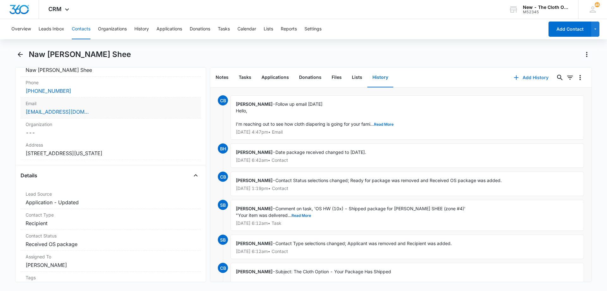
scroll to position [95, 0]
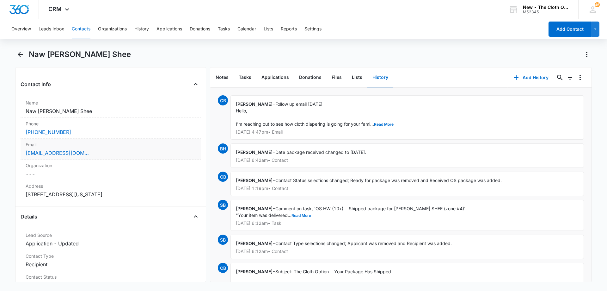
click at [103, 157] on div "Email Cancel Save Changes ehhtooshee@gmail.com" at bounding box center [111, 148] width 180 height 21
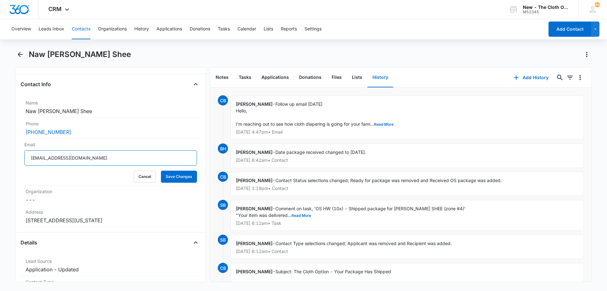
drag, startPoint x: 101, startPoint y: 162, endPoint x: 0, endPoint y: 150, distance: 101.6
click at [0, 150] on main "Naw Eh Htoo Shee Remove NE Naw Eh Htoo Shee Contact Info Name Cancel Save Chang…" at bounding box center [303, 169] width 607 height 240
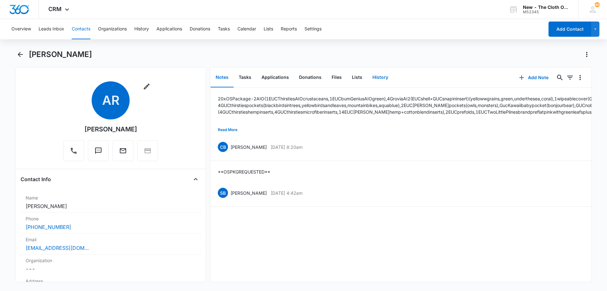
click at [373, 77] on button "History" at bounding box center [380, 78] width 26 height 20
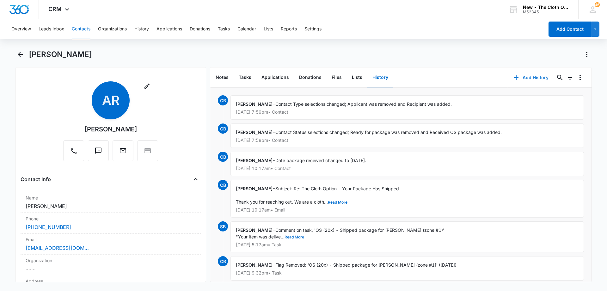
click at [529, 74] on button "Add History" at bounding box center [530, 77] width 47 height 15
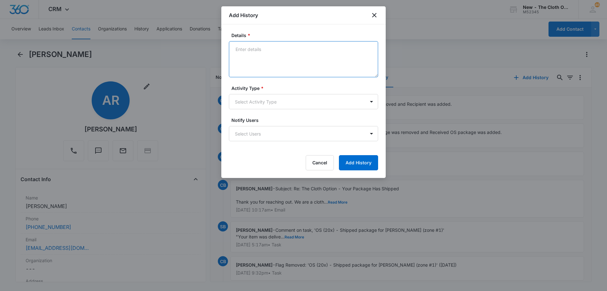
click at [298, 68] on textarea "Details *" at bounding box center [303, 59] width 149 height 36
paste textarea "Follow up email [DATE] Hello, I'm reaching out to see how cloth diapering is go…"
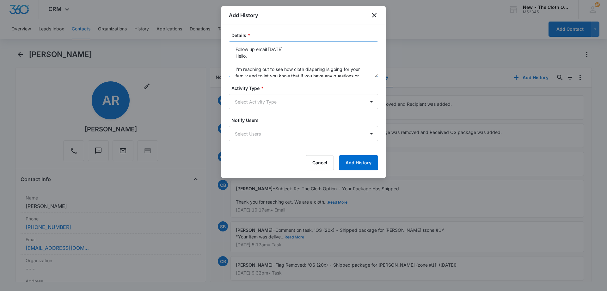
scroll to position [55, 0]
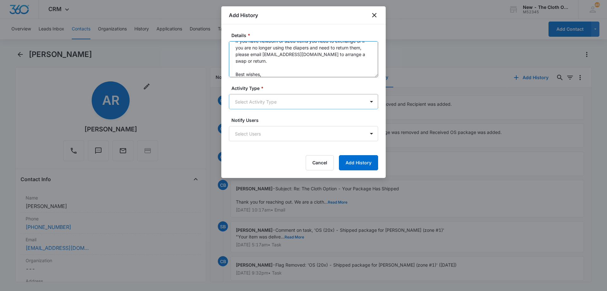
type textarea "Follow up email [DATE] Hello, I'm reaching out to see how cloth diapering is go…"
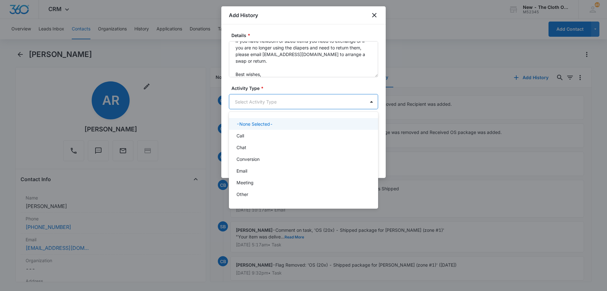
drag, startPoint x: 289, startPoint y: 100, endPoint x: 282, endPoint y: 116, distance: 17.1
click at [289, 101] on body "CRM Apps Reputation Forms CRM Email Social Ads Intelligence Brand Settings AI A…" at bounding box center [303, 145] width 607 height 291
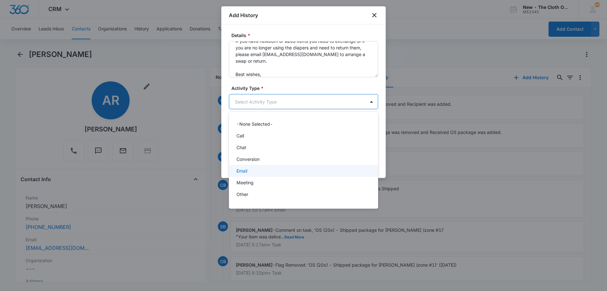
click at [262, 171] on div "Email" at bounding box center [303, 170] width 133 height 7
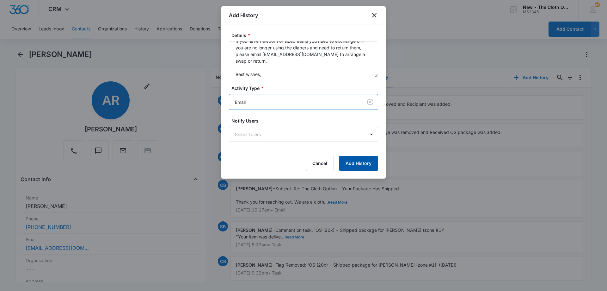
click at [366, 169] on button "Add History" at bounding box center [358, 163] width 39 height 15
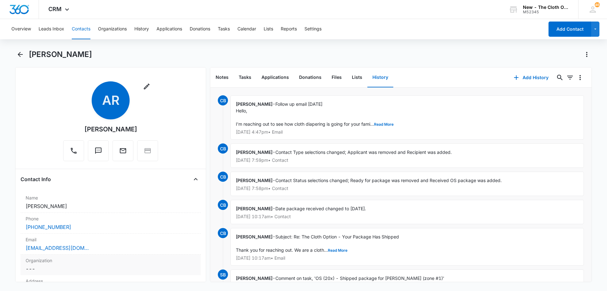
click at [110, 249] on div "araqibjanbaz@yahoo.com" at bounding box center [111, 248] width 170 height 8
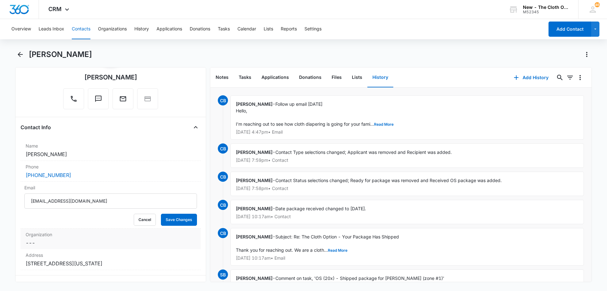
scroll to position [63, 0]
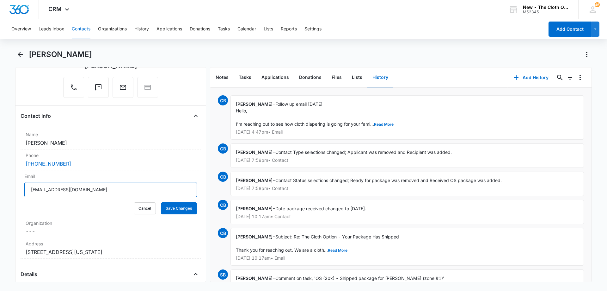
drag, startPoint x: 106, startPoint y: 190, endPoint x: 0, endPoint y: 181, distance: 106.0
click at [0, 181] on main "Abdul Raqib Janbaz Remove AR Abdul Raqib Janbaz Contact Info Name Cancel Save C…" at bounding box center [303, 169] width 607 height 240
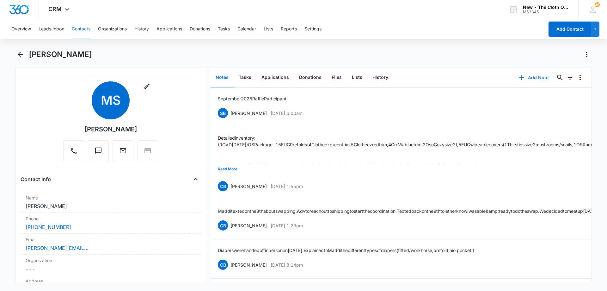
click at [533, 77] on button "Add Note" at bounding box center [534, 77] width 42 height 15
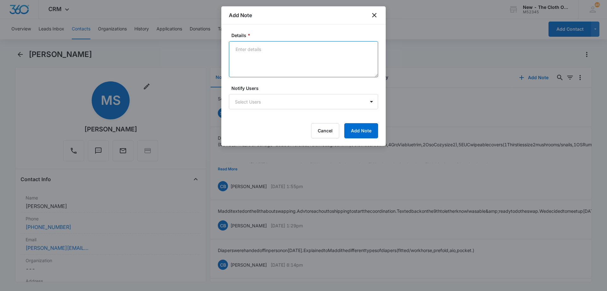
click at [291, 64] on textarea "Details *" at bounding box center [303, 59] width 149 height 36
paste textarea "Follow up email [DATE] Hello, I'm reaching out to see how cloth diapering is go…"
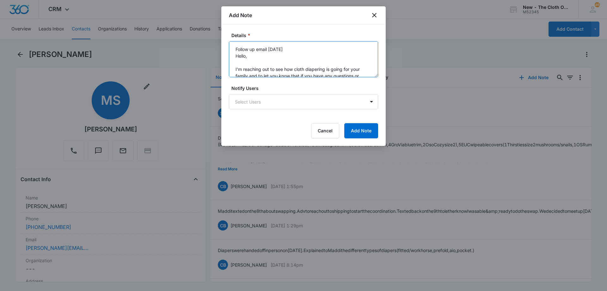
scroll to position [55, 0]
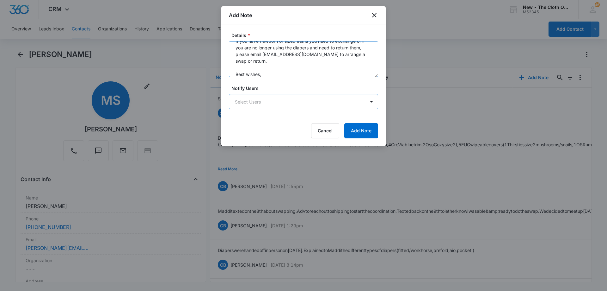
type textarea "Follow up email [DATE] Hello, I'm reaching out to see how cloth diapering is go…"
click at [277, 106] on body "CRM Apps Reputation Forms CRM Email Social Ads Intelligence Brand Settings AI A…" at bounding box center [303, 145] width 607 height 291
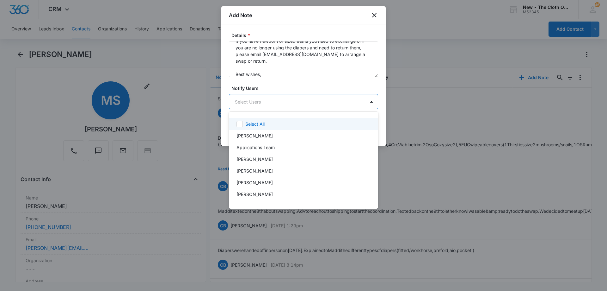
click at [284, 91] on div at bounding box center [303, 145] width 607 height 291
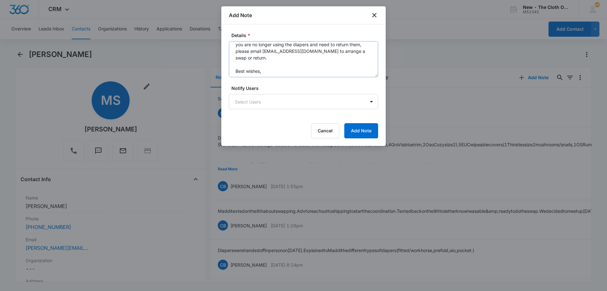
scroll to position [60, 0]
click at [331, 131] on button "Cancel" at bounding box center [325, 130] width 28 height 15
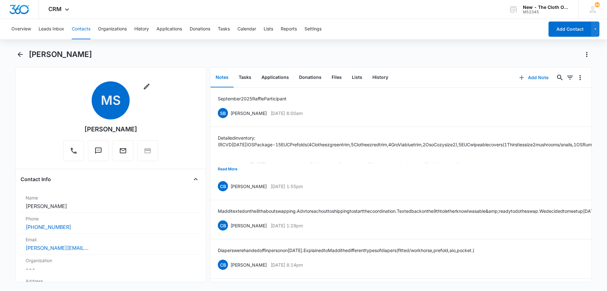
click at [539, 76] on button "Add Note" at bounding box center [534, 77] width 42 height 15
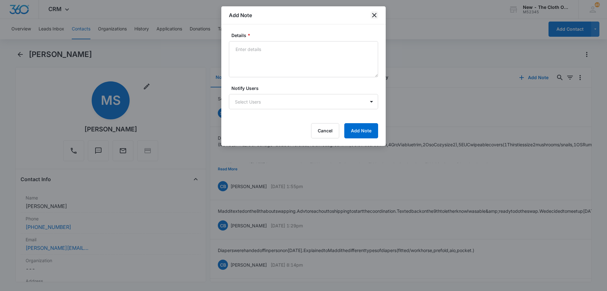
click at [374, 16] on icon "close" at bounding box center [374, 15] width 4 height 4
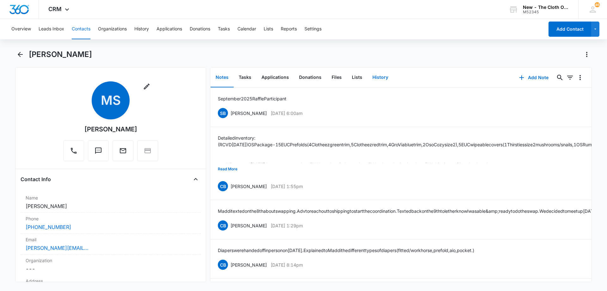
click at [384, 77] on button "History" at bounding box center [380, 78] width 26 height 20
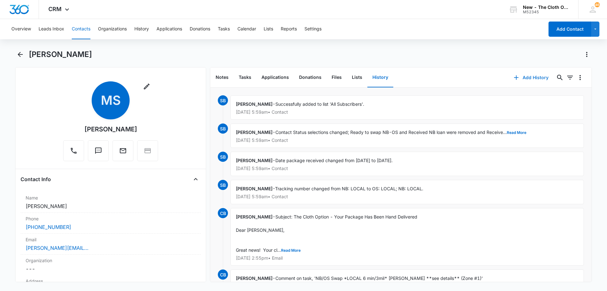
click at [528, 77] on button "Add History" at bounding box center [530, 77] width 47 height 15
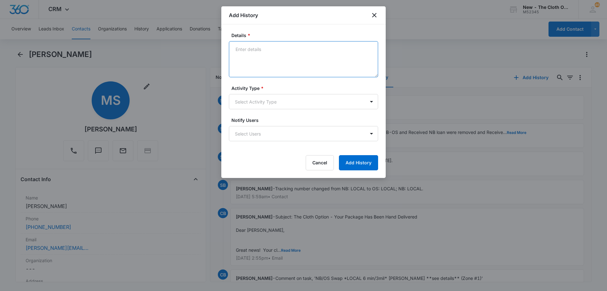
click at [283, 54] on textarea "Details *" at bounding box center [303, 59] width 149 height 36
paste textarea "Follow up email [DATE] Hello, I'm reaching out to see how cloth diapering is go…"
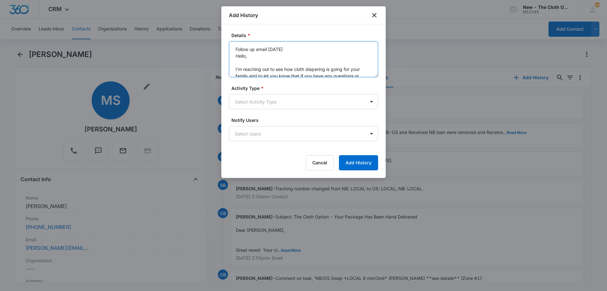
scroll to position [55, 0]
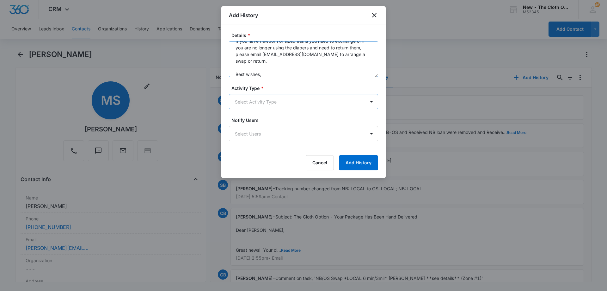
type textarea "Follow up email [DATE] Hello, I'm reaching out to see how cloth diapering is go…"
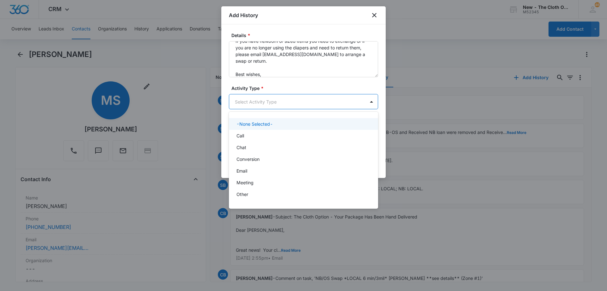
click at [260, 103] on body "CRM Apps Reputation Forms CRM Email Social Ads Intelligence Brand Settings AI A…" at bounding box center [303, 145] width 607 height 291
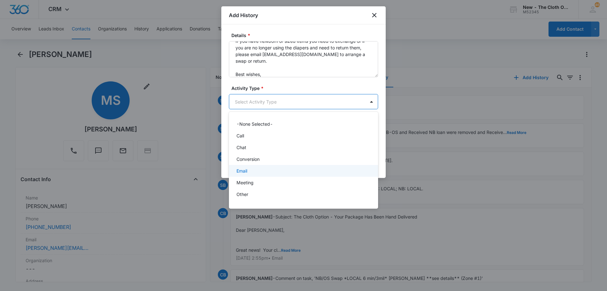
click at [256, 171] on div "Email" at bounding box center [303, 170] width 133 height 7
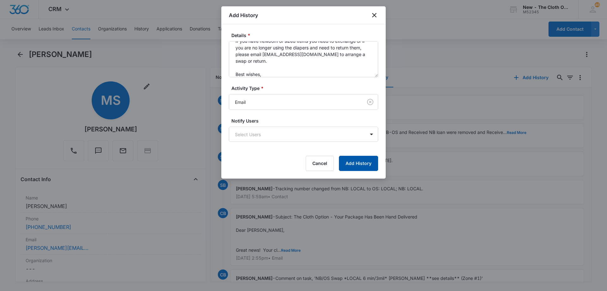
click at [363, 165] on button "Add History" at bounding box center [358, 163] width 39 height 15
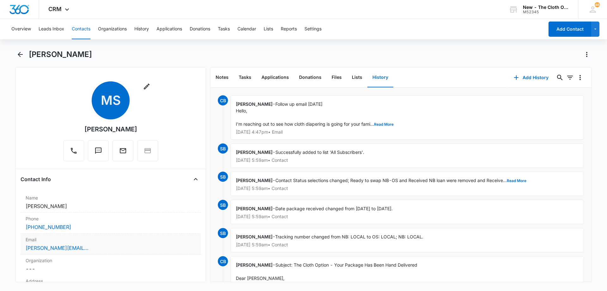
click at [130, 249] on div "madeleine.throssel@gmail.com" at bounding box center [111, 248] width 170 height 8
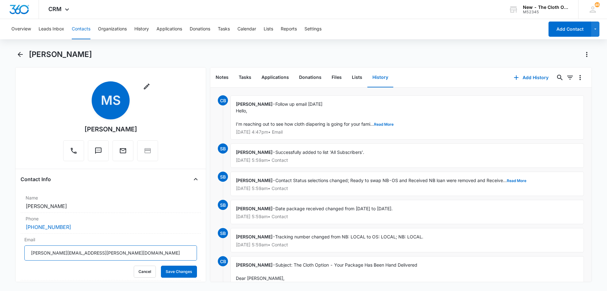
drag, startPoint x: 120, startPoint y: 256, endPoint x: 0, endPoint y: 236, distance: 122.2
click at [0, 236] on main "Maddi Simpson Remove MS Maddi Simpson Contact Info Name Cancel Save Changes Mad…" at bounding box center [303, 169] width 607 height 240
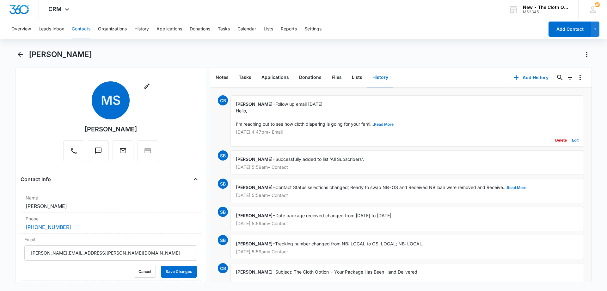
click at [379, 123] on button "Read More" at bounding box center [384, 124] width 20 height 4
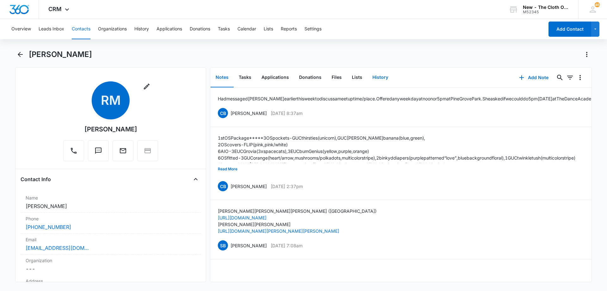
click at [377, 79] on button "History" at bounding box center [380, 78] width 26 height 20
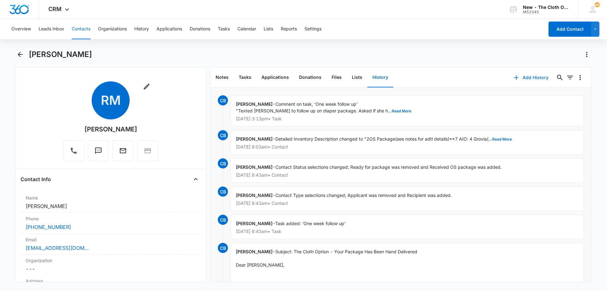
click at [520, 79] on button "Add History" at bounding box center [530, 77] width 47 height 15
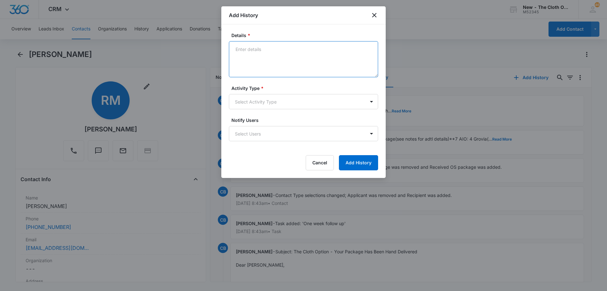
click at [287, 58] on textarea "Details *" at bounding box center [303, 59] width 149 height 36
paste textarea "Follow up email [DATE] Hello, I'm reaching out to see how cloth diapering is go…"
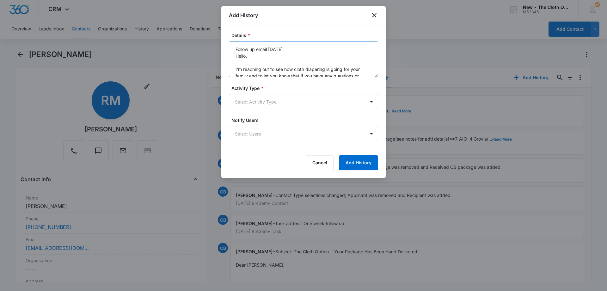
scroll to position [55, 0]
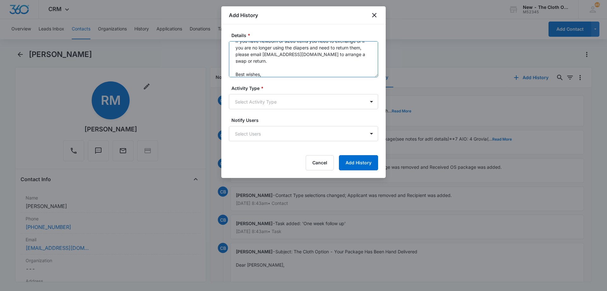
type textarea "Follow up email [DATE] Hello, I'm reaching out to see how cloth diapering is go…"
drag, startPoint x: 273, startPoint y: 93, endPoint x: 270, endPoint y: 103, distance: 11.0
click at [272, 95] on div "Activity Type * Select Activity Type" at bounding box center [303, 97] width 149 height 24
click at [270, 103] on body "CRM Apps Reputation Forms CRM Email Social Ads Intelligence Brand Settings AI A…" at bounding box center [303, 145] width 607 height 291
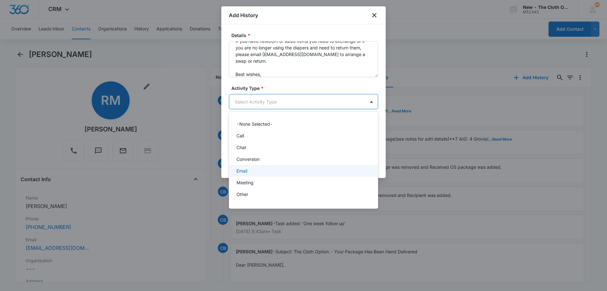
click at [258, 172] on div "Email" at bounding box center [303, 170] width 133 height 7
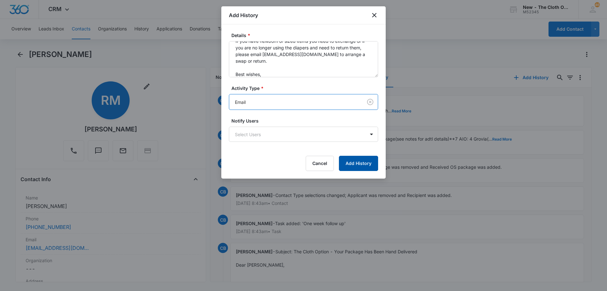
click at [354, 164] on button "Add History" at bounding box center [358, 163] width 39 height 15
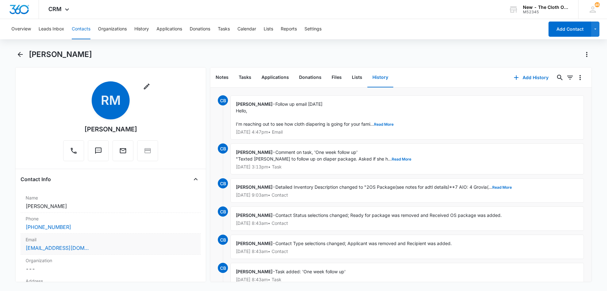
click at [103, 250] on div "[EMAIL_ADDRESS][DOMAIN_NAME]" at bounding box center [111, 248] width 170 height 8
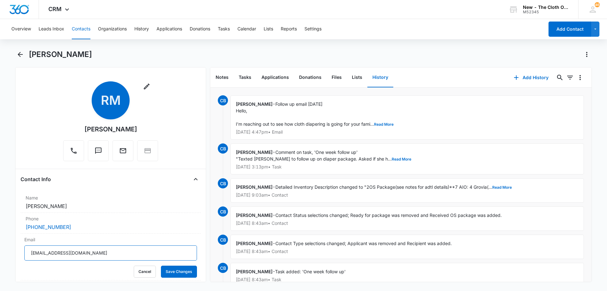
drag, startPoint x: 116, startPoint y: 254, endPoint x: 4, endPoint y: 237, distance: 113.9
click at [0, 238] on main "[PERSON_NAME] Remove RM [PERSON_NAME] Contact Info Name Cancel Save Changes [PE…" at bounding box center [303, 169] width 607 height 240
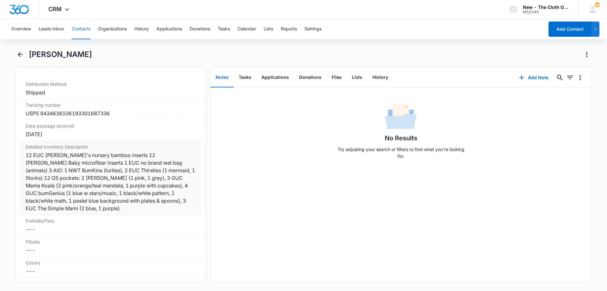
scroll to position [1486, 0]
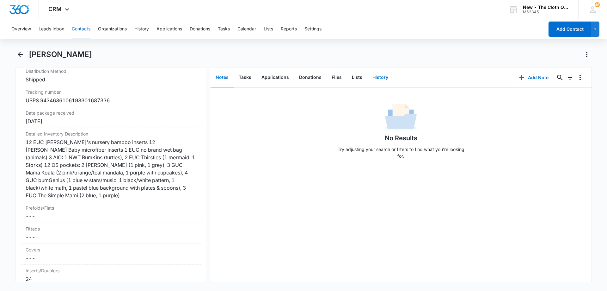
click at [372, 77] on button "History" at bounding box center [380, 78] width 26 height 20
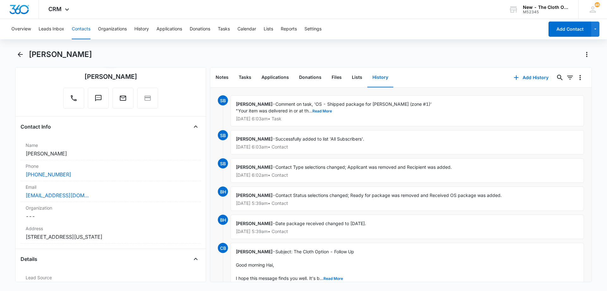
scroll to position [63, 0]
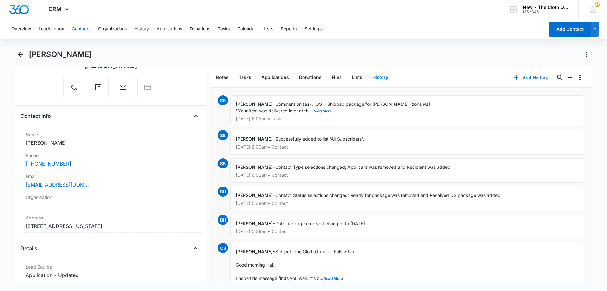
click at [527, 81] on button "Add History" at bounding box center [530, 77] width 47 height 15
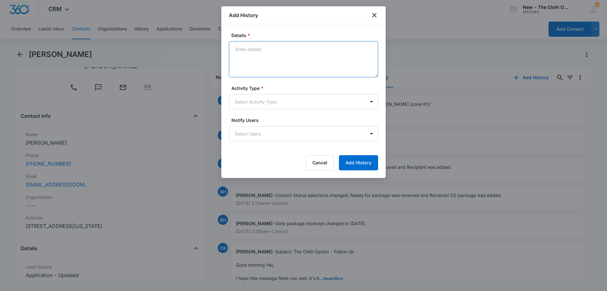
click at [289, 58] on textarea "Details *" at bounding box center [303, 59] width 149 height 36
paste textarea "Follow up email [DATE] Hello, I'm reaching out to see how cloth diapering is go…"
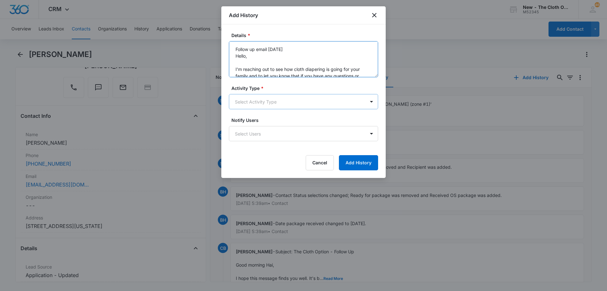
scroll to position [55, 0]
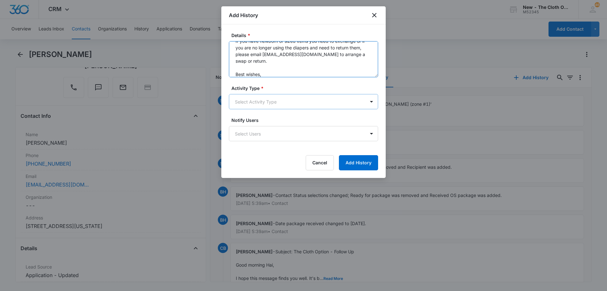
type textarea "Follow up email [DATE] Hello, I'm reaching out to see how cloth diapering is go…"
click at [273, 97] on body "CRM Apps Reputation Forms CRM Email Social Ads Intelligence Brand Settings AI A…" at bounding box center [303, 145] width 607 height 291
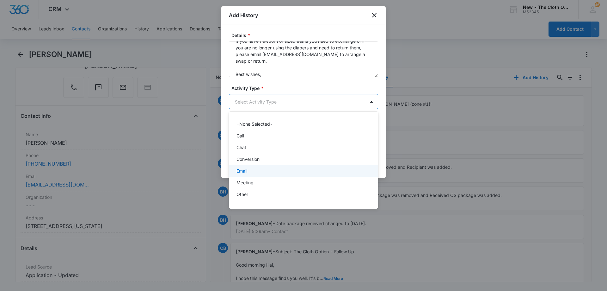
click at [256, 171] on div "Email" at bounding box center [303, 170] width 133 height 7
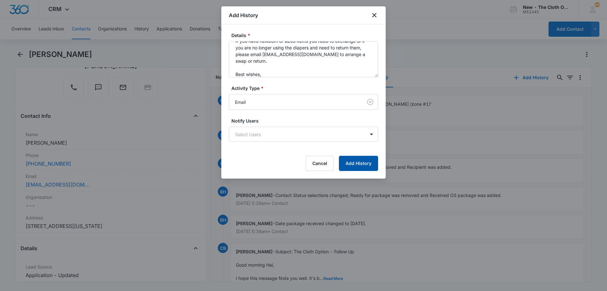
click at [364, 163] on button "Add History" at bounding box center [358, 163] width 39 height 15
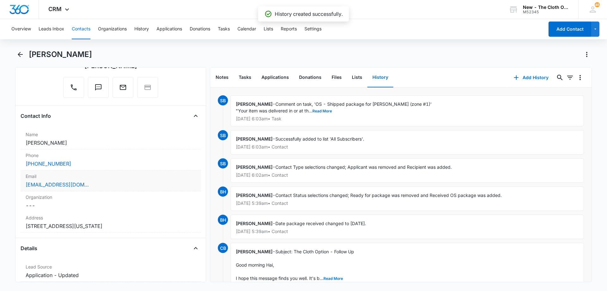
click at [90, 179] on label "Email" at bounding box center [111, 176] width 170 height 7
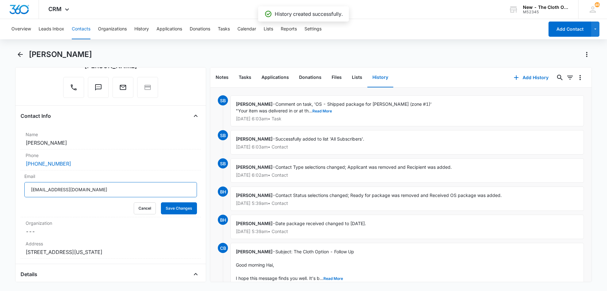
drag, startPoint x: 122, startPoint y: 189, endPoint x: 0, endPoint y: 173, distance: 122.8
click at [0, 173] on main "[PERSON_NAME] Remove [PERSON_NAME] Contact Info Name Cancel Save Changes [PERSO…" at bounding box center [303, 169] width 607 height 240
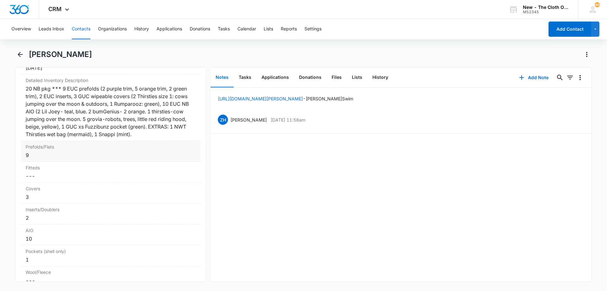
scroll to position [1549, 0]
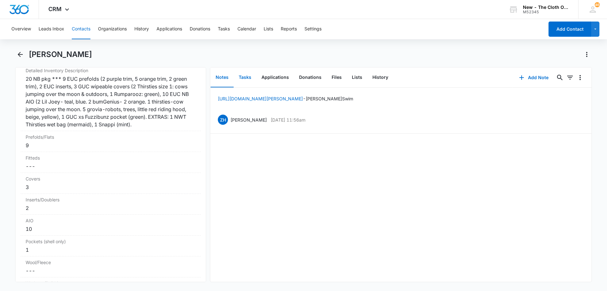
click at [242, 78] on button "Tasks" at bounding box center [245, 78] width 23 height 20
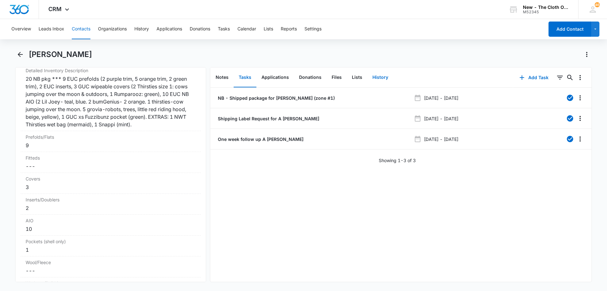
click at [380, 80] on button "History" at bounding box center [380, 78] width 26 height 20
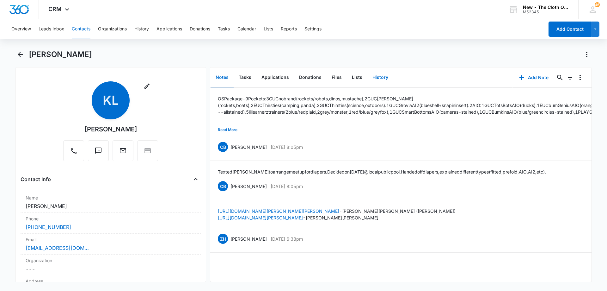
click at [368, 74] on button "History" at bounding box center [380, 78] width 26 height 20
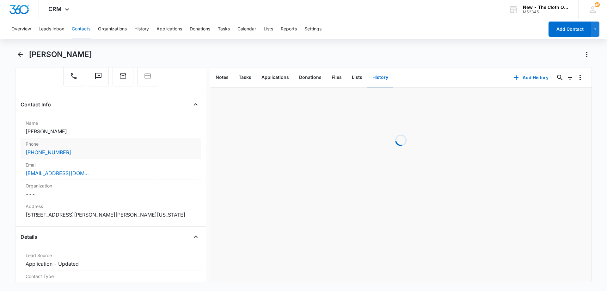
scroll to position [63, 0]
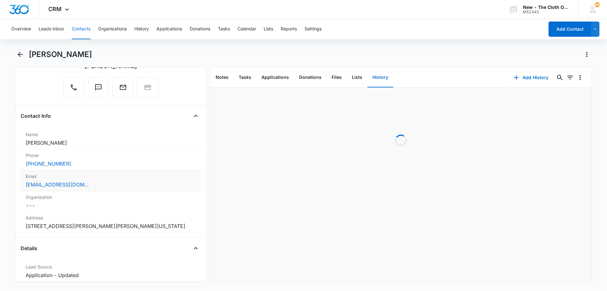
click at [102, 183] on div "[EMAIL_ADDRESS][DOMAIN_NAME]" at bounding box center [111, 185] width 170 height 8
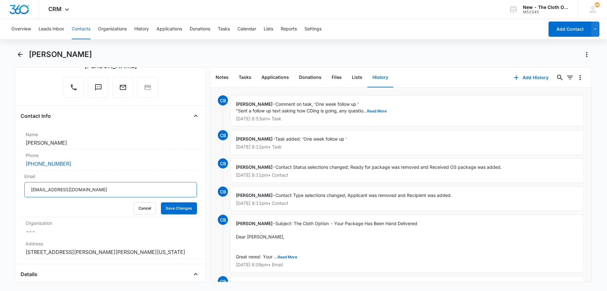
drag, startPoint x: 44, startPoint y: 185, endPoint x: 0, endPoint y: 171, distance: 46.0
click at [0, 171] on main "[PERSON_NAME] Remove KL [PERSON_NAME] Contact Info Name Cancel Save Changes [PE…" at bounding box center [303, 169] width 607 height 240
click at [521, 77] on button "Add History" at bounding box center [530, 77] width 47 height 15
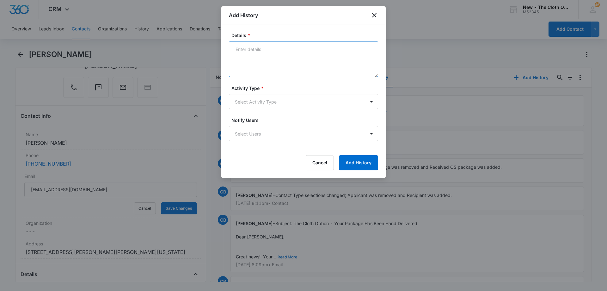
click at [279, 58] on textarea "Details *" at bounding box center [303, 59] width 149 height 36
paste textarea "Follow up email [DATE] Hello, I'm reaching out to see how cloth diapering is go…"
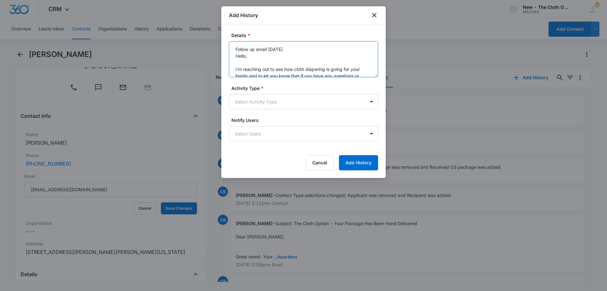
scroll to position [55, 0]
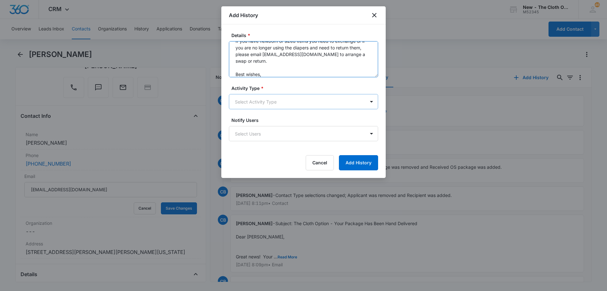
type textarea "Follow up email [DATE] Hello, I'm reaching out to see how cloth diapering is go…"
click at [270, 102] on body "CRM Apps Reputation Forms CRM Email Social Ads Intelligence Brand Settings AI A…" at bounding box center [303, 145] width 607 height 291
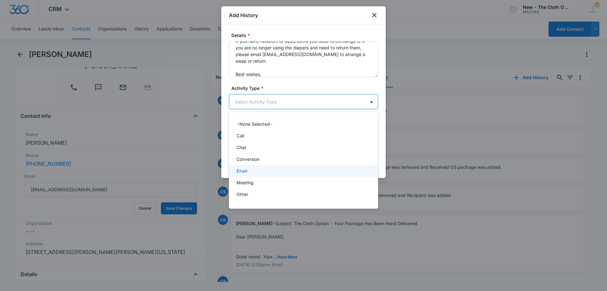
click at [256, 170] on div "Email" at bounding box center [303, 170] width 133 height 7
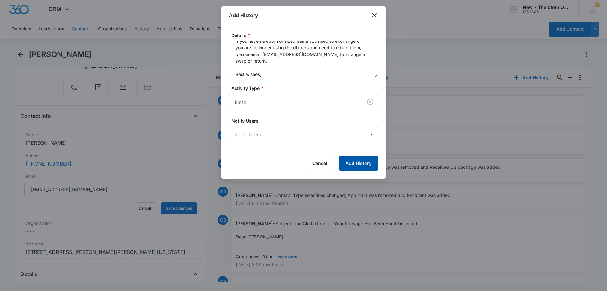
click at [364, 161] on button "Add History" at bounding box center [358, 163] width 39 height 15
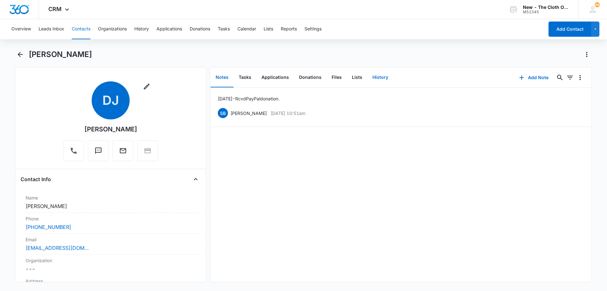
click at [379, 77] on button "History" at bounding box center [380, 78] width 26 height 20
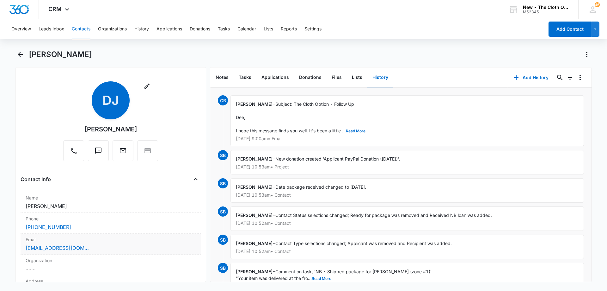
click at [111, 244] on div "[EMAIL_ADDRESS][DOMAIN_NAME]" at bounding box center [111, 248] width 170 height 8
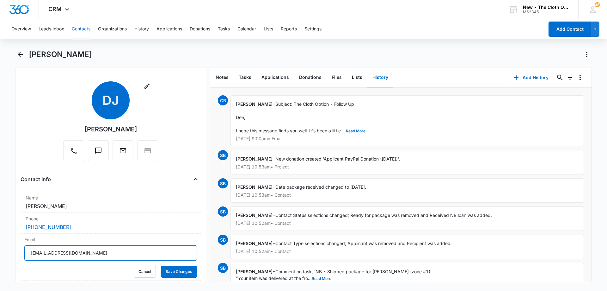
drag, startPoint x: 101, startPoint y: 255, endPoint x: 0, endPoint y: 247, distance: 101.2
click at [0, 247] on main "[PERSON_NAME] Remove DJ [PERSON_NAME] Contact Info Name Cancel Save Changes [PE…" at bounding box center [303, 169] width 607 height 240
click at [535, 78] on button "Add History" at bounding box center [530, 77] width 47 height 15
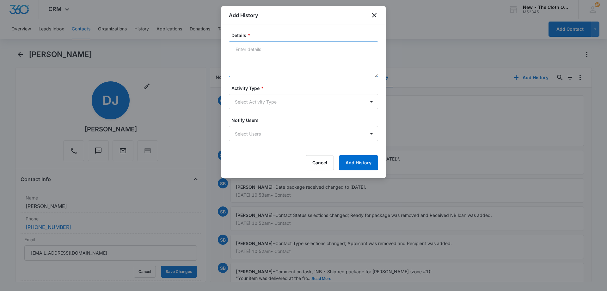
click at [289, 61] on textarea "Details *" at bounding box center [303, 59] width 149 height 36
paste textarea "Follow up email [DATE] Hello, I'm reaching out to see how cloth diapering is go…"
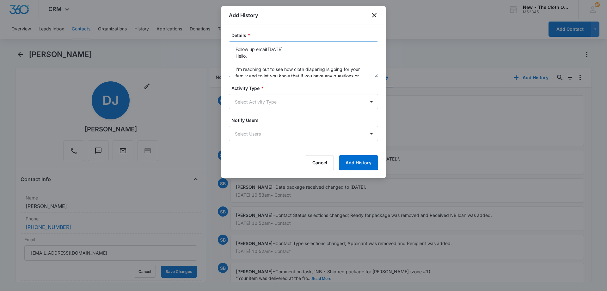
scroll to position [55, 0]
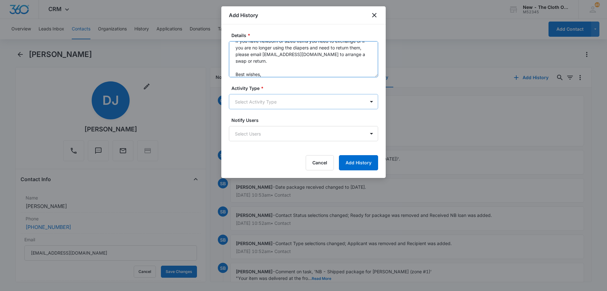
type textarea "Follow up email [DATE] Hello, I'm reaching out to see how cloth diapering is go…"
click at [263, 104] on body "CRM Apps Reputation Forms CRM Email Social Ads Intelligence Brand Settings AI A…" at bounding box center [303, 145] width 607 height 291
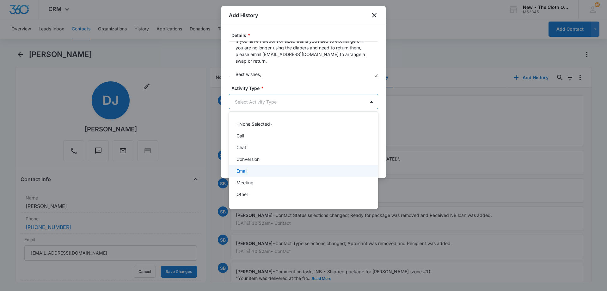
click at [249, 173] on div "Email" at bounding box center [303, 170] width 133 height 7
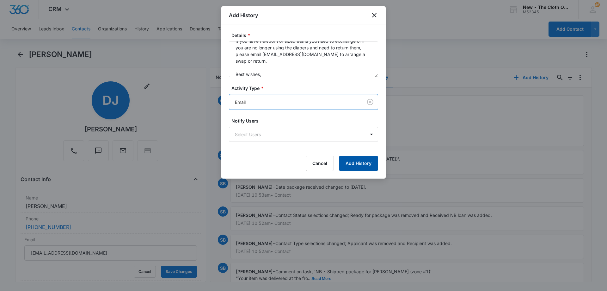
click at [360, 160] on button "Add History" at bounding box center [358, 163] width 39 height 15
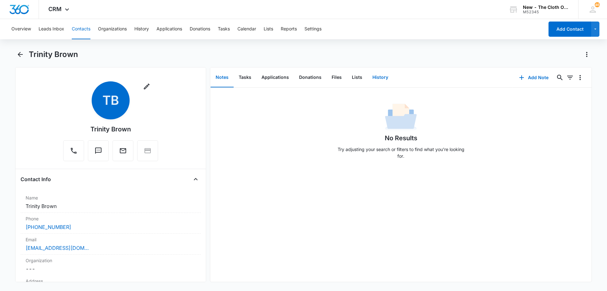
click at [379, 74] on button "History" at bounding box center [380, 78] width 26 height 20
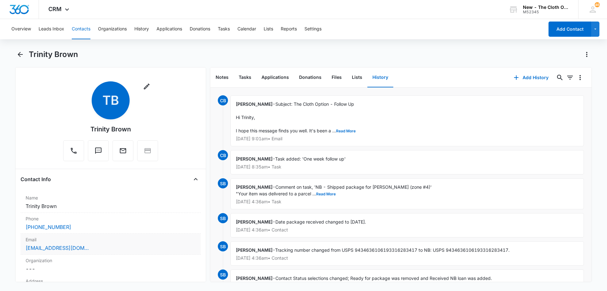
click at [122, 245] on div "trinitybrown984@gmail.com" at bounding box center [111, 248] width 170 height 8
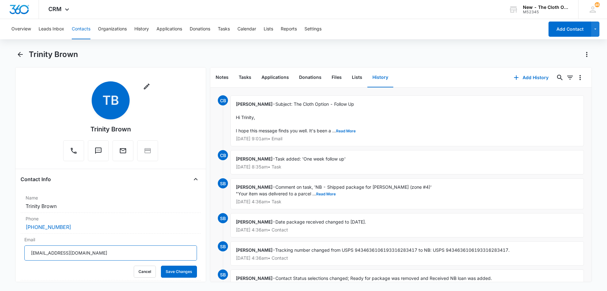
drag, startPoint x: 74, startPoint y: 248, endPoint x: 0, endPoint y: 239, distance: 74.6
click at [0, 239] on main "Trinity Brown Remove TB Trinity Brown Contact Info Name Cancel Save Changes Tri…" at bounding box center [303, 169] width 607 height 240
click at [531, 79] on button "Add History" at bounding box center [530, 77] width 47 height 15
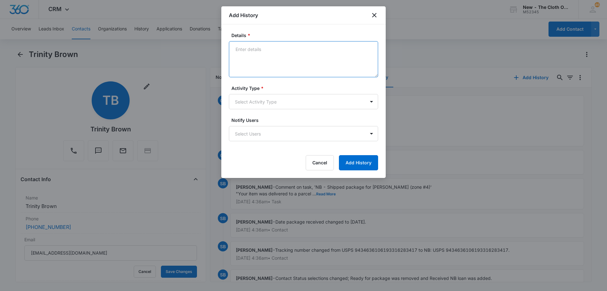
click at [258, 51] on textarea "Details *" at bounding box center [303, 59] width 149 height 36
paste textarea "Hello, I'm reaching out to see how cloth diapering is going for your family and…"
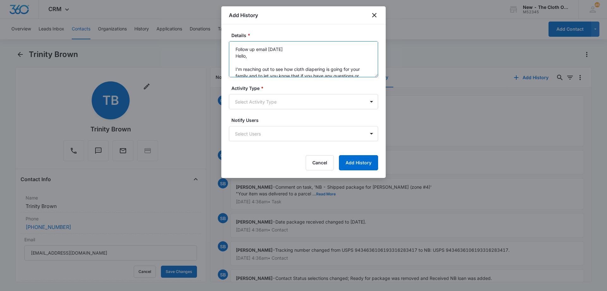
scroll to position [55, 0]
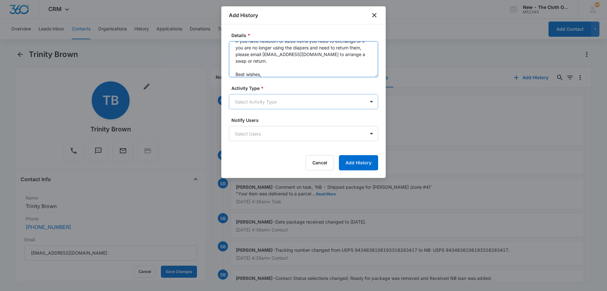
type textarea "Follow up email 10/15/25 Hello, I'm reaching out to see how cloth diapering is …"
click at [261, 102] on body "CRM Apps Reputation Forms CRM Email Social Ads Intelligence Brand Settings AI A…" at bounding box center [303, 145] width 607 height 291
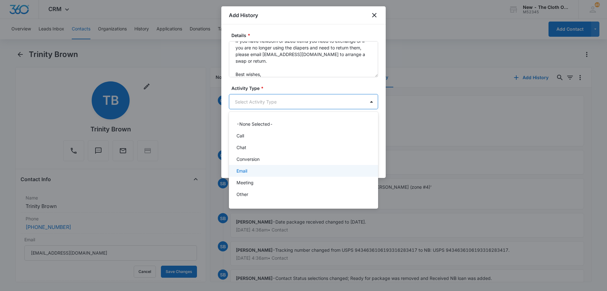
click at [255, 176] on div "Email" at bounding box center [303, 171] width 149 height 12
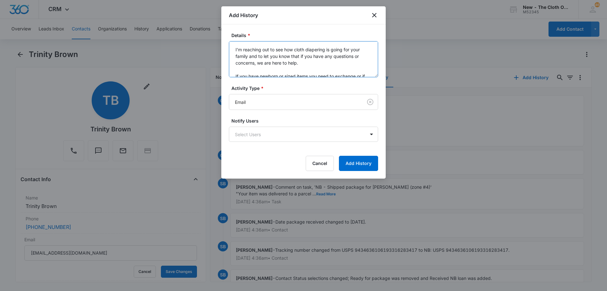
scroll to position [0, 0]
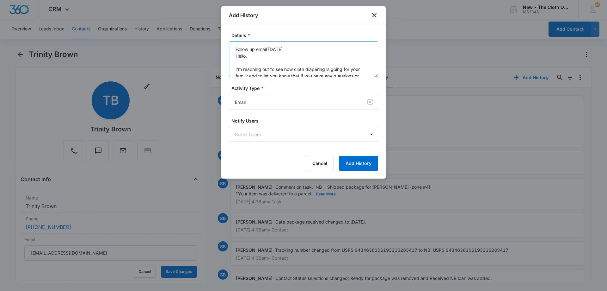
drag, startPoint x: 277, startPoint y: 75, endPoint x: 228, endPoint y: 33, distance: 64.6
click at [228, 33] on div "Details * Follow up email 10/15/25 Hello, I'm reaching out to see how cloth dia…" at bounding box center [303, 101] width 164 height 154
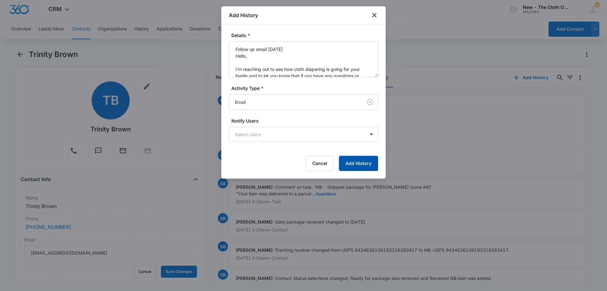
click at [362, 163] on button "Add History" at bounding box center [358, 163] width 39 height 15
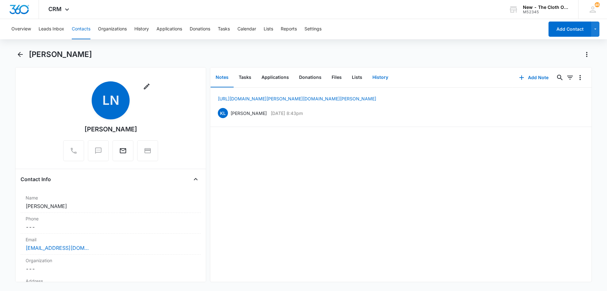
click at [377, 81] on button "History" at bounding box center [380, 78] width 26 height 20
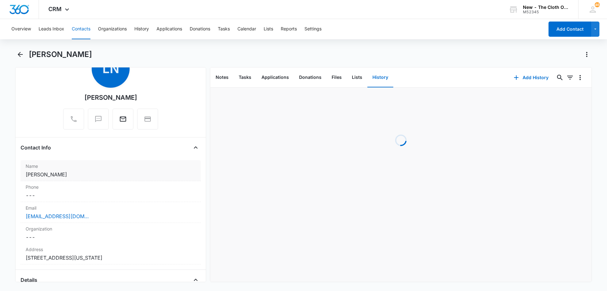
scroll to position [63, 0]
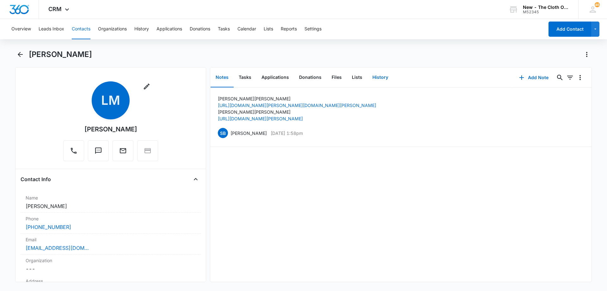
click at [380, 77] on button "History" at bounding box center [380, 78] width 26 height 20
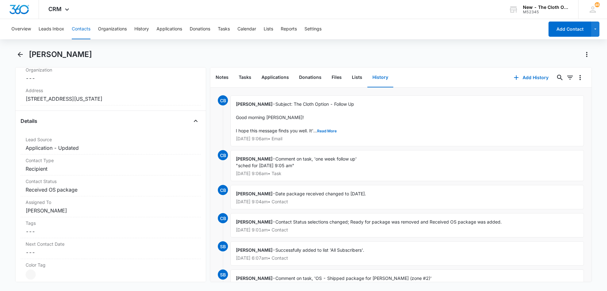
scroll to position [190, 0]
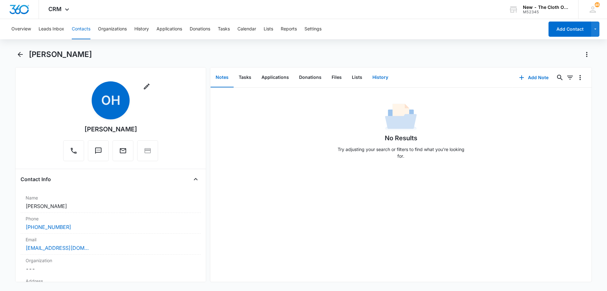
click at [381, 77] on button "History" at bounding box center [380, 78] width 26 height 20
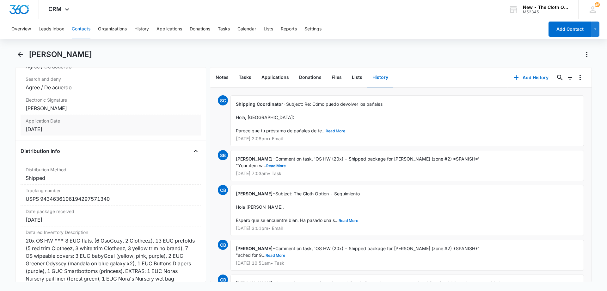
scroll to position [1360, 0]
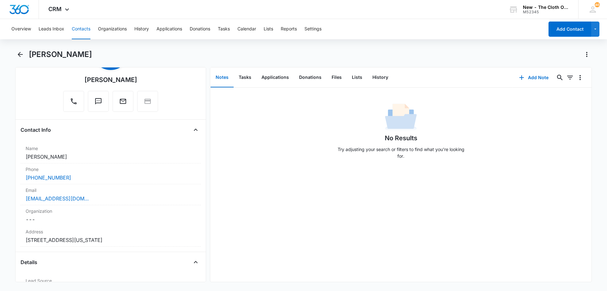
scroll to position [63, 0]
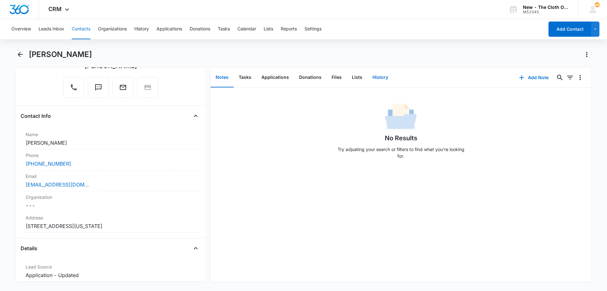
click at [374, 81] on button "History" at bounding box center [380, 78] width 26 height 20
